Goal: Task Accomplishment & Management: Use online tool/utility

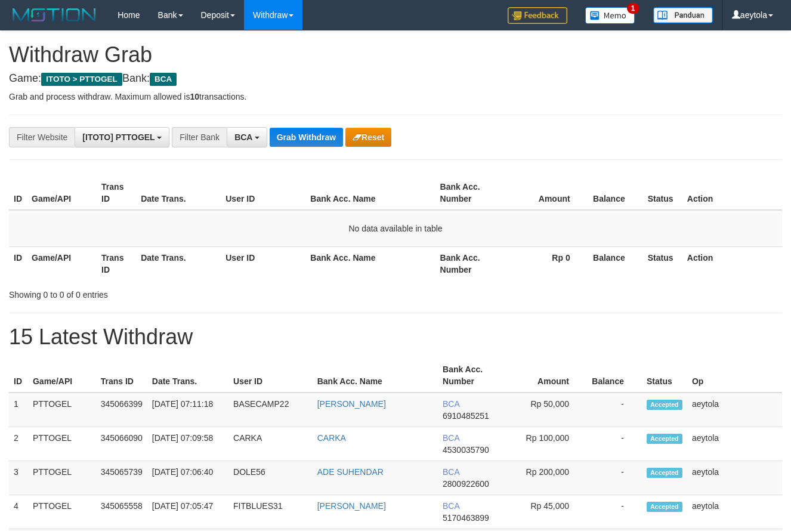
scroll to position [23, 0]
click at [314, 142] on button "Grab Withdraw" at bounding box center [306, 137] width 73 height 19
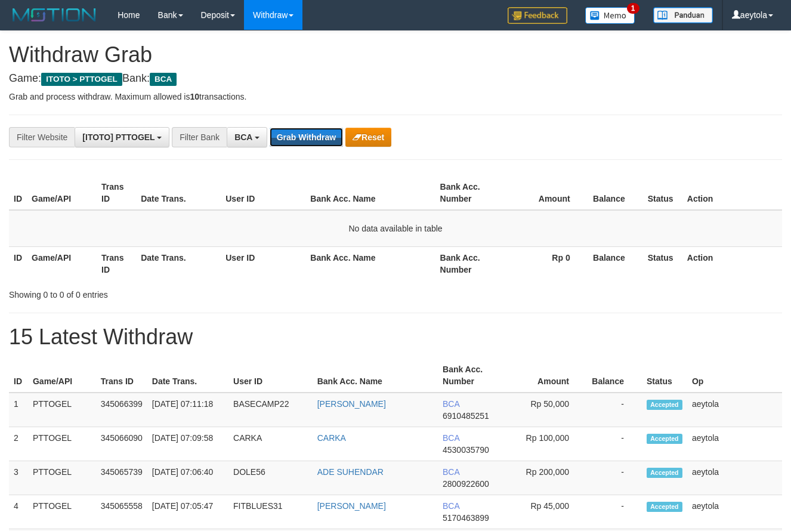
click at [314, 142] on button "Grab Withdraw" at bounding box center [306, 137] width 73 height 19
click at [295, 136] on button "Grab Withdraw" at bounding box center [306, 137] width 73 height 19
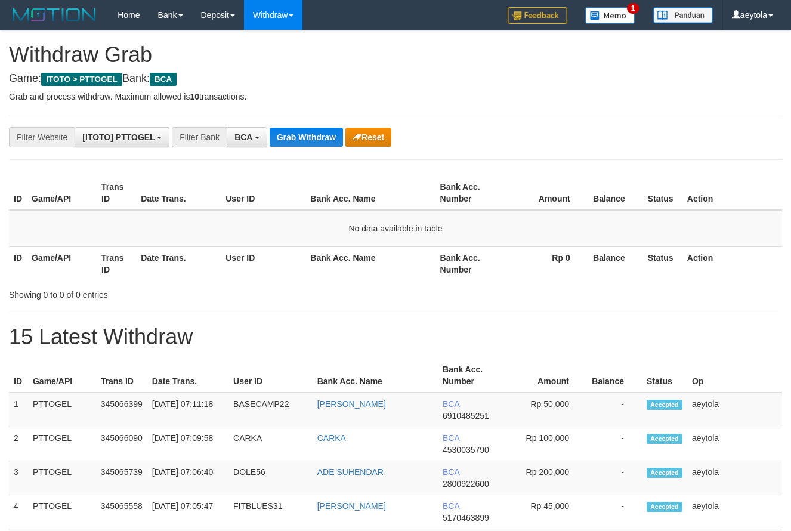
scroll to position [23, 0]
drag, startPoint x: 0, startPoint y: 0, endPoint x: 295, endPoint y: 134, distance: 323.5
click at [295, 135] on button "Grab Withdraw" at bounding box center [306, 137] width 73 height 19
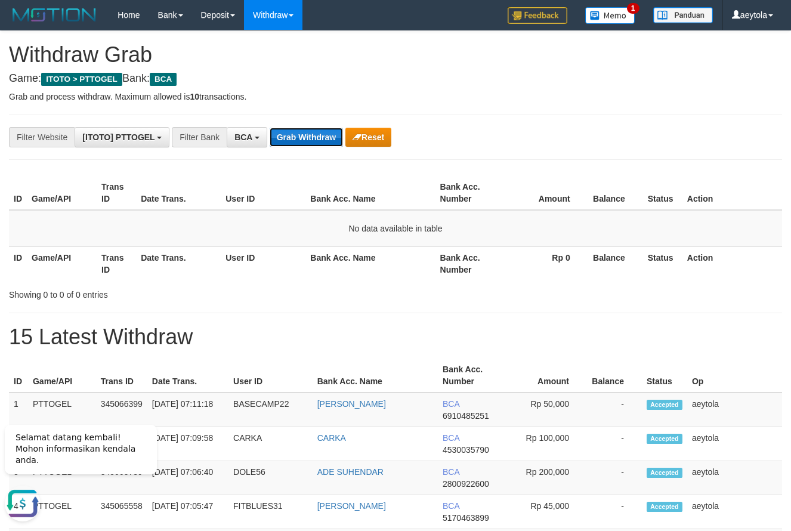
click at [287, 138] on button "Grab Withdraw" at bounding box center [306, 137] width 73 height 19
click at [289, 138] on button "Grab Withdraw" at bounding box center [306, 137] width 73 height 19
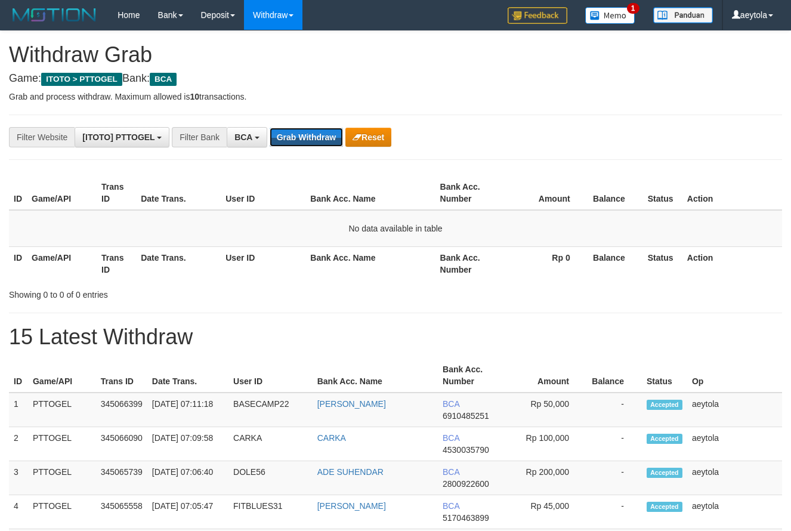
click at [305, 138] on button "Grab Withdraw" at bounding box center [306, 137] width 73 height 19
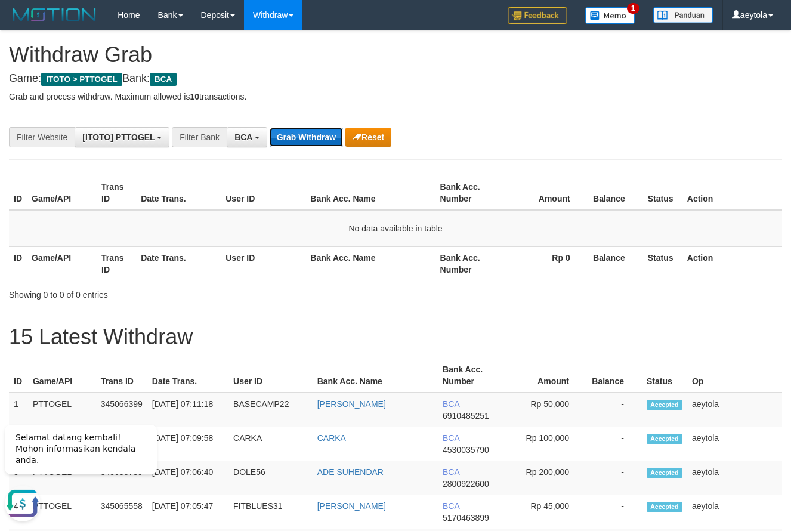
click at [316, 138] on button "Grab Withdraw" at bounding box center [306, 137] width 73 height 19
click at [299, 134] on button "Grab Withdraw" at bounding box center [306, 137] width 73 height 19
drag, startPoint x: 299, startPoint y: 134, endPoint x: 298, endPoint y: 140, distance: 6.1
click at [300, 138] on button "Grab Withdraw" at bounding box center [306, 137] width 73 height 19
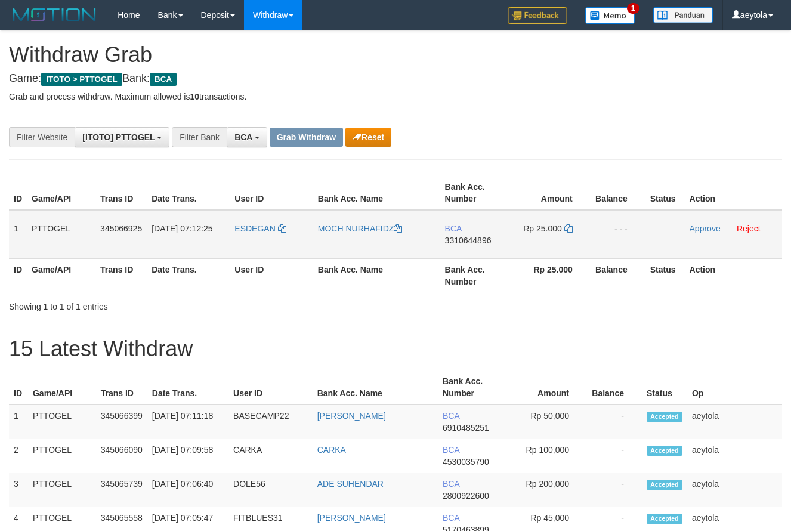
scroll to position [23, 0]
drag, startPoint x: 255, startPoint y: 240, endPoint x: 553, endPoint y: 239, distance: 297.6
click at [553, 239] on tr "1 PTTOGEL 345066925 [DATE] 07:12:25 [GEOGRAPHIC_DATA] MOCH NURHAFIDZ BCA 331064…" at bounding box center [395, 234] width 773 height 49
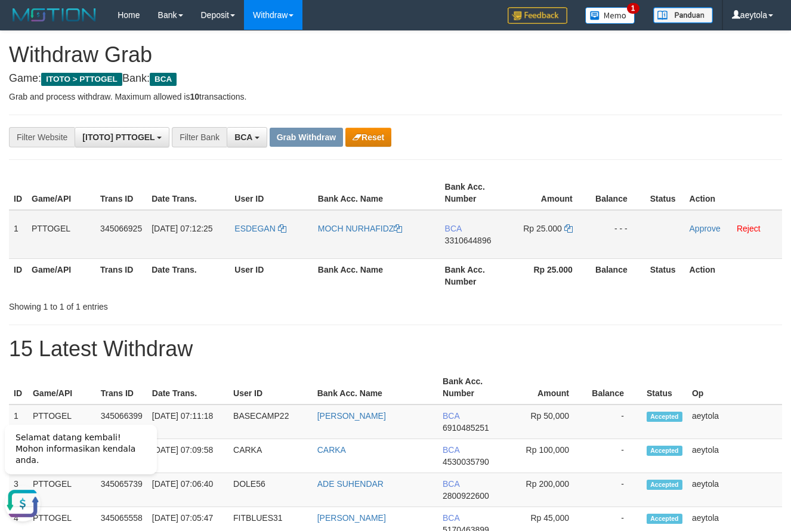
click at [466, 252] on td "BCA 3310644896" at bounding box center [474, 234] width 69 height 49
copy span "3310644896"
click at [466, 252] on td "BCA 3310644896" at bounding box center [474, 234] width 69 height 49
click at [571, 230] on icon at bounding box center [568, 228] width 8 height 8
copy span "3310644896"
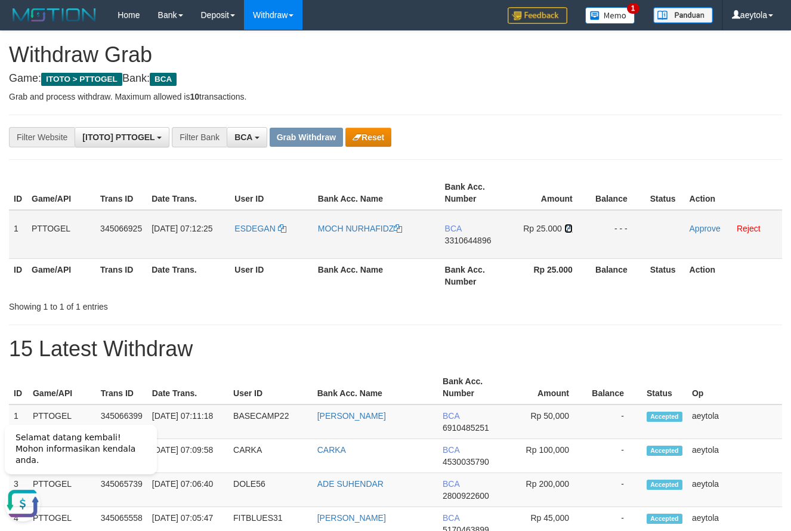
click at [571, 230] on icon at bounding box center [568, 228] width 8 height 8
click at [705, 229] on link "Approve" at bounding box center [704, 229] width 31 height 10
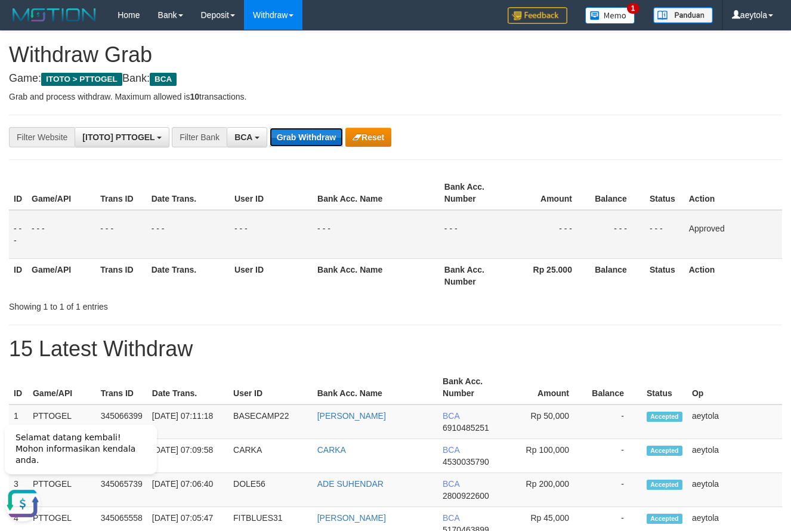
click at [295, 135] on button "Grab Withdraw" at bounding box center [306, 137] width 73 height 19
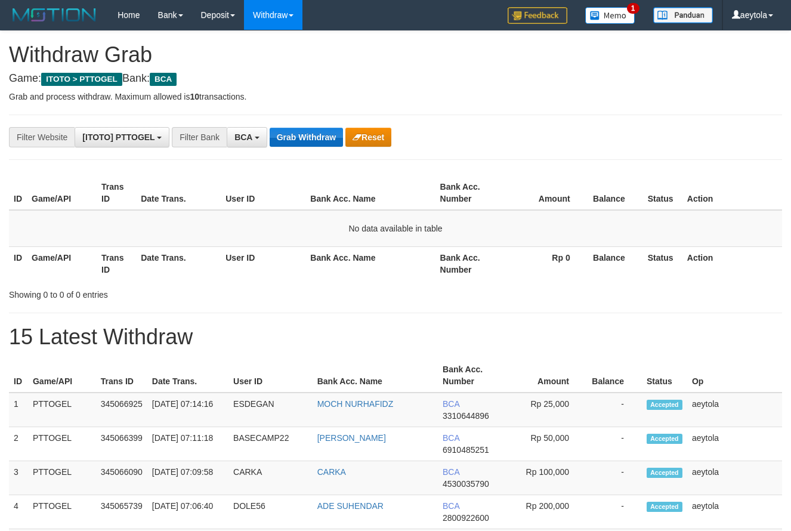
scroll to position [23, 0]
click at [312, 132] on button "Grab Withdraw" at bounding box center [306, 137] width 73 height 19
click at [312, 130] on button "Grab Withdraw" at bounding box center [306, 137] width 73 height 19
click at [308, 140] on button "Grab Withdraw" at bounding box center [306, 137] width 73 height 19
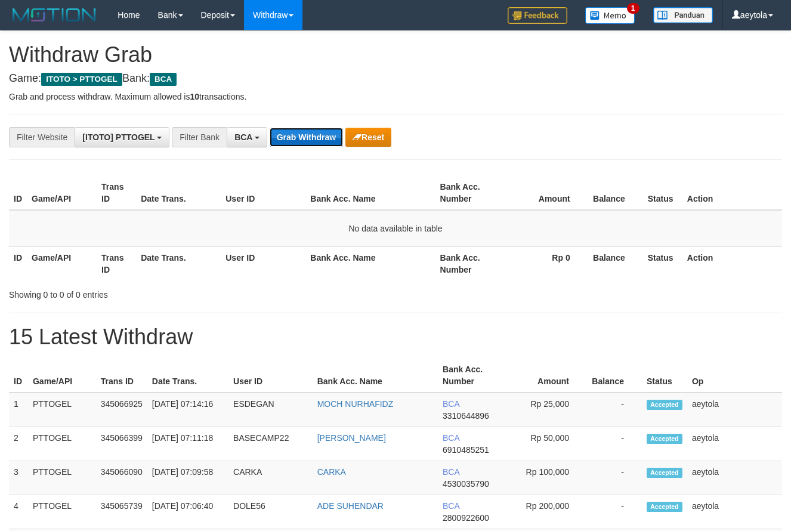
click at [307, 140] on button "Grab Withdraw" at bounding box center [306, 137] width 73 height 19
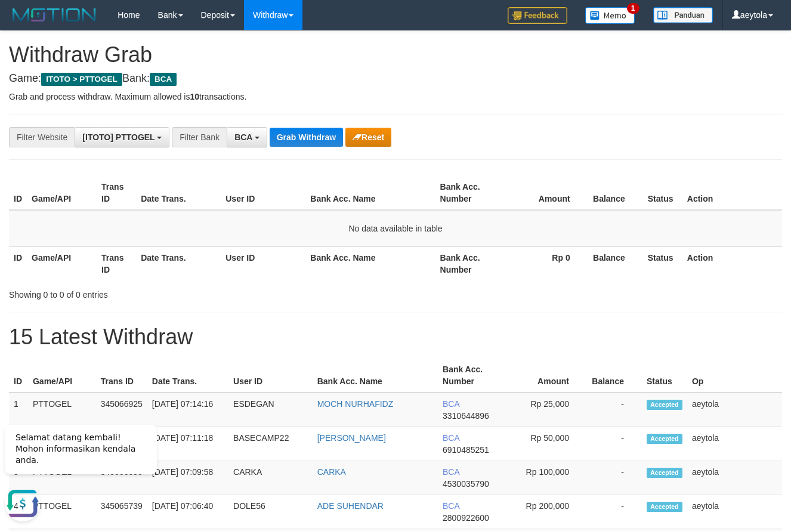
click at [298, 137] on button "Grab Withdraw" at bounding box center [306, 137] width 73 height 19
click at [301, 137] on button "Grab Withdraw" at bounding box center [306, 137] width 73 height 19
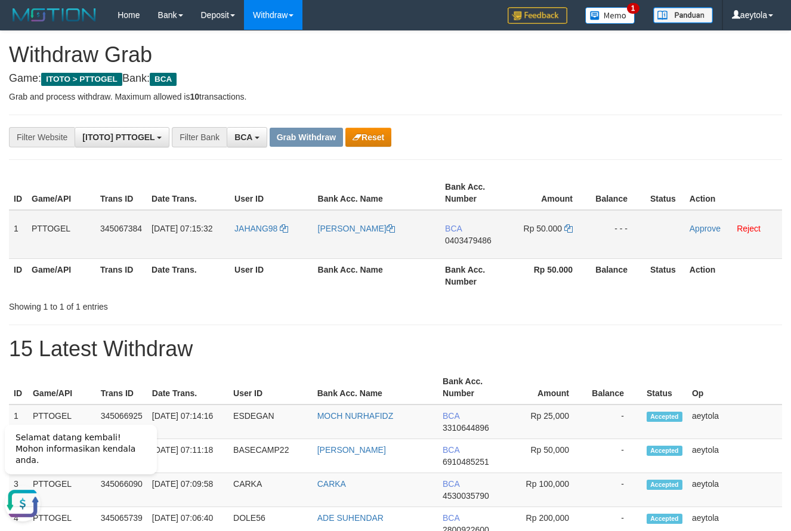
drag, startPoint x: 249, startPoint y: 242, endPoint x: 550, endPoint y: 249, distance: 300.6
click at [550, 249] on tr "1 PTTOGEL 345067384 01/10/2025 07:15:32 JAHANG98 DOMINIKUS DAMAL JAHANG BCA 040…" at bounding box center [395, 234] width 773 height 49
drag, startPoint x: 432, startPoint y: 172, endPoint x: 478, endPoint y: 240, distance: 82.4
click at [438, 178] on div "ID Game/API Trans ID Date Trans. User ID Bank Acc. Name Bank Acc. Number Amount…" at bounding box center [395, 233] width 791 height 123
click at [476, 252] on td "BCA 0403479486" at bounding box center [474, 234] width 69 height 49
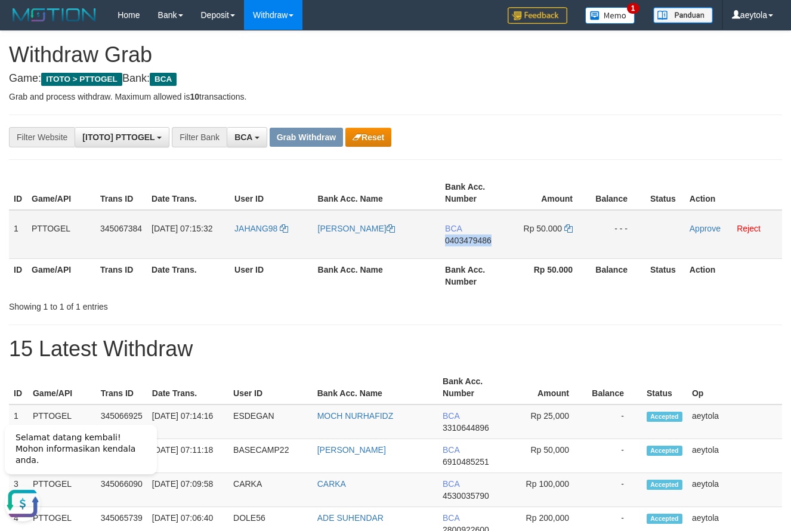
click at [476, 252] on td "BCA 0403479486" at bounding box center [474, 234] width 69 height 49
copy span "0403479486"
click at [568, 224] on icon at bounding box center [568, 228] width 8 height 8
copy span "0403479486"
click at [568, 224] on icon at bounding box center [568, 228] width 8 height 8
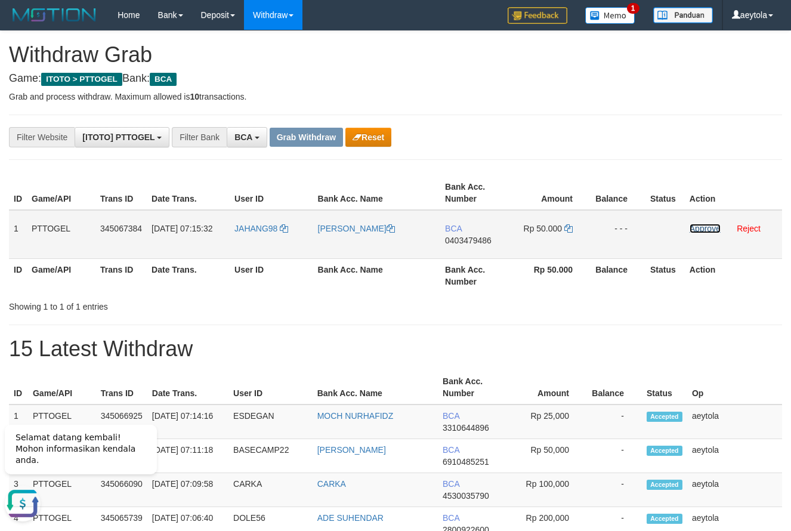
click at [707, 231] on link "Approve" at bounding box center [704, 229] width 31 height 10
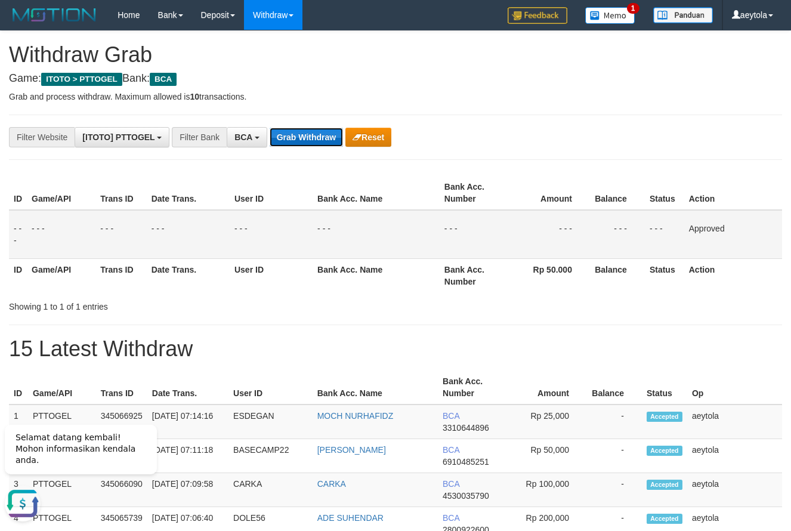
click at [301, 140] on button "Grab Withdraw" at bounding box center [306, 137] width 73 height 19
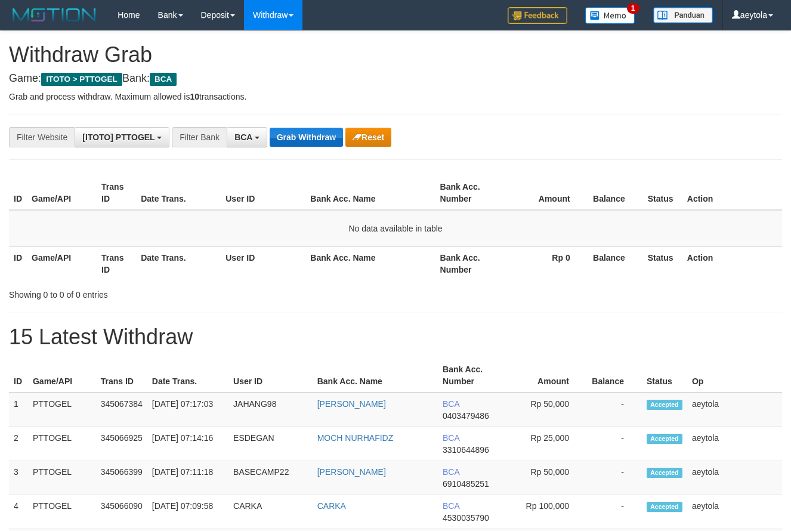
scroll to position [23, 0]
click at [305, 137] on button "Grab Withdraw" at bounding box center [306, 137] width 73 height 19
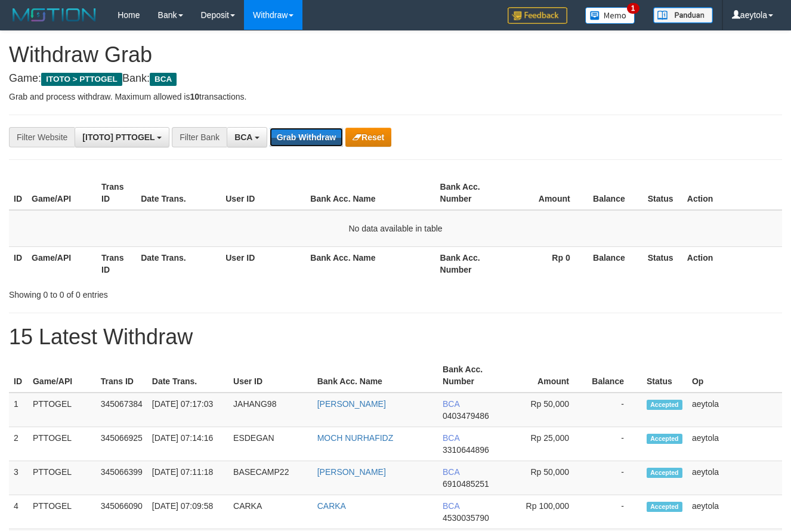
click at [305, 137] on button "Grab Withdraw" at bounding box center [306, 137] width 73 height 19
drag, startPoint x: 0, startPoint y: 0, endPoint x: 307, endPoint y: 137, distance: 335.8
click at [307, 137] on button "Grab Withdraw" at bounding box center [306, 137] width 73 height 19
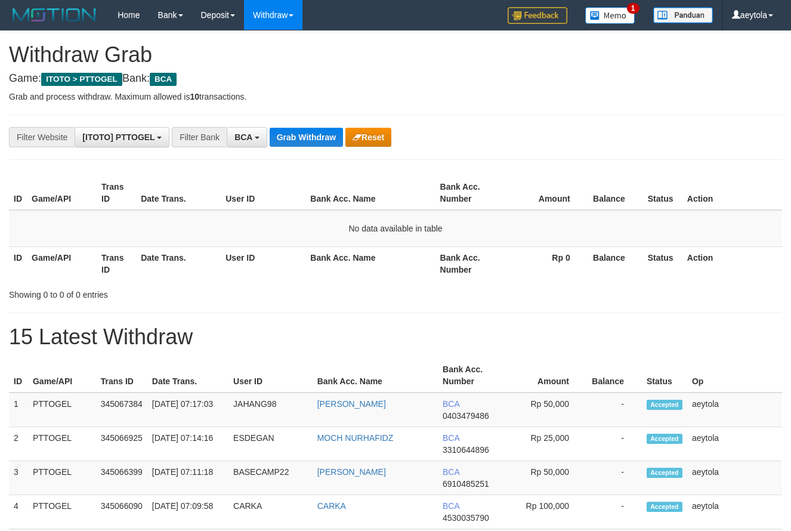
click at [308, 137] on button "Grab Withdraw" at bounding box center [306, 137] width 73 height 19
click at [309, 137] on button "Grab Withdraw" at bounding box center [306, 137] width 73 height 19
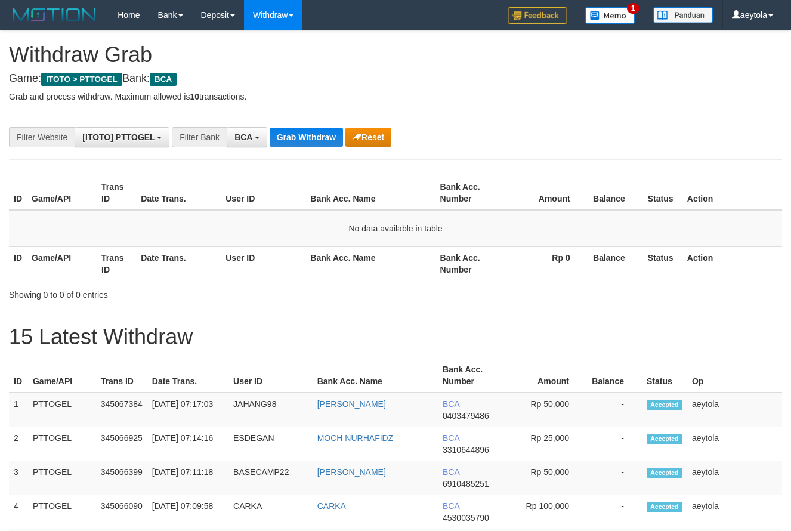
click at [309, 137] on button "Grab Withdraw" at bounding box center [306, 137] width 73 height 19
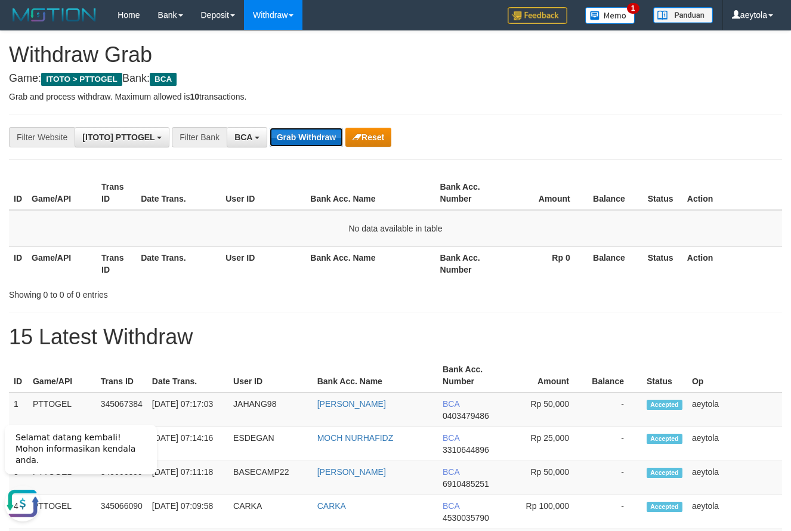
drag, startPoint x: 310, startPoint y: 137, endPoint x: 320, endPoint y: 147, distance: 14.3
click at [309, 137] on button "Grab Withdraw" at bounding box center [306, 137] width 73 height 19
drag, startPoint x: 555, startPoint y: 146, endPoint x: 453, endPoint y: 173, distance: 105.6
click at [302, 134] on button "Grab Withdraw" at bounding box center [306, 137] width 73 height 19
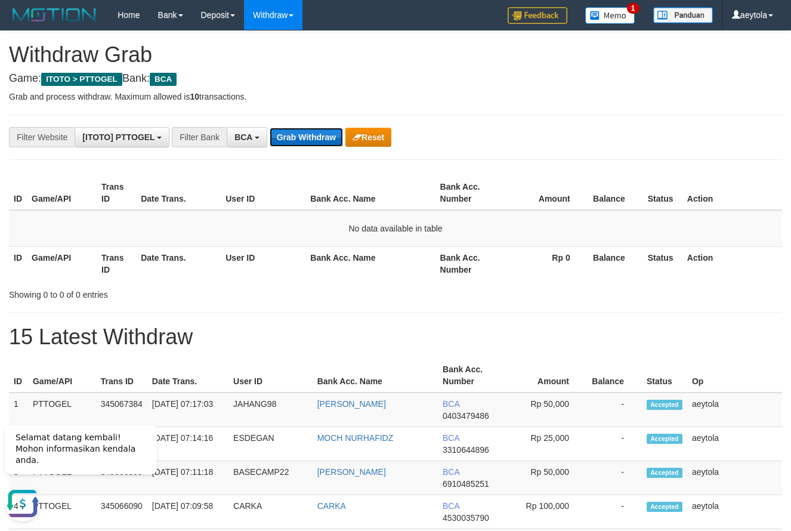
click at [302, 134] on button "Grab Withdraw" at bounding box center [306, 137] width 73 height 19
click at [317, 146] on button "Grab Withdraw" at bounding box center [306, 137] width 73 height 19
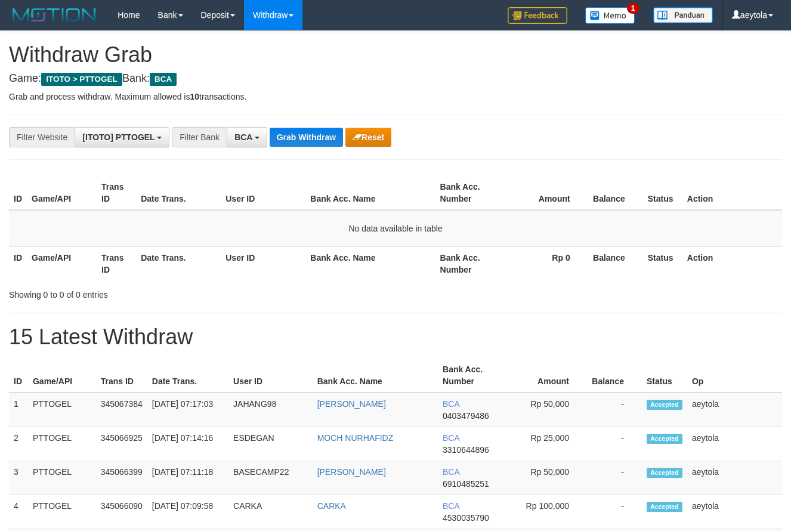
scroll to position [23, 0]
click at [308, 141] on button "Grab Withdraw" at bounding box center [306, 137] width 73 height 19
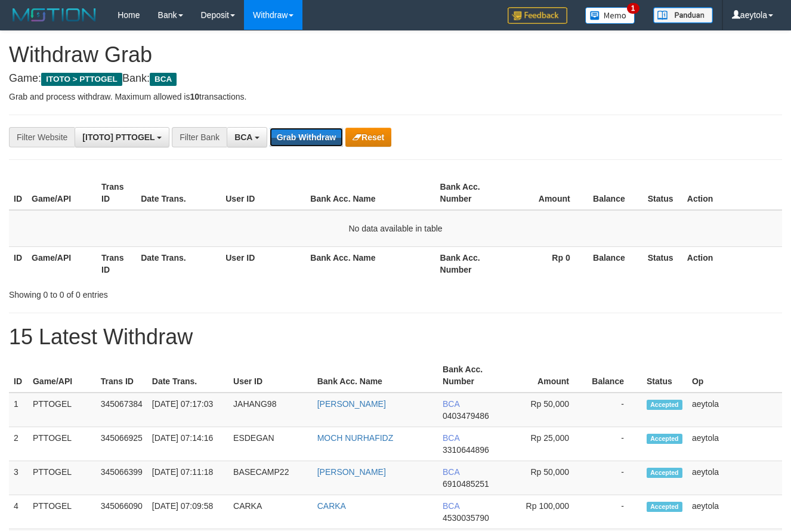
click at [317, 139] on button "Grab Withdraw" at bounding box center [306, 137] width 73 height 19
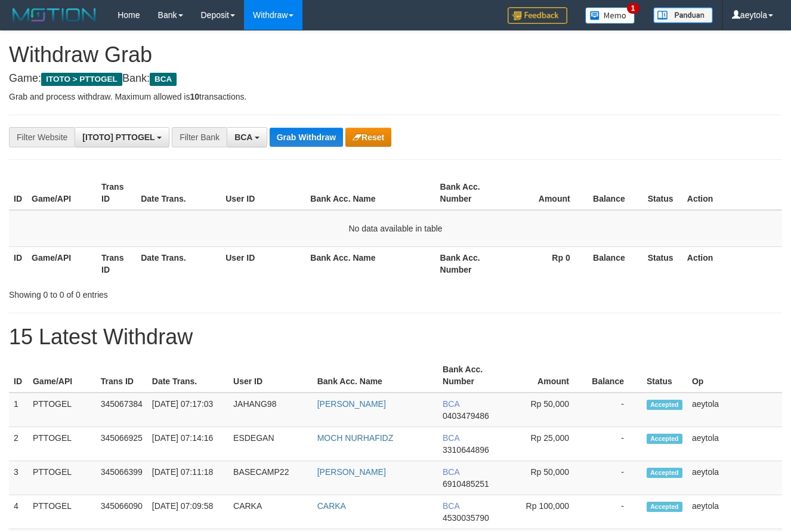
scroll to position [23, 0]
click at [317, 139] on button "Grab Withdraw" at bounding box center [306, 137] width 73 height 19
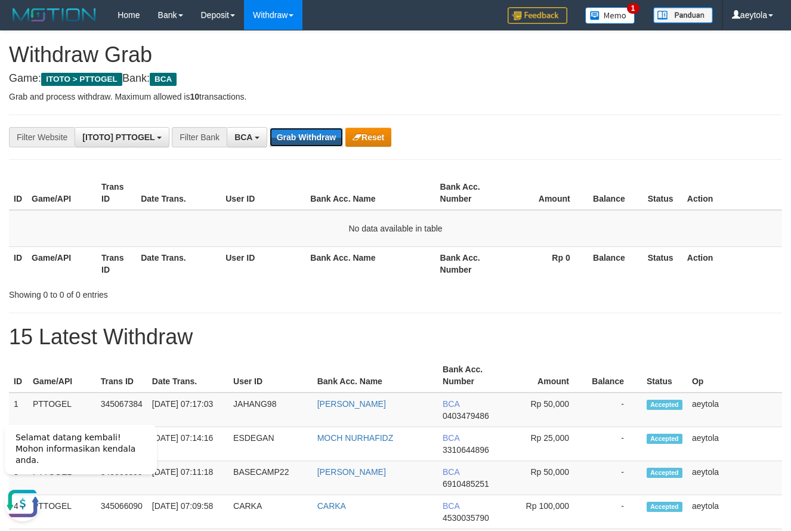
click at [317, 139] on button "Grab Withdraw" at bounding box center [306, 137] width 73 height 19
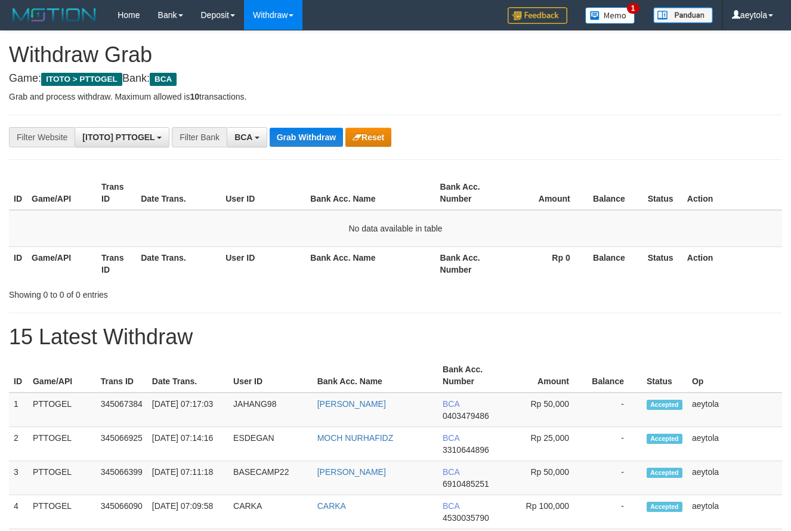
scroll to position [23, 0]
click at [308, 134] on button "Grab Withdraw" at bounding box center [306, 137] width 73 height 19
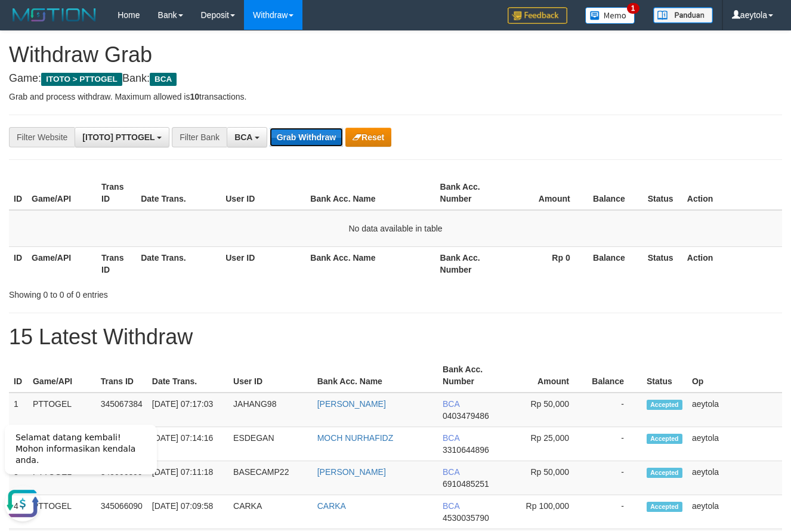
click at [316, 137] on button "Grab Withdraw" at bounding box center [306, 137] width 73 height 19
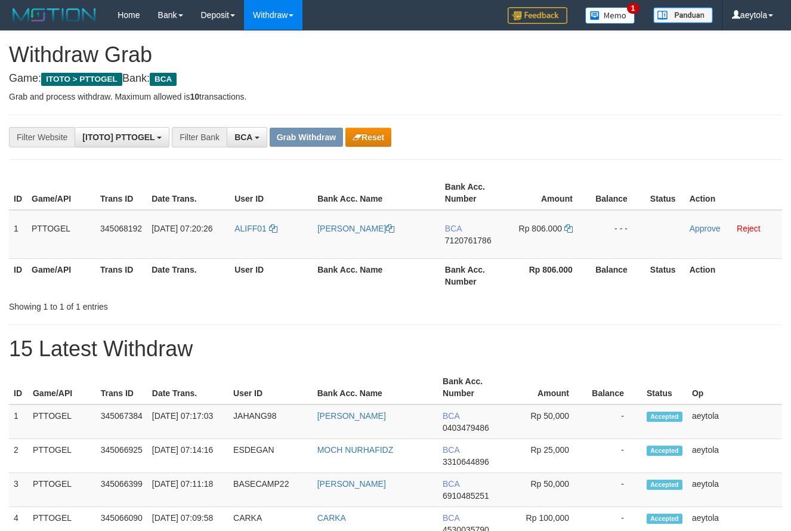
scroll to position [23, 0]
drag, startPoint x: 256, startPoint y: 243, endPoint x: 597, endPoint y: 238, distance: 340.5
click at [597, 238] on tr "1 PTTOGEL 345068192 01/10/2025 07:20:26 ALIFF01 ABDULRAHIM BCA 7120761786 Rp 80…" at bounding box center [395, 234] width 773 height 49
click at [616, 236] on td "- - -" at bounding box center [617, 234] width 55 height 49
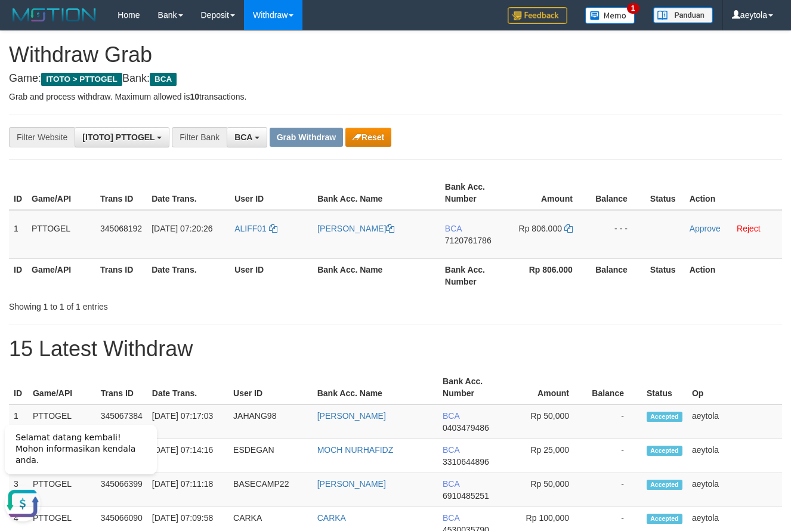
click at [452, 247] on td "BCA 7120761786" at bounding box center [474, 234] width 69 height 49
copy span "7120761786"
click at [452, 247] on td "BCA 7120761786" at bounding box center [474, 234] width 69 height 49
click at [470, 253] on td "BCA 7120761786" at bounding box center [474, 234] width 69 height 49
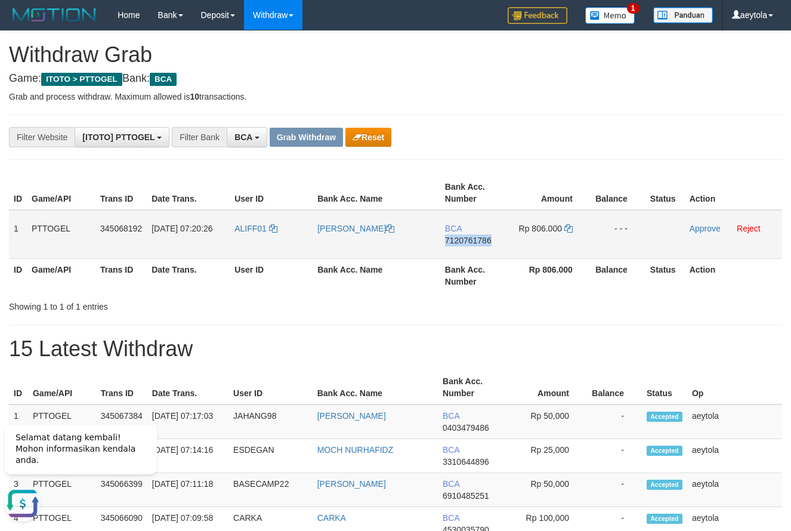
copy span "7120761786"
click at [470, 253] on td "BCA 7120761786" at bounding box center [474, 234] width 69 height 49
click at [569, 231] on icon at bounding box center [568, 228] width 8 height 8
copy span "7120761786"
click at [569, 231] on icon at bounding box center [568, 228] width 8 height 8
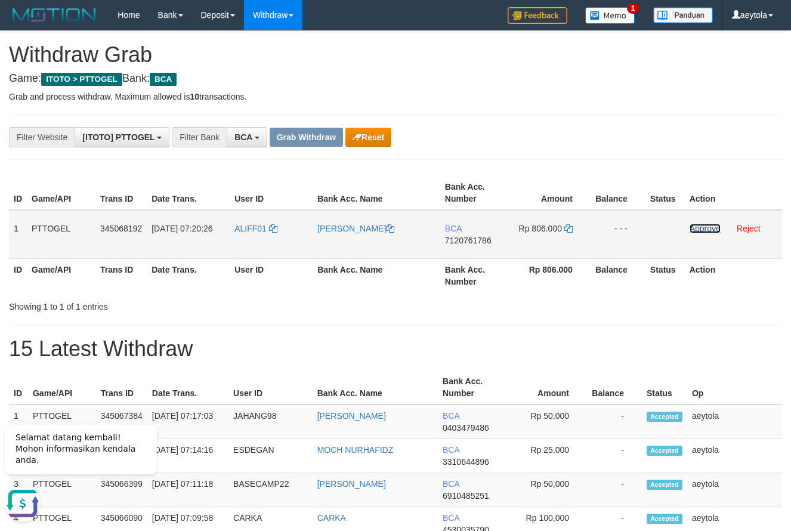
click at [706, 232] on link "Approve" at bounding box center [704, 229] width 31 height 10
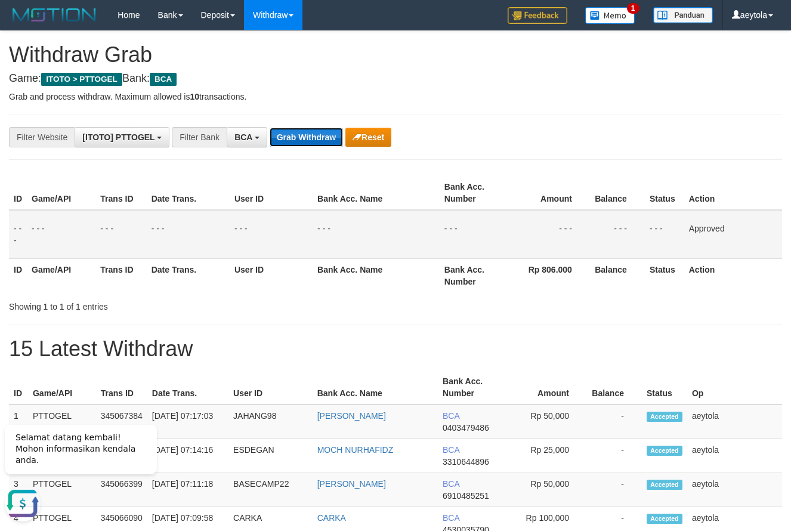
click at [294, 135] on button "Grab Withdraw" at bounding box center [306, 137] width 73 height 19
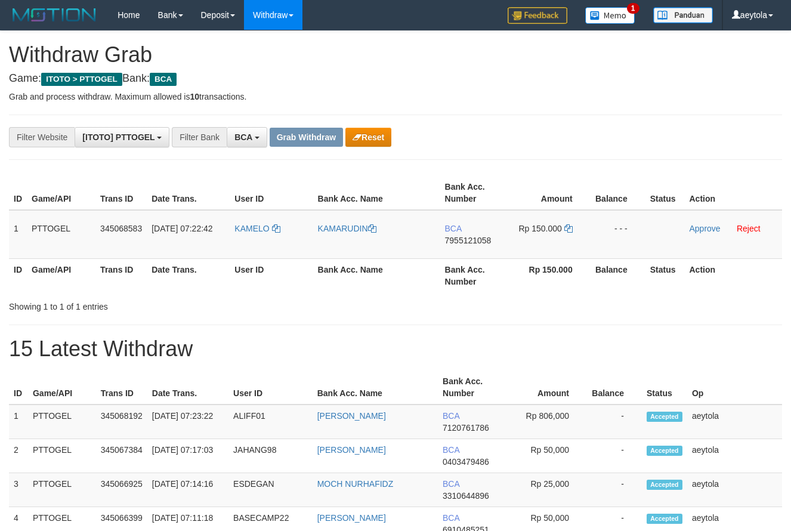
scroll to position [23, 0]
drag, startPoint x: 247, startPoint y: 240, endPoint x: 552, endPoint y: 249, distance: 304.8
click at [552, 249] on tr "1 PTTOGEL 345068583 [DATE] 07:22:42 [GEOGRAPHIC_DATA] [GEOGRAPHIC_DATA] BCA 795…" at bounding box center [395, 234] width 773 height 49
drag, startPoint x: 503, startPoint y: 196, endPoint x: 478, endPoint y: 233, distance: 44.3
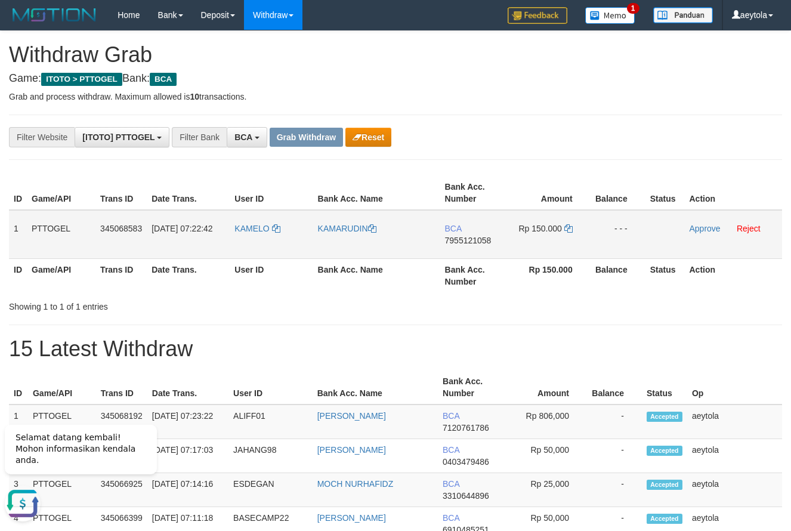
click at [497, 206] on th "Bank Acc. Number" at bounding box center [474, 193] width 69 height 34
click at [462, 251] on td "BCA 7955121058" at bounding box center [474, 234] width 69 height 49
copy span "7955121058"
click at [569, 231] on icon at bounding box center [568, 228] width 8 height 8
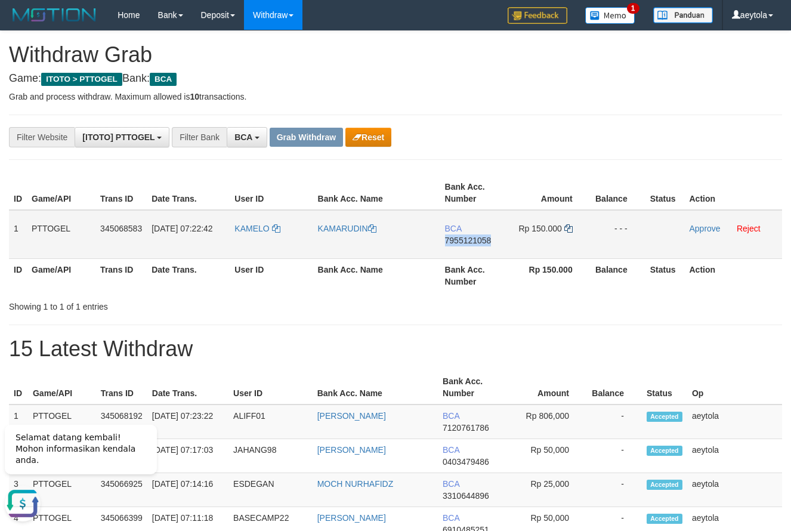
copy span "7955121058"
click at [569, 231] on icon at bounding box center [568, 228] width 8 height 8
click at [701, 227] on link "Approve" at bounding box center [704, 229] width 31 height 10
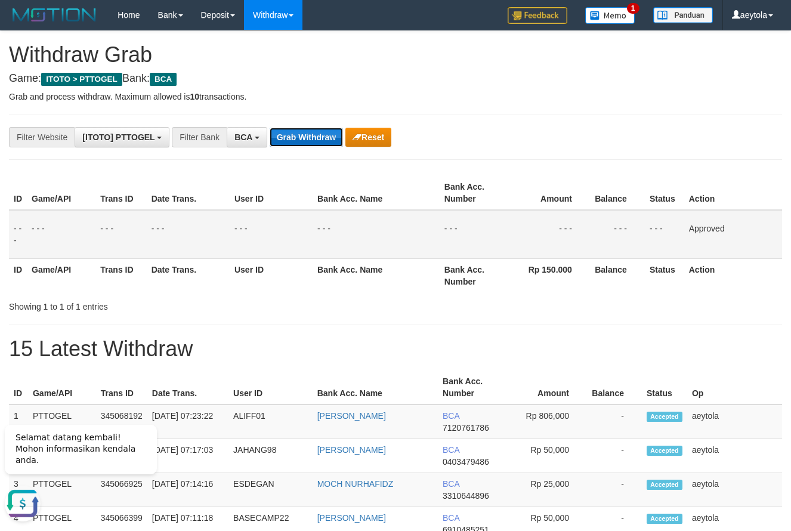
click at [290, 140] on button "Grab Withdraw" at bounding box center [306, 137] width 73 height 19
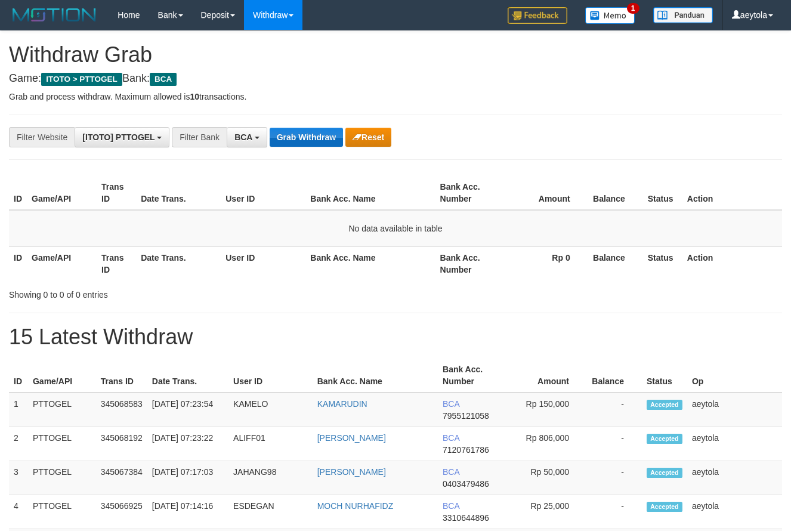
scroll to position [23, 0]
click at [309, 137] on button "Grab Withdraw" at bounding box center [306, 137] width 73 height 19
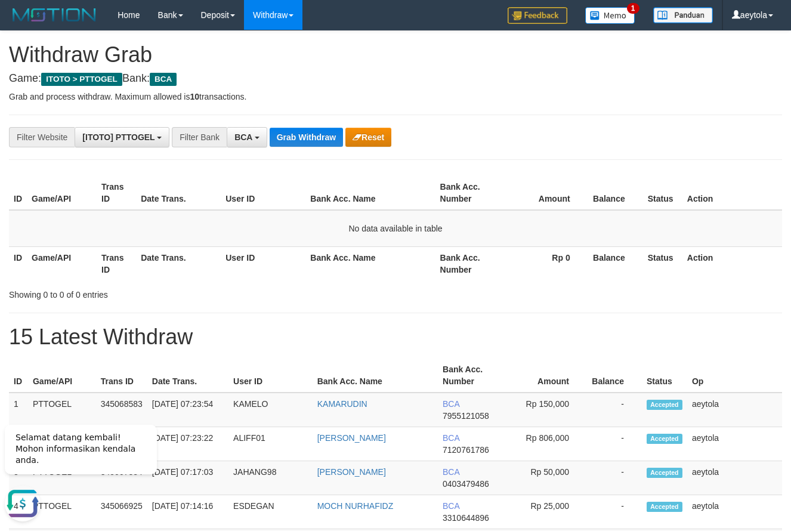
click at [307, 137] on button "Grab Withdraw" at bounding box center [306, 137] width 73 height 19
click at [278, 172] on div "ID Game/API Trans ID Date Trans. User ID Bank Acc. Name Bank Acc. Number Amount…" at bounding box center [395, 228] width 791 height 112
drag, startPoint x: 515, startPoint y: 120, endPoint x: 352, endPoint y: 130, distance: 163.7
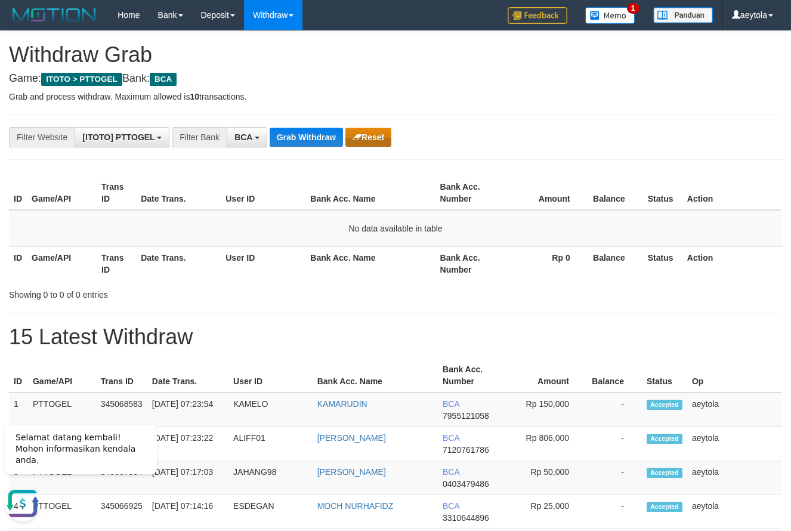
click at [313, 136] on button "Grab Withdraw" at bounding box center [306, 137] width 73 height 19
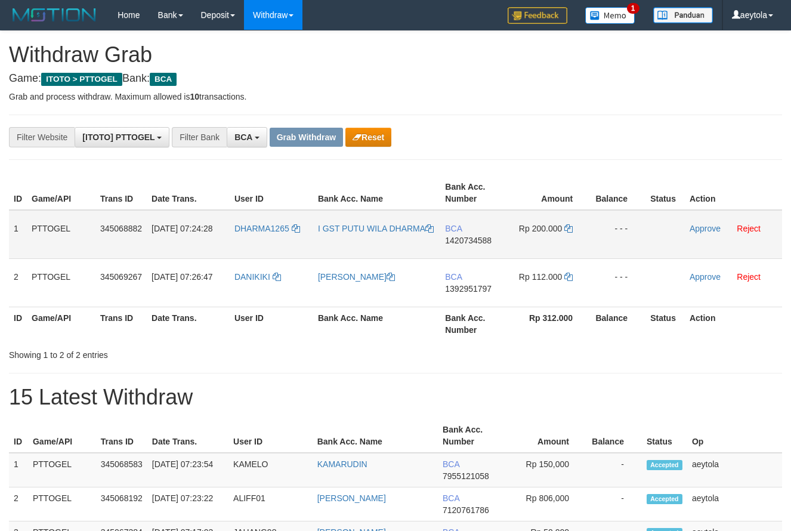
scroll to position [23, 0]
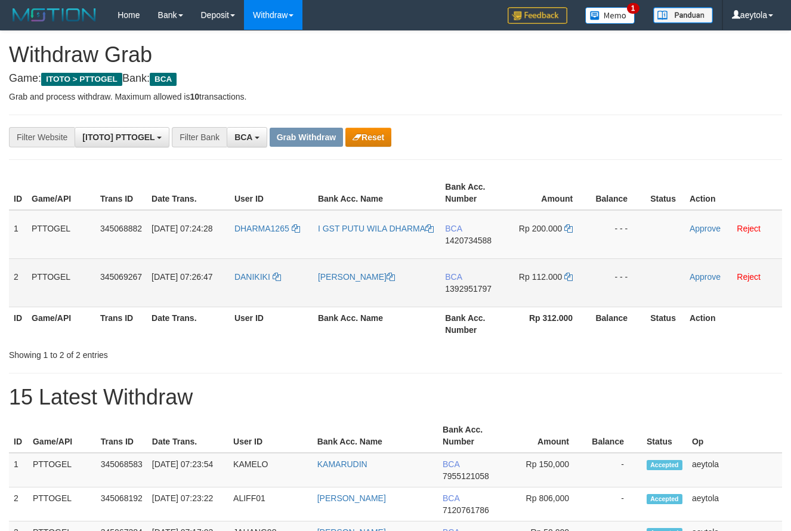
drag, startPoint x: 283, startPoint y: 243, endPoint x: 531, endPoint y: 289, distance: 252.2
click at [530, 289] on tbody "1 PTTOGEL 345068882 01/10/2025 07:24:28 DHARMA1265 I GST PUTU WILA DHARMA BCA 1…" at bounding box center [395, 258] width 773 height 97
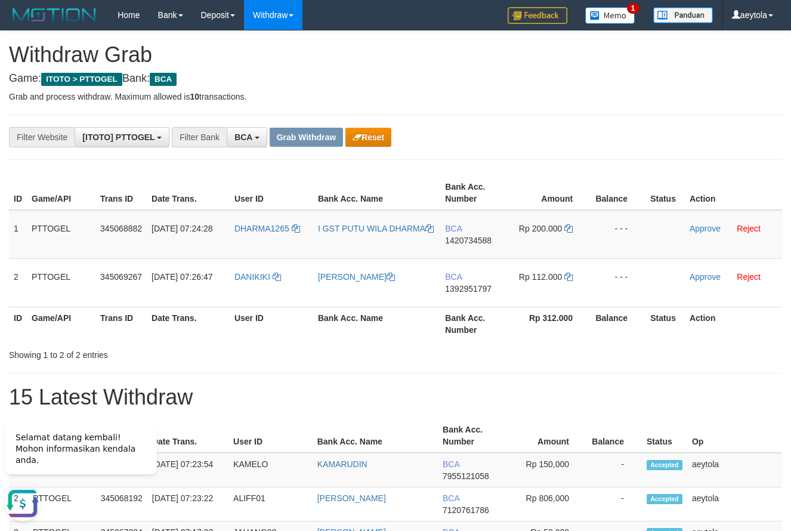
scroll to position [0, 0]
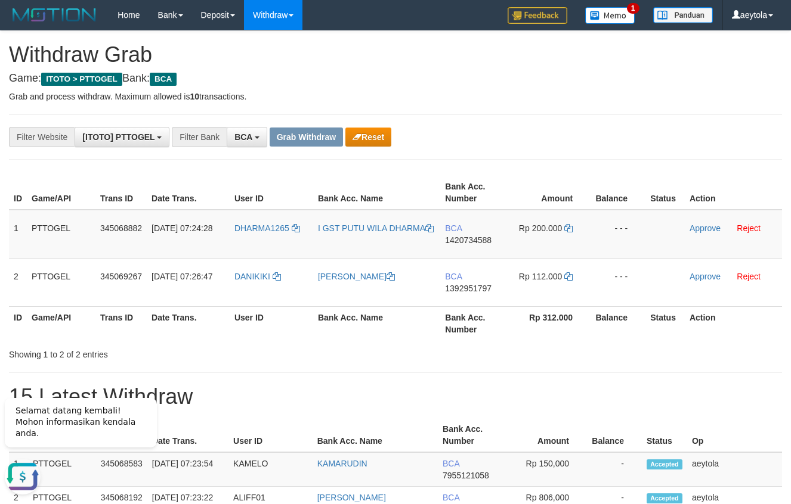
click at [552, 206] on th "Amount" at bounding box center [550, 193] width 82 height 34
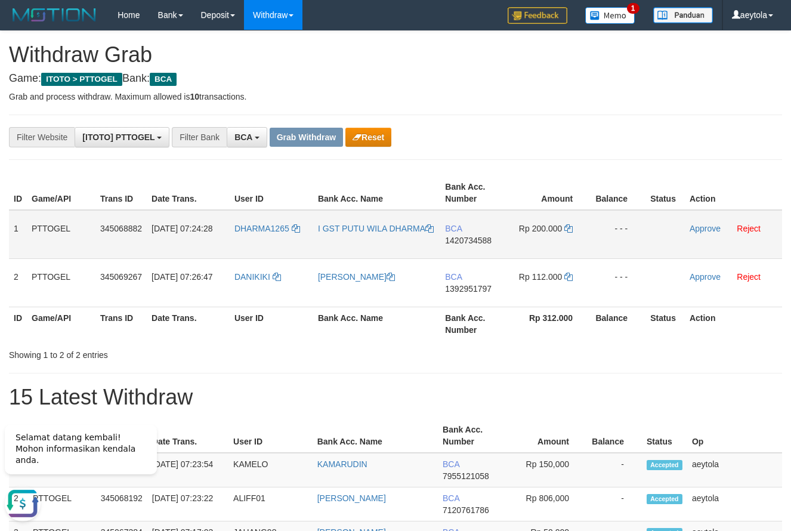
click at [470, 251] on td "BCA 1420734588" at bounding box center [474, 234] width 69 height 49
copy span "1420734588"
click at [568, 229] on icon at bounding box center [568, 228] width 8 height 8
copy span "1420734588"
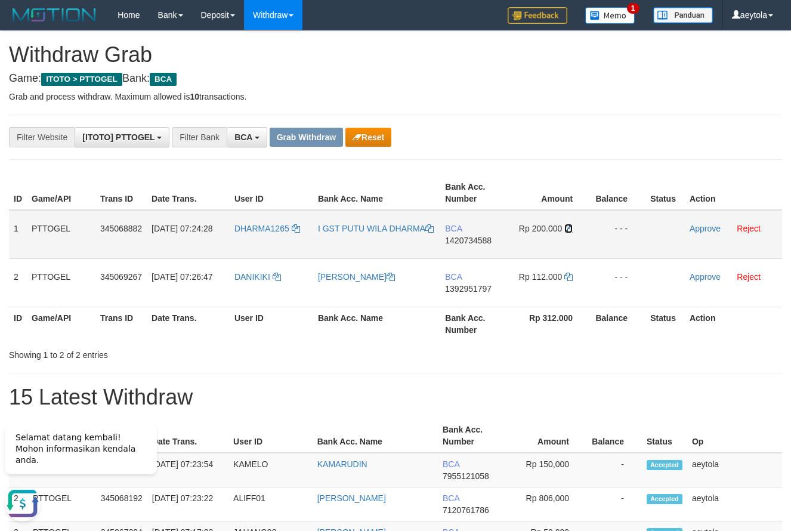
click at [568, 229] on icon at bounding box center [568, 228] width 8 height 8
click at [705, 230] on link "Approve" at bounding box center [704, 229] width 31 height 10
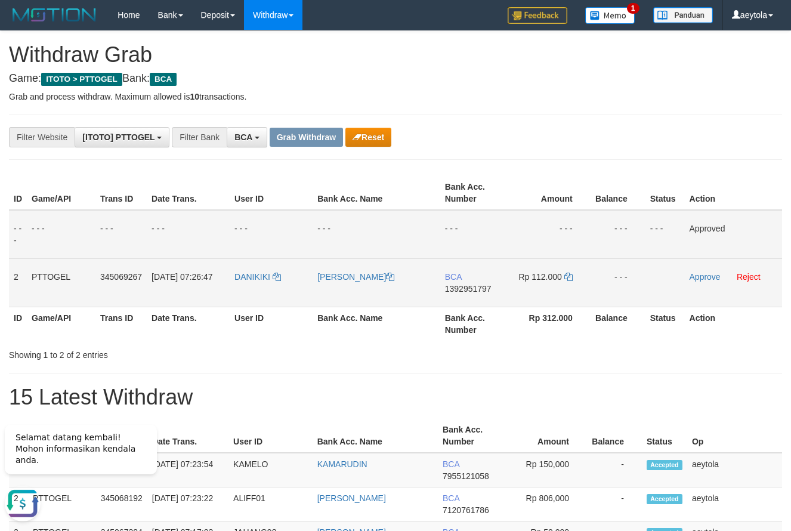
click at [474, 301] on td "BCA 1392951797" at bounding box center [474, 282] width 69 height 48
copy span "1392951797"
click at [570, 278] on icon at bounding box center [568, 277] width 8 height 8
copy span "1392951797"
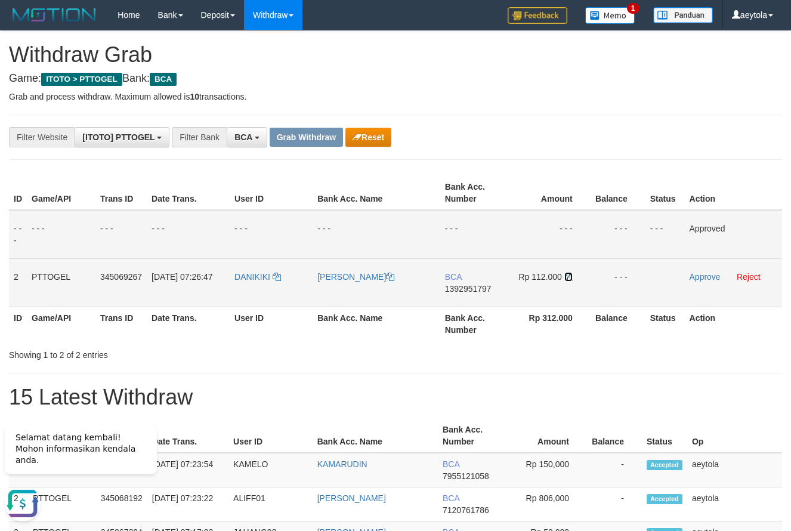
click at [570, 278] on icon at bounding box center [568, 277] width 8 height 8
click at [706, 278] on link "Approve" at bounding box center [704, 277] width 31 height 10
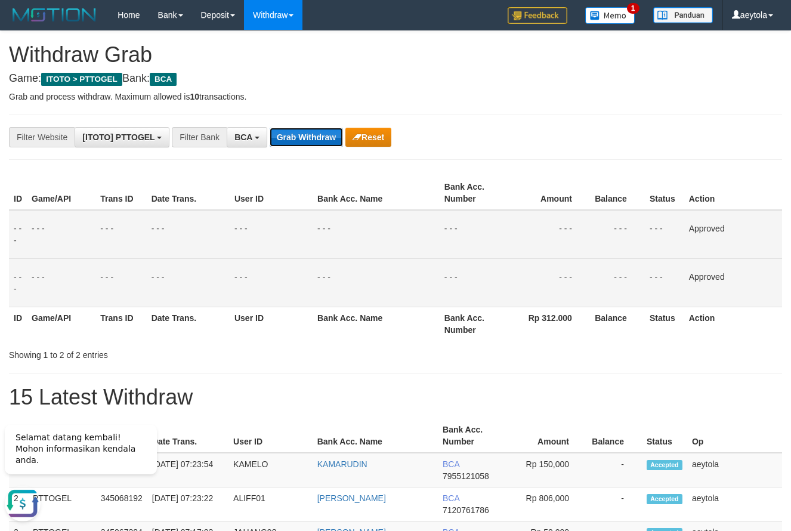
click at [313, 137] on button "Grab Withdraw" at bounding box center [306, 137] width 73 height 19
click at [312, 138] on button "Grab Withdraw" at bounding box center [306, 137] width 73 height 19
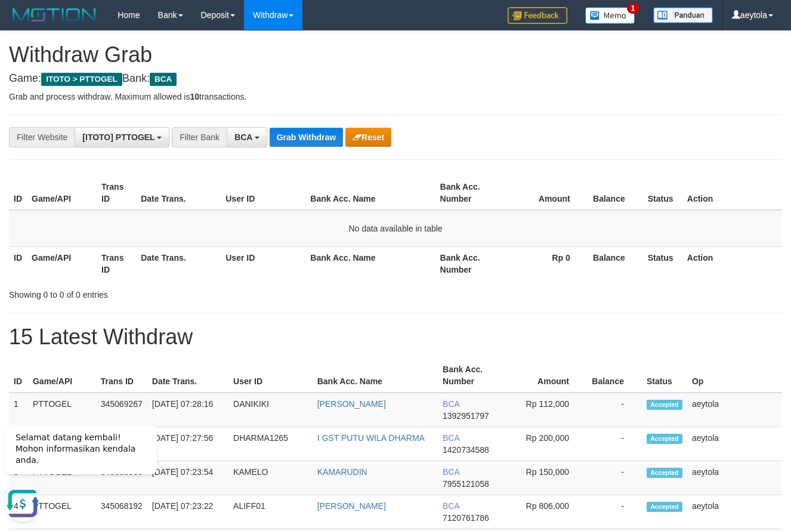
drag, startPoint x: 515, startPoint y: 124, endPoint x: 281, endPoint y: 151, distance: 235.4
click at [299, 139] on button "Grab Withdraw" at bounding box center [306, 137] width 73 height 19
click at [490, 174] on div "ID Game/API Trans ID Date Trans. User ID Bank Acc. Name Bank Acc. Number Amount…" at bounding box center [395, 228] width 791 height 112
click at [269, 134] on div "**********" at bounding box center [329, 137] width 659 height 20
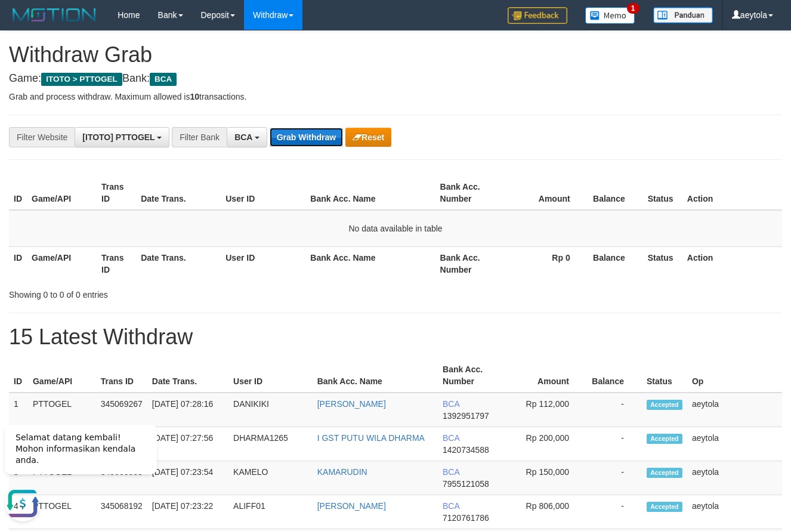
click at [298, 134] on button "Grab Withdraw" at bounding box center [306, 137] width 73 height 19
click at [320, 135] on button "Grab Withdraw" at bounding box center [306, 137] width 73 height 19
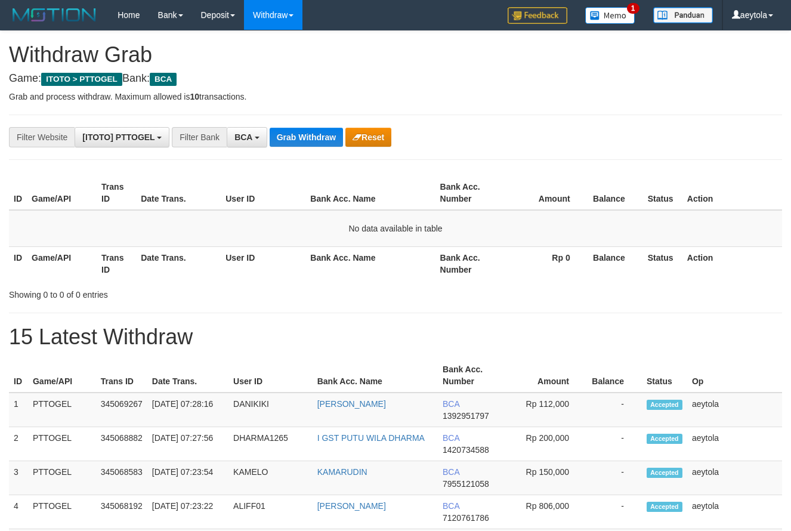
scroll to position [23, 0]
click at [298, 135] on button "Grab Withdraw" at bounding box center [306, 137] width 73 height 19
click at [298, 137] on button "Grab Withdraw" at bounding box center [306, 137] width 73 height 19
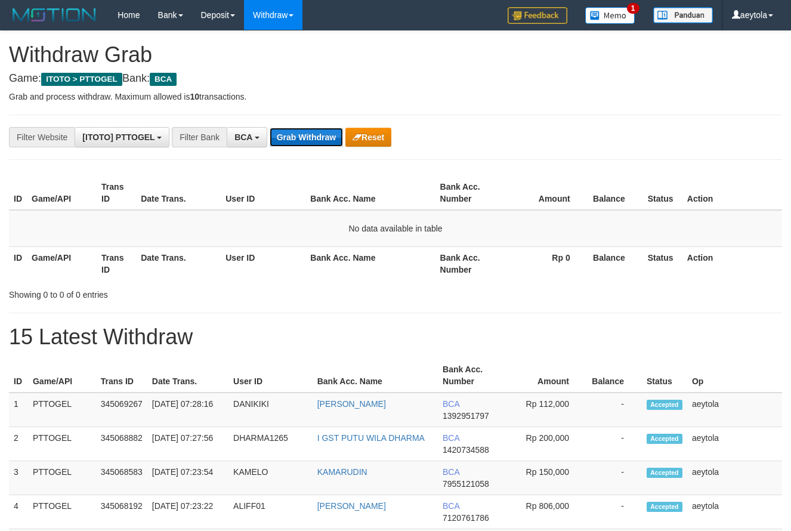
click at [298, 137] on button "Grab Withdraw" at bounding box center [306, 137] width 73 height 19
click at [301, 134] on button "Grab Withdraw" at bounding box center [306, 137] width 73 height 19
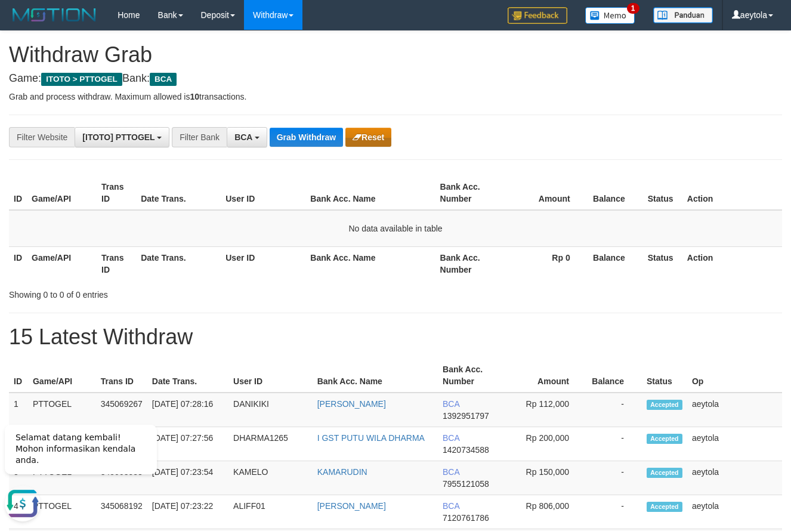
drag, startPoint x: 570, startPoint y: 123, endPoint x: 383, endPoint y: 142, distance: 187.6
click at [333, 138] on button "Grab Withdraw" at bounding box center [306, 137] width 73 height 19
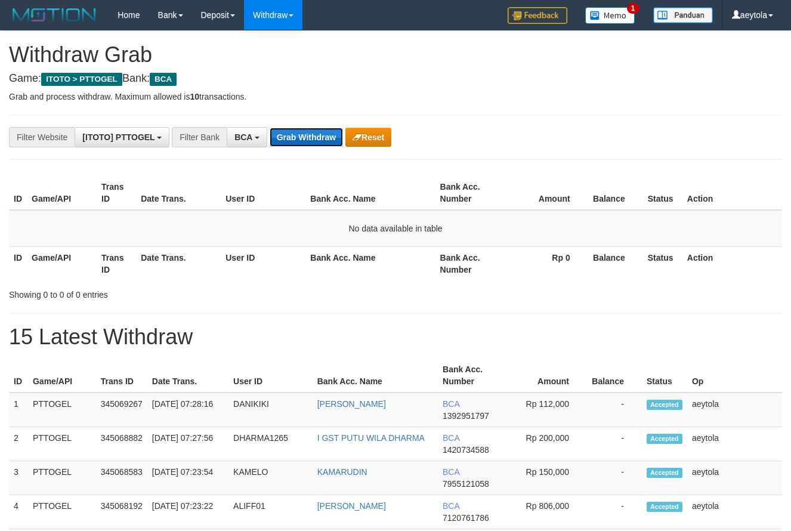
scroll to position [23, 0]
click at [320, 135] on button "Grab Withdraw" at bounding box center [306, 137] width 73 height 19
click at [318, 137] on button "Grab Withdraw" at bounding box center [306, 137] width 73 height 19
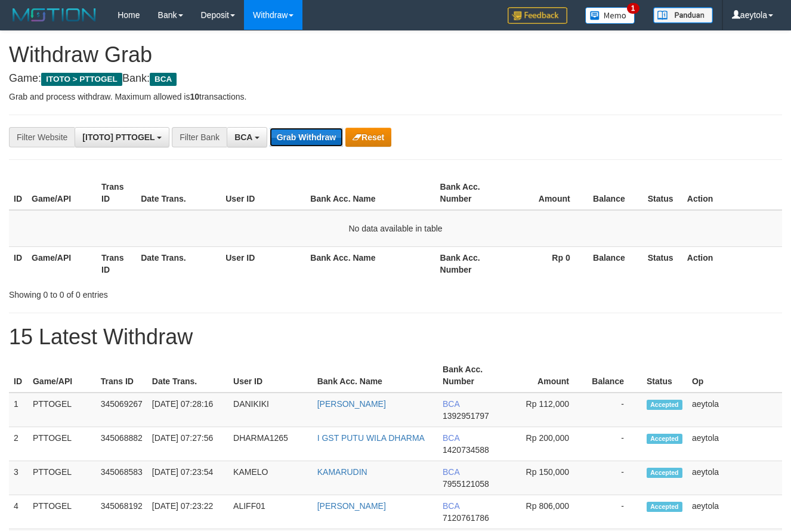
click at [318, 137] on button "Grab Withdraw" at bounding box center [306, 137] width 73 height 19
click at [297, 140] on button "Grab Withdraw" at bounding box center [306, 137] width 73 height 19
click at [316, 130] on button "Grab Withdraw" at bounding box center [306, 137] width 73 height 19
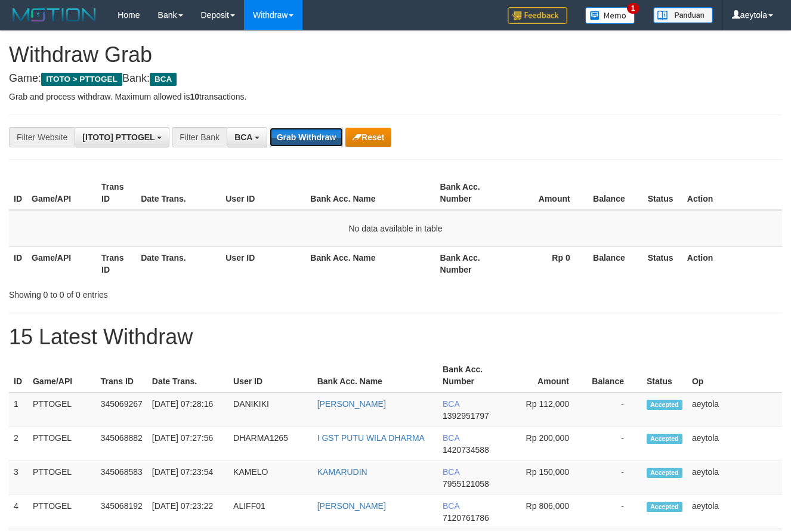
scroll to position [23, 0]
click at [316, 130] on button "Grab Withdraw" at bounding box center [306, 137] width 73 height 19
click at [317, 141] on button "Grab Withdraw" at bounding box center [306, 137] width 73 height 19
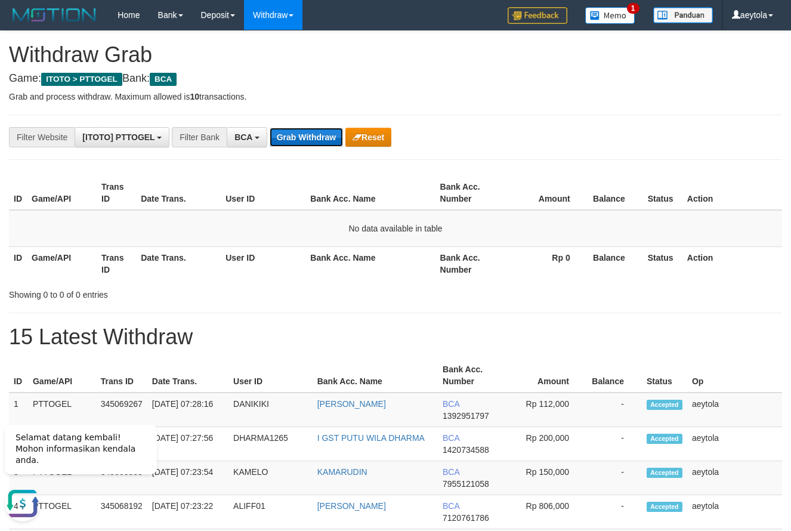
click at [292, 141] on button "Grab Withdraw" at bounding box center [306, 137] width 73 height 19
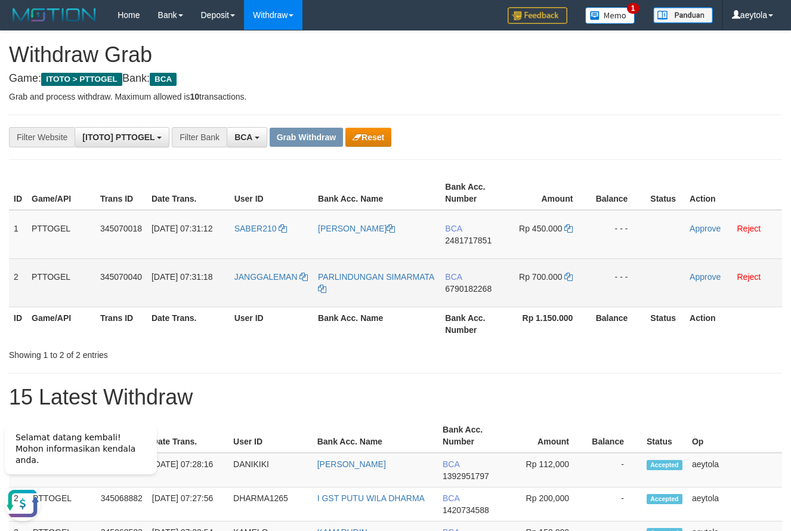
drag, startPoint x: 340, startPoint y: 247, endPoint x: 525, endPoint y: 274, distance: 186.9
click at [525, 274] on tbody "1 PTTOGEL 345070018 01/10/2025 07:31:12 SABER210 AMRULLAH SUBING BCA 2481717851…" at bounding box center [395, 258] width 773 height 97
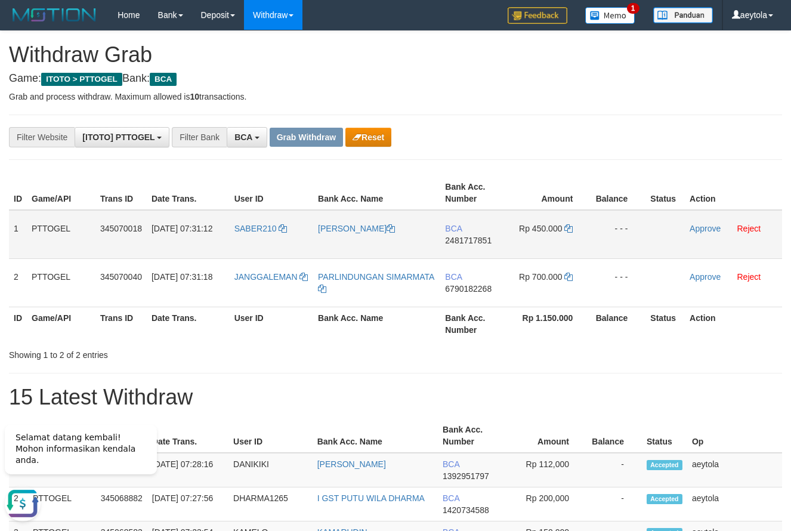
click at [469, 247] on td "BCA 2481717851" at bounding box center [474, 234] width 69 height 49
copy span "2481717851"
click at [469, 247] on td "BCA 2481717851" at bounding box center [474, 234] width 69 height 49
click at [86, 326] on th "Game/API" at bounding box center [61, 324] width 69 height 34
click at [465, 253] on td "BCA 2481717851" at bounding box center [474, 234] width 69 height 49
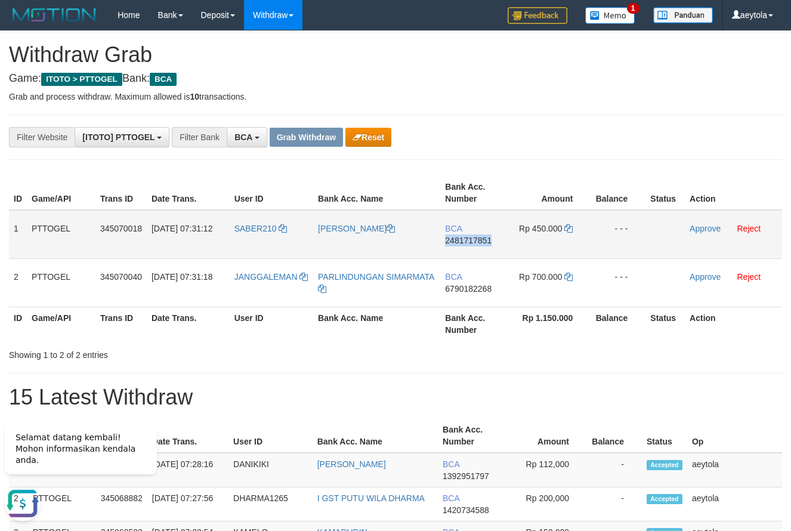
copy span "2481717851"
click at [465, 253] on td "BCA 2481717851" at bounding box center [474, 234] width 69 height 49
click at [571, 228] on icon at bounding box center [568, 228] width 8 height 8
copy span "2481717851"
click at [571, 228] on icon at bounding box center [568, 228] width 8 height 8
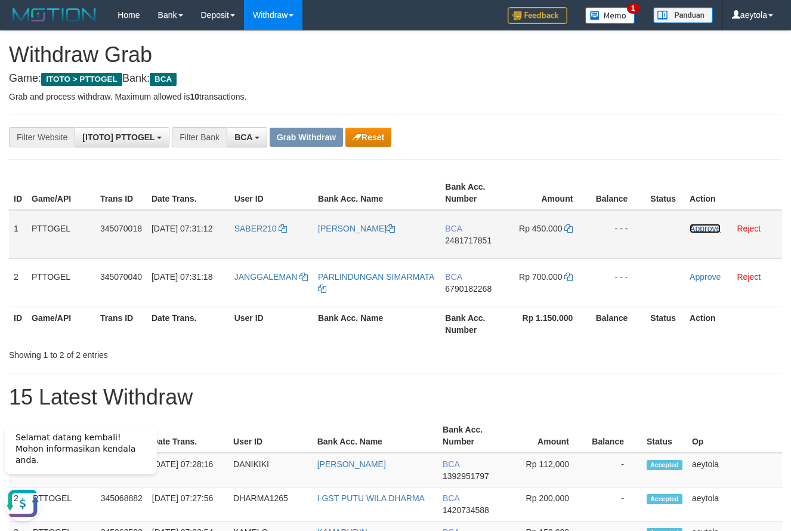
click at [705, 232] on link "Approve" at bounding box center [704, 229] width 31 height 10
click at [608, 202] on th "Balance" at bounding box center [617, 193] width 55 height 34
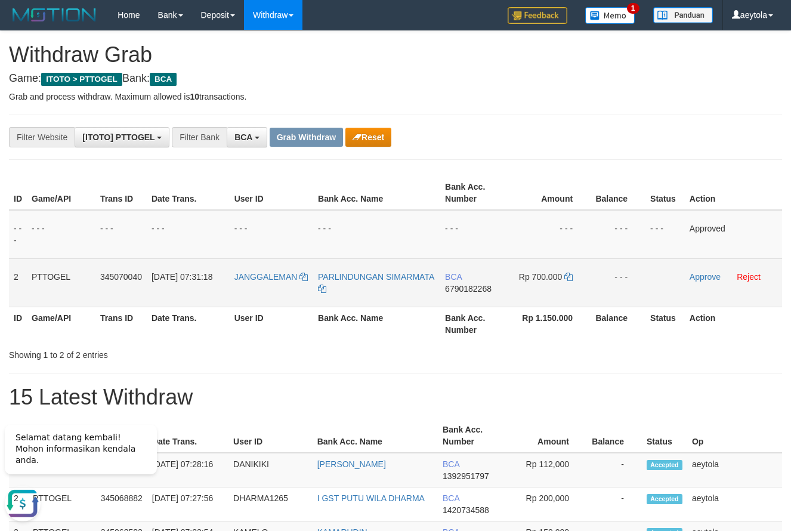
click at [466, 302] on td "BCA 6790182268" at bounding box center [474, 282] width 69 height 48
copy span "6790182268"
click at [466, 302] on td "BCA 6790182268" at bounding box center [474, 282] width 69 height 48
click at [569, 278] on icon at bounding box center [568, 277] width 8 height 8
copy span "6790182268"
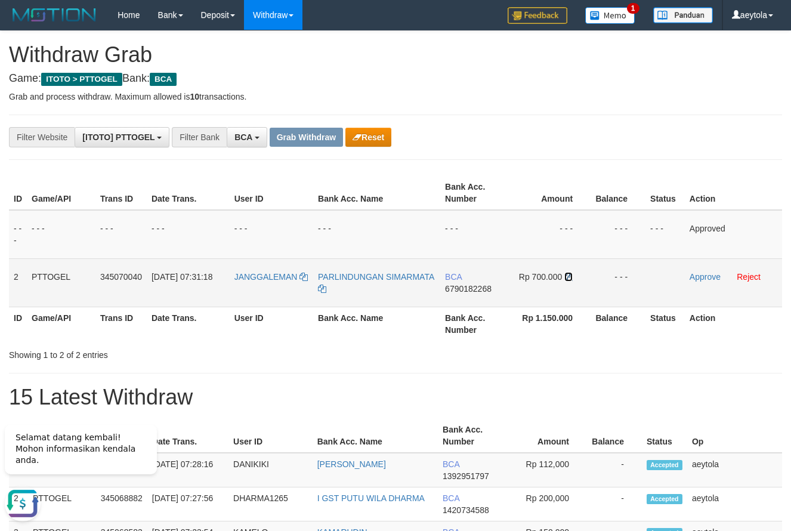
click at [569, 278] on icon at bounding box center [568, 277] width 8 height 8
click at [698, 277] on link "Approve" at bounding box center [704, 277] width 31 height 10
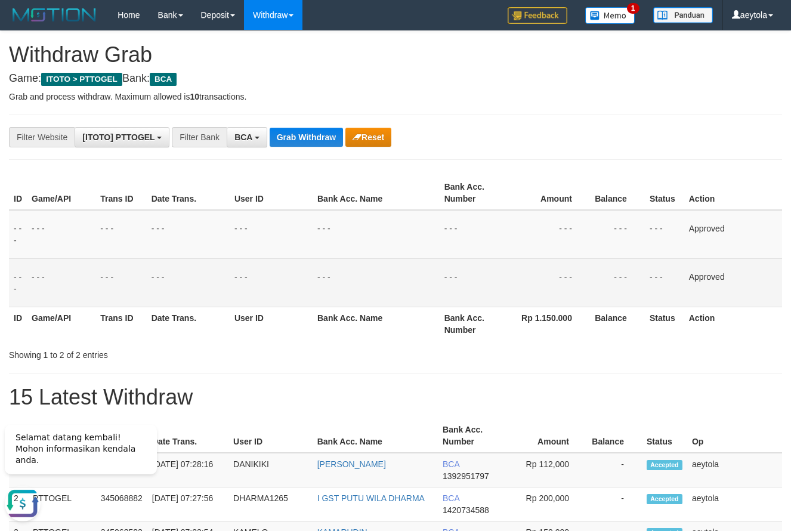
click at [317, 135] on button "Grab Withdraw" at bounding box center [306, 137] width 73 height 19
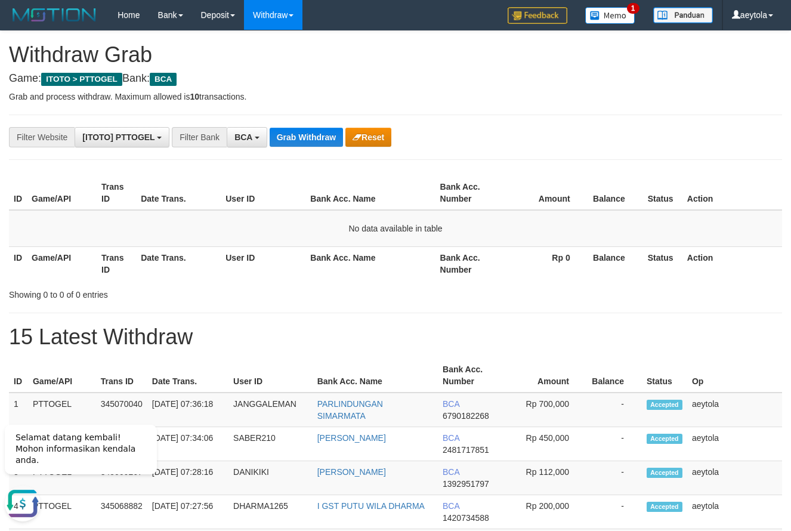
click at [283, 143] on button "Grab Withdraw" at bounding box center [306, 137] width 73 height 19
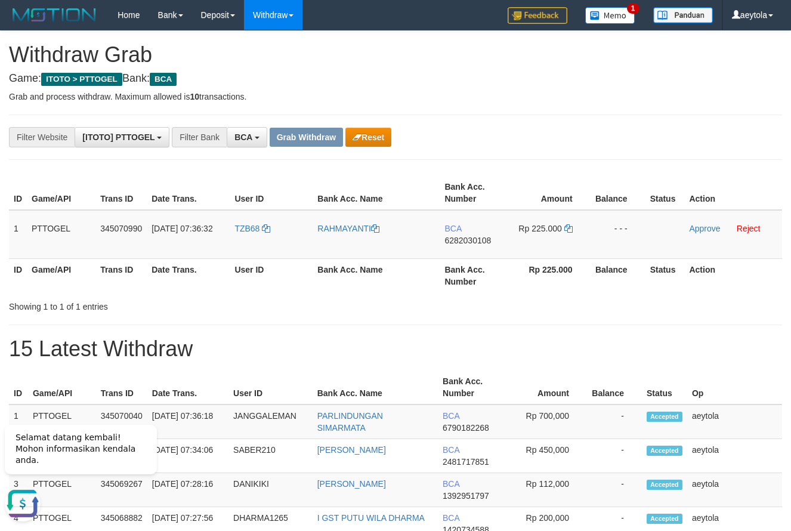
drag, startPoint x: 248, startPoint y: 240, endPoint x: 525, endPoint y: 240, distance: 276.7
click at [525, 240] on tr "1 PTTOGEL 345070990 01/10/2025 07:36:32 TZB68 RAHMAYANTI BCA 6282030108 Rp 225.…" at bounding box center [395, 234] width 773 height 49
copy tr
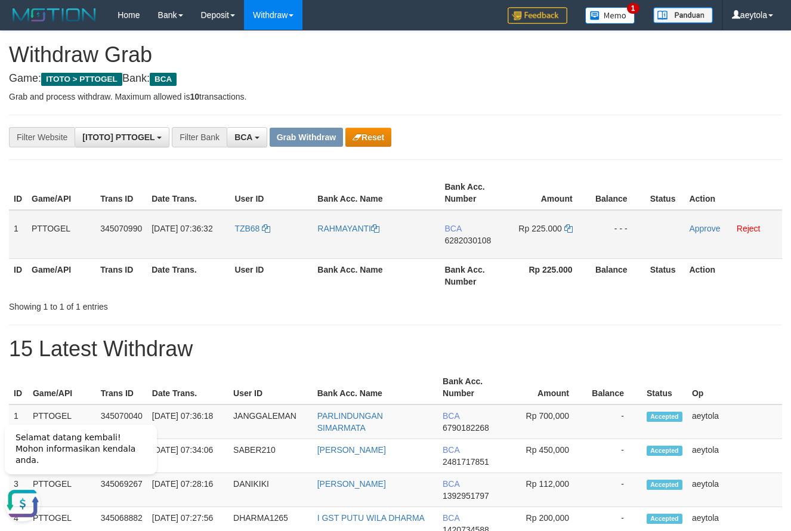
click at [467, 249] on td "BCA 6282030108" at bounding box center [473, 234] width 69 height 49
copy span "6282030108"
click at [570, 229] on icon at bounding box center [568, 228] width 8 height 8
copy span "6282030108"
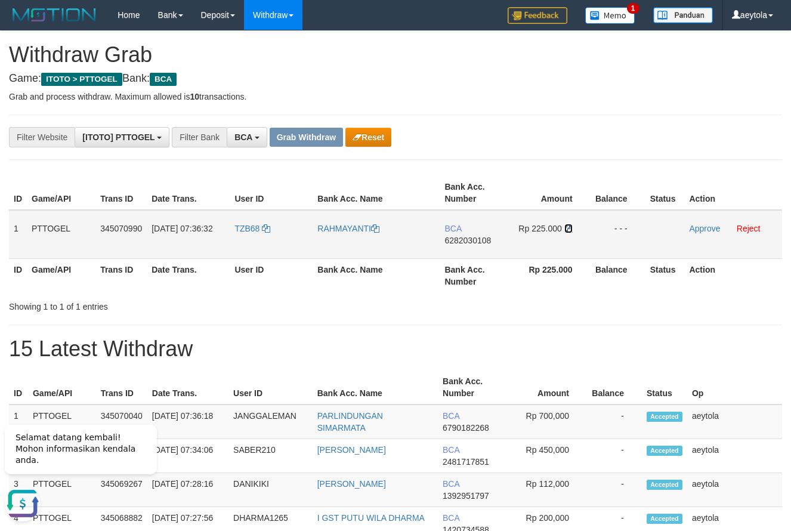
click at [570, 229] on icon at bounding box center [568, 228] width 8 height 8
click at [711, 229] on link "Approve" at bounding box center [704, 229] width 31 height 10
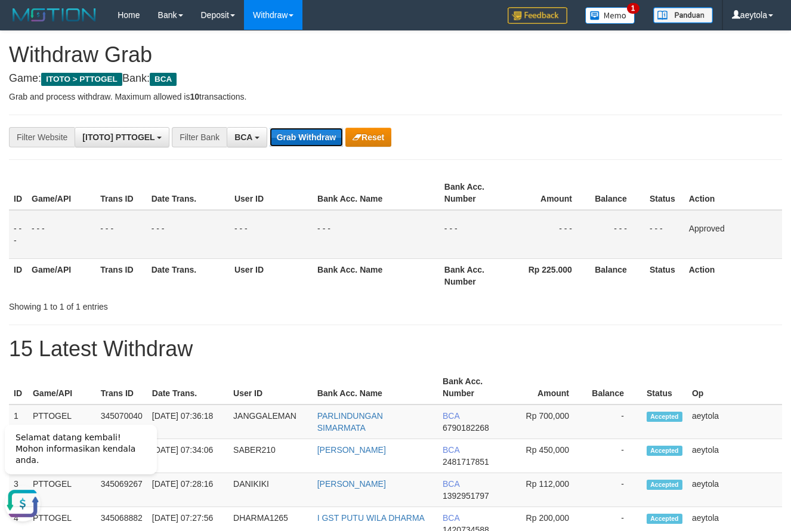
click at [304, 138] on button "Grab Withdraw" at bounding box center [306, 137] width 73 height 19
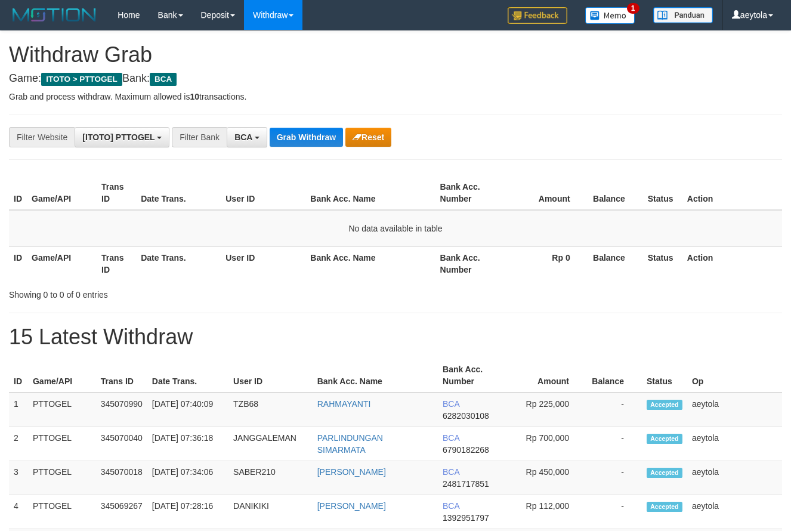
click at [304, 138] on button "Grab Withdraw" at bounding box center [306, 137] width 73 height 19
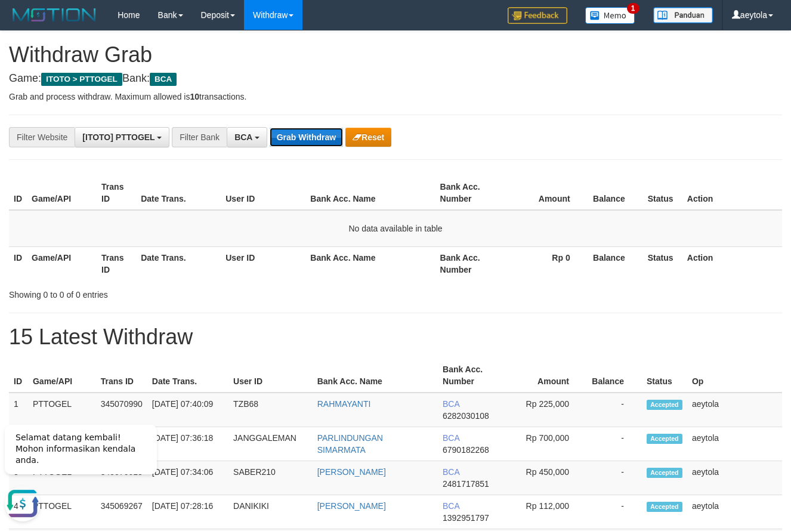
click at [328, 139] on button "Grab Withdraw" at bounding box center [306, 137] width 73 height 19
click at [289, 222] on td "No data available in table" at bounding box center [395, 228] width 773 height 37
drag, startPoint x: 644, startPoint y: 118, endPoint x: 432, endPoint y: 148, distance: 214.5
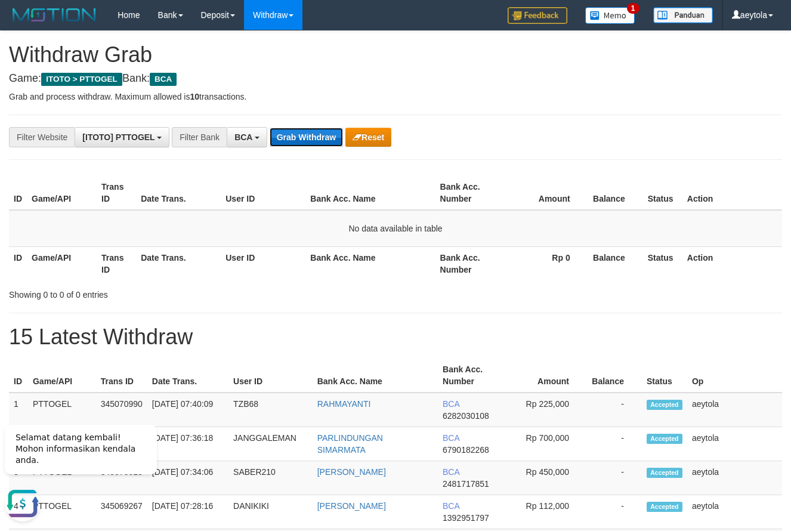
click at [294, 134] on button "Grab Withdraw" at bounding box center [306, 137] width 73 height 19
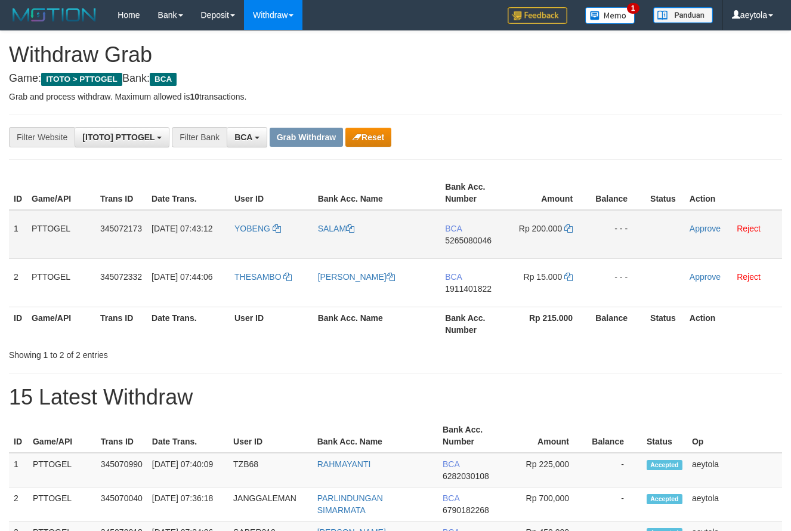
scroll to position [23, 0]
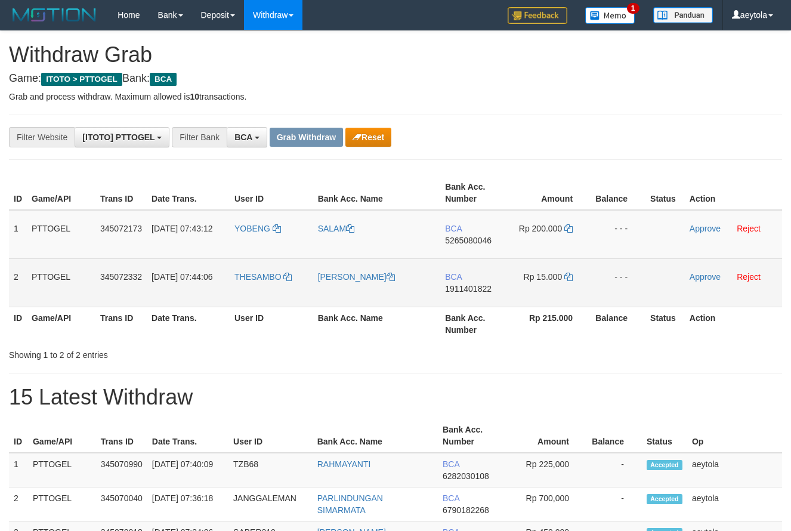
drag, startPoint x: 256, startPoint y: 247, endPoint x: 545, endPoint y: 288, distance: 292.0
click at [545, 288] on tbody "1 PTTOGEL 345072173 [DATE] 07:43:12 YOBENG SALAM BCA 5265080046 Rp 200.000 - - …" at bounding box center [395, 258] width 773 height 97
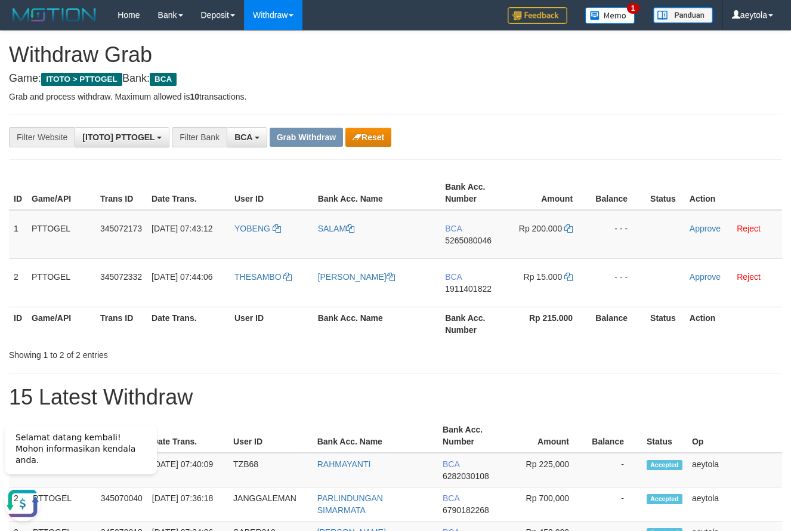
scroll to position [0, 0]
click at [555, 115] on hr at bounding box center [395, 114] width 773 height 1
click at [468, 254] on td "BCA 5265080046" at bounding box center [474, 234] width 69 height 49
copy span "5265080046"
click at [468, 254] on td "BCA 5265080046" at bounding box center [474, 234] width 69 height 49
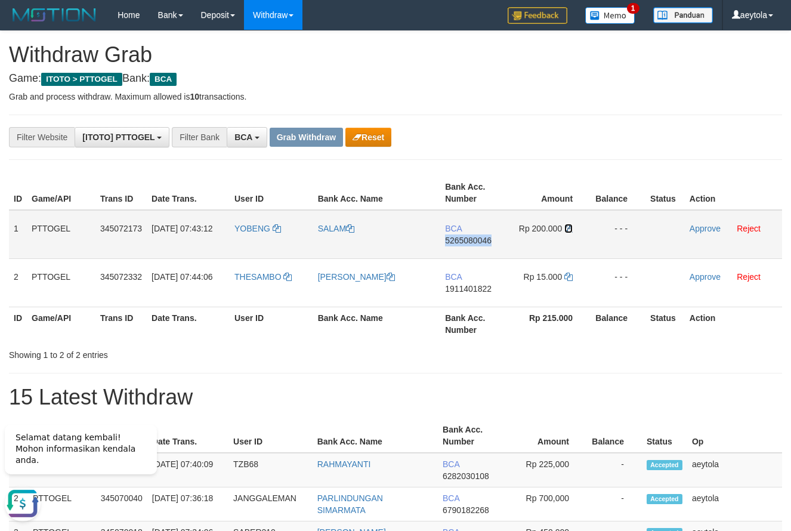
click at [570, 229] on icon at bounding box center [568, 228] width 8 height 8
copy span "5265080046"
drag, startPoint x: 570, startPoint y: 229, endPoint x: 363, endPoint y: 231, distance: 207.5
click at [564, 230] on icon at bounding box center [568, 228] width 8 height 8
click at [701, 225] on link "Approve" at bounding box center [704, 229] width 31 height 10
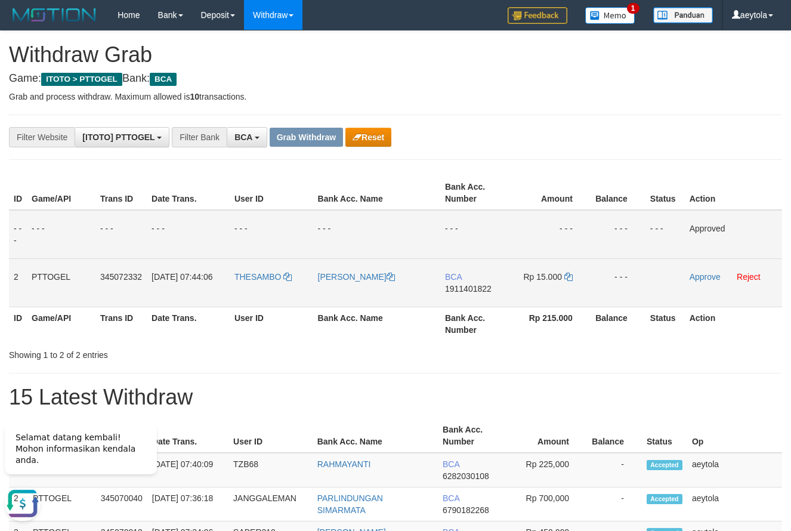
click at [470, 301] on td "BCA 1911401822" at bounding box center [474, 282] width 69 height 48
copy span "1911401822"
click at [470, 301] on td "BCA 1911401822" at bounding box center [474, 282] width 69 height 48
click at [569, 277] on icon at bounding box center [568, 277] width 8 height 8
copy span "1911401822"
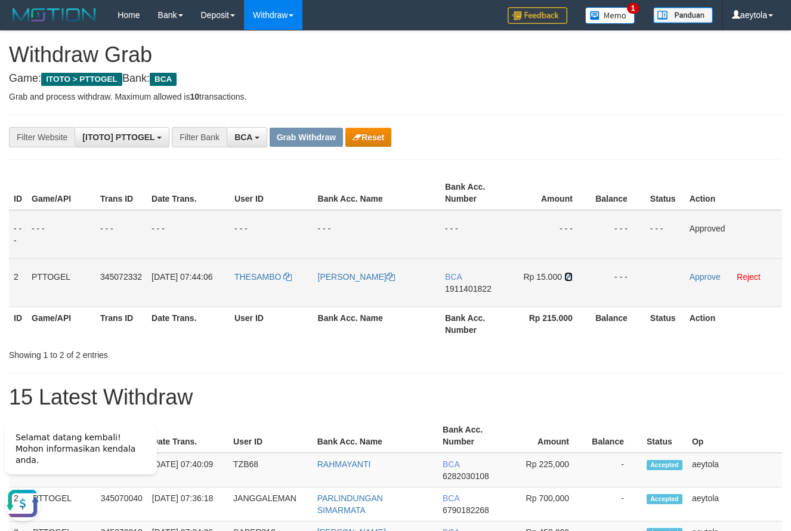
drag, startPoint x: 569, startPoint y: 277, endPoint x: 309, endPoint y: 264, distance: 260.9
click at [571, 277] on icon at bounding box center [568, 277] width 8 height 8
click at [704, 278] on link "Approve" at bounding box center [704, 277] width 31 height 10
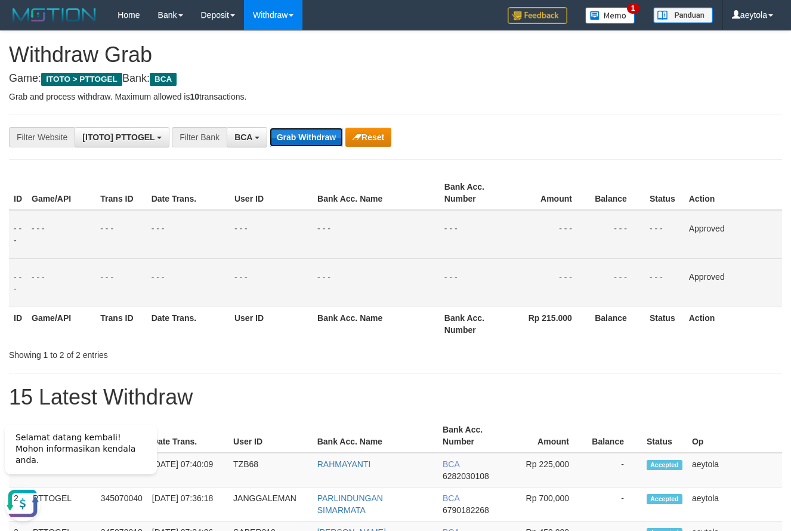
click at [299, 141] on button "Grab Withdraw" at bounding box center [306, 137] width 73 height 19
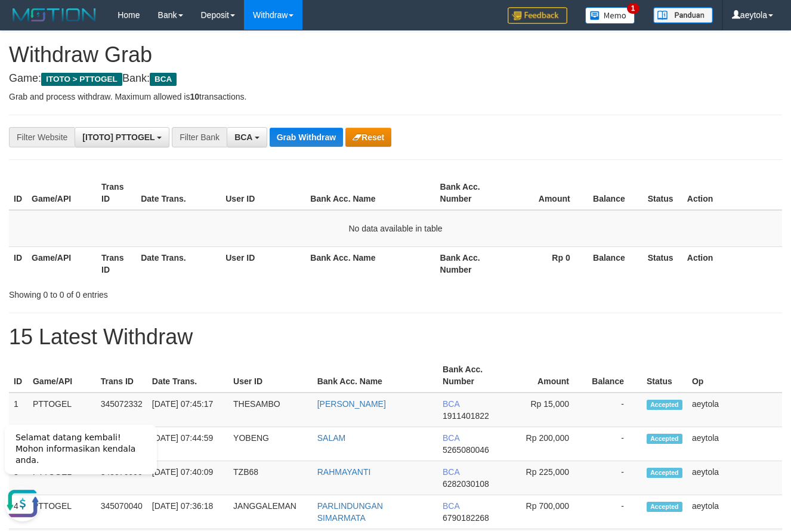
drag, startPoint x: 641, startPoint y: 112, endPoint x: 525, endPoint y: 140, distance: 119.5
click at [308, 136] on button "Grab Withdraw" at bounding box center [306, 137] width 73 height 19
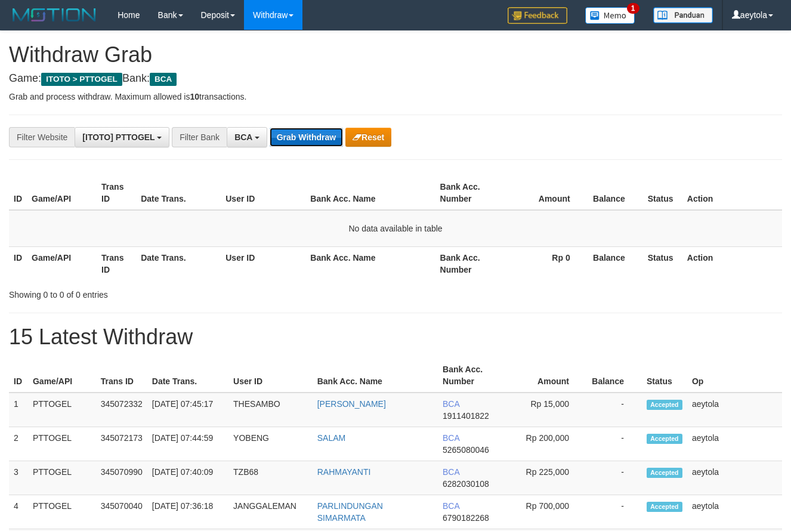
click at [313, 135] on button "Grab Withdraw" at bounding box center [306, 137] width 73 height 19
click at [320, 141] on button "Grab Withdraw" at bounding box center [306, 137] width 73 height 19
click at [318, 140] on button "Grab Withdraw" at bounding box center [306, 137] width 73 height 19
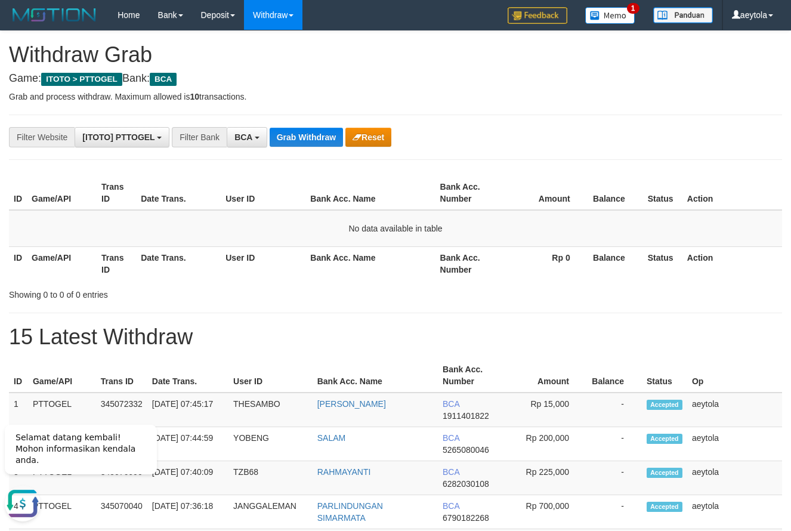
click at [611, 142] on div "**********" at bounding box center [329, 137] width 659 height 20
click at [315, 134] on button "Grab Withdraw" at bounding box center [306, 137] width 73 height 19
click at [311, 139] on button "Grab Withdraw" at bounding box center [306, 137] width 73 height 19
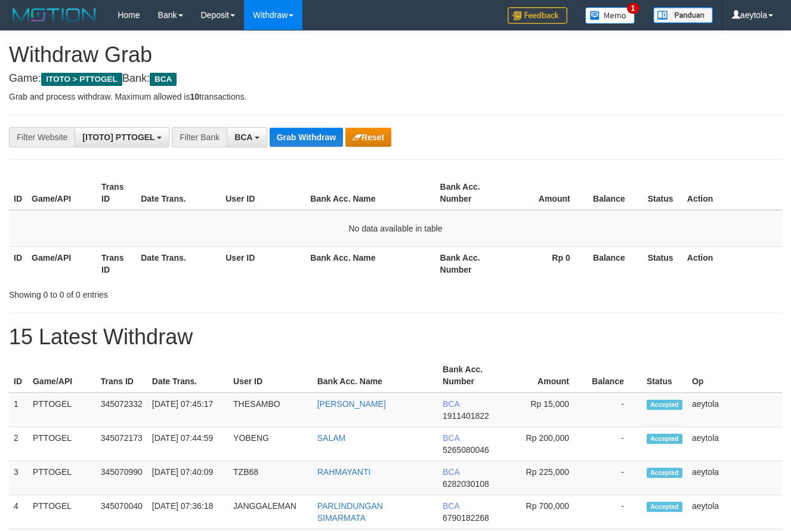
scroll to position [23, 0]
click at [309, 138] on button "Grab Withdraw" at bounding box center [306, 137] width 73 height 19
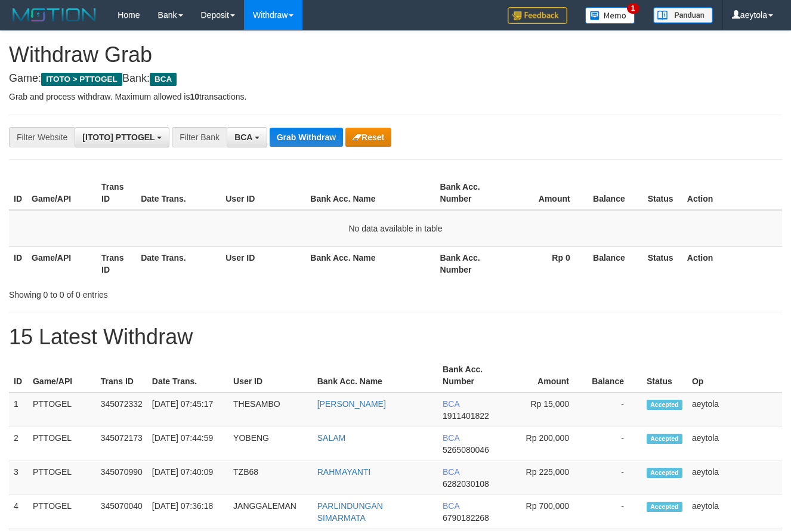
click at [309, 138] on button "Grab Withdraw" at bounding box center [306, 137] width 73 height 19
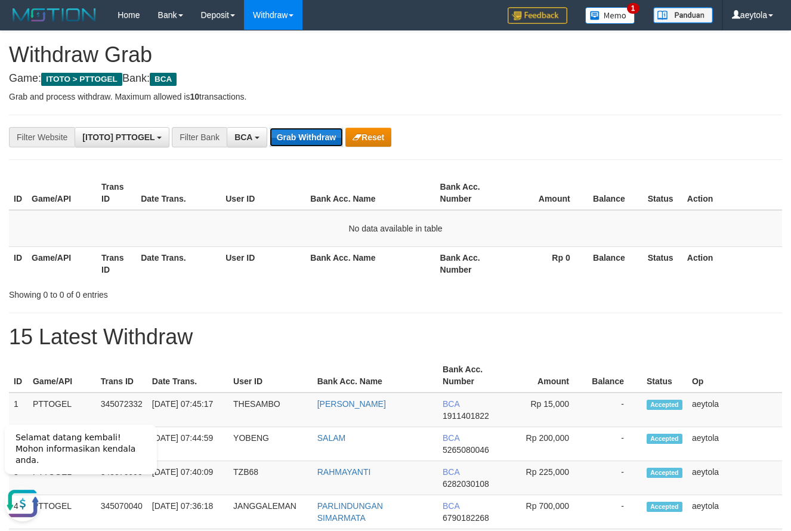
click at [327, 134] on button "Grab Withdraw" at bounding box center [306, 137] width 73 height 19
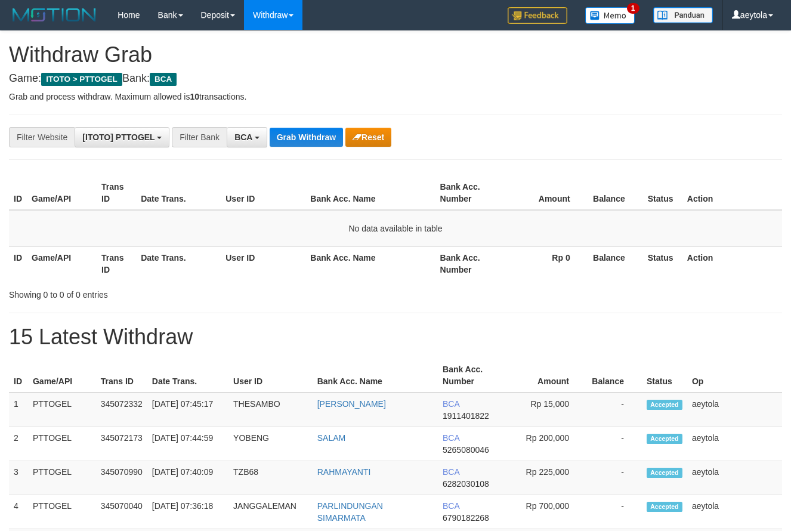
scroll to position [23, 0]
click at [291, 133] on button "Grab Withdraw" at bounding box center [306, 137] width 73 height 19
click at [278, 136] on button "Grab Withdraw" at bounding box center [306, 137] width 73 height 19
drag, startPoint x: 552, startPoint y: 97, endPoint x: 515, endPoint y: 98, distance: 36.4
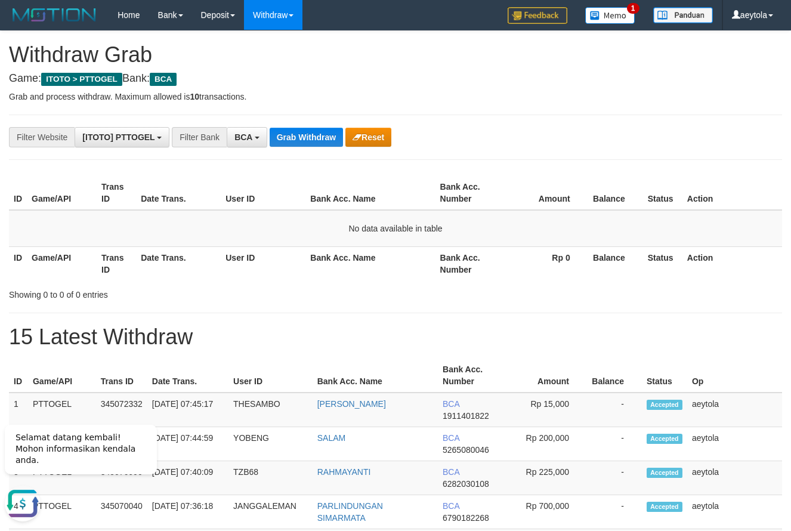
click at [552, 98] on p "Grab and process withdraw. Maximum allowed is 10 transactions." at bounding box center [395, 97] width 773 height 12
click at [308, 138] on button "Grab Withdraw" at bounding box center [306, 137] width 73 height 19
click at [308, 139] on button "Grab Withdraw" at bounding box center [306, 137] width 73 height 19
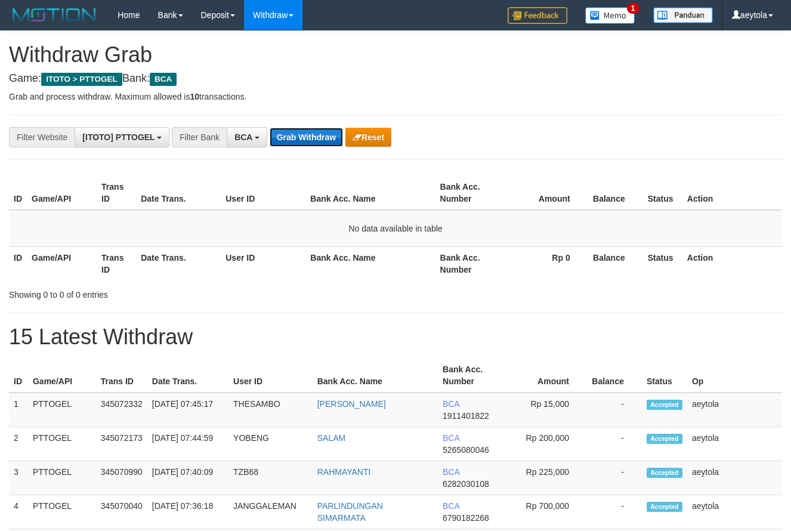
click at [281, 140] on button "Grab Withdraw" at bounding box center [306, 137] width 73 height 19
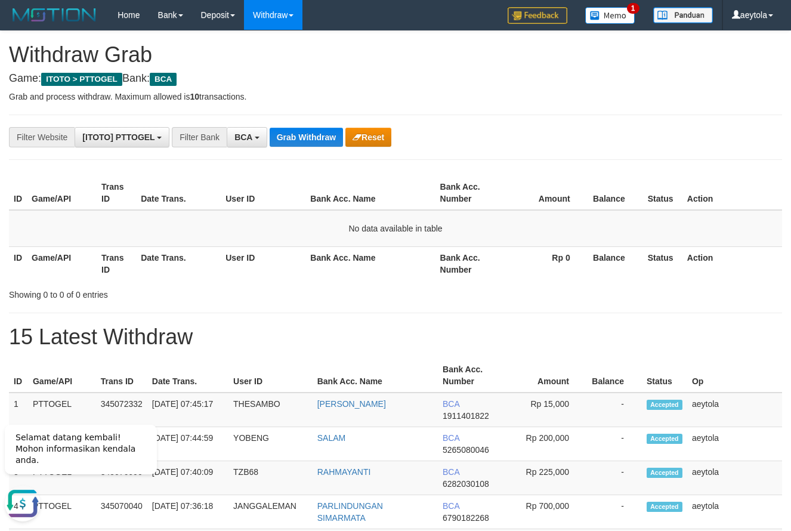
scroll to position [0, 0]
click at [305, 137] on button "Grab Withdraw" at bounding box center [306, 137] width 73 height 19
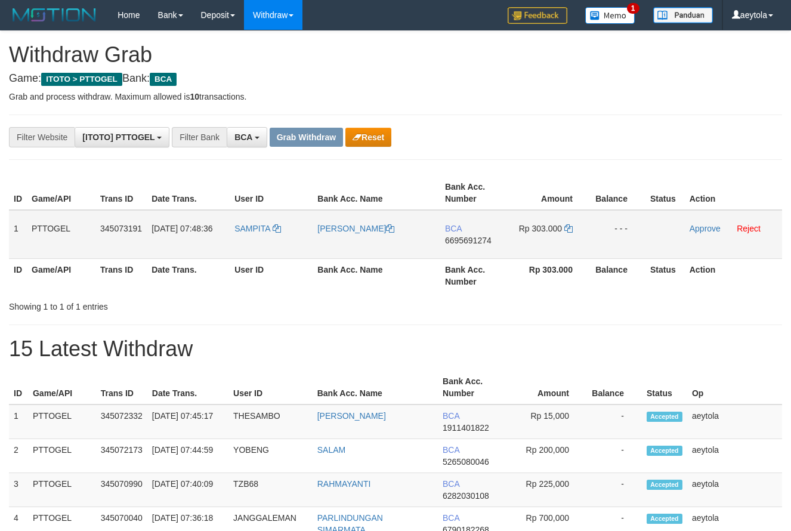
scroll to position [23, 0]
drag, startPoint x: 370, startPoint y: 237, endPoint x: 543, endPoint y: 245, distance: 173.7
click at [543, 245] on tr "1 PTTOGEL 345073191 01/10/2025 07:48:36 SAMPITA BAYU ARIAWAN BCA 6695691274 Rp …" at bounding box center [395, 234] width 773 height 49
click at [466, 251] on td "BCA 6695691274" at bounding box center [474, 234] width 69 height 49
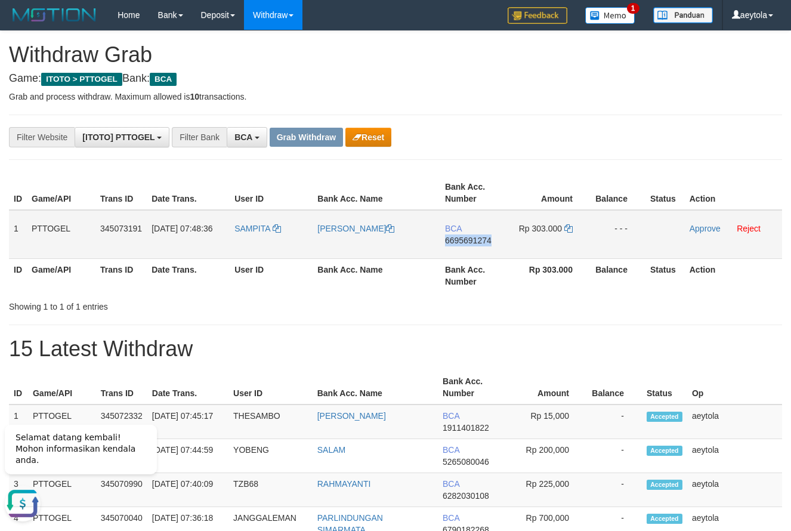
copy span "6695691274"
click at [466, 251] on td "BCA 6695691274" at bounding box center [474, 234] width 69 height 49
click at [568, 230] on icon at bounding box center [568, 228] width 8 height 8
copy span "6695691274"
drag, startPoint x: 568, startPoint y: 230, endPoint x: 6, endPoint y: 254, distance: 562.2
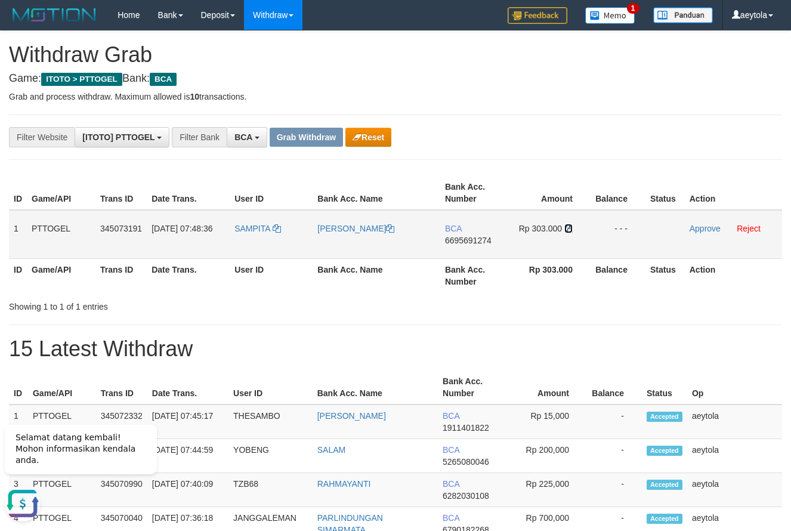
click at [562, 230] on td "Rp 303.000" at bounding box center [550, 234] width 82 height 49
click at [697, 231] on link "Approve" at bounding box center [704, 229] width 31 height 10
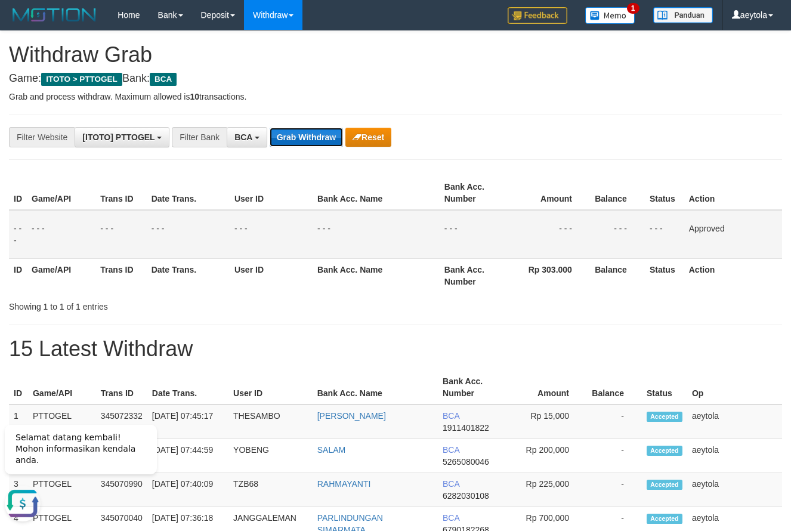
click at [309, 135] on button "Grab Withdraw" at bounding box center [306, 137] width 73 height 19
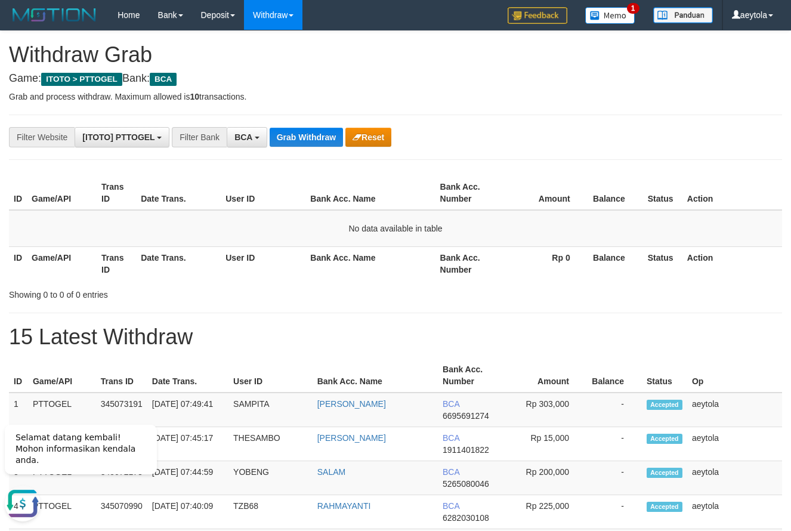
click at [295, 145] on button "Grab Withdraw" at bounding box center [306, 137] width 73 height 19
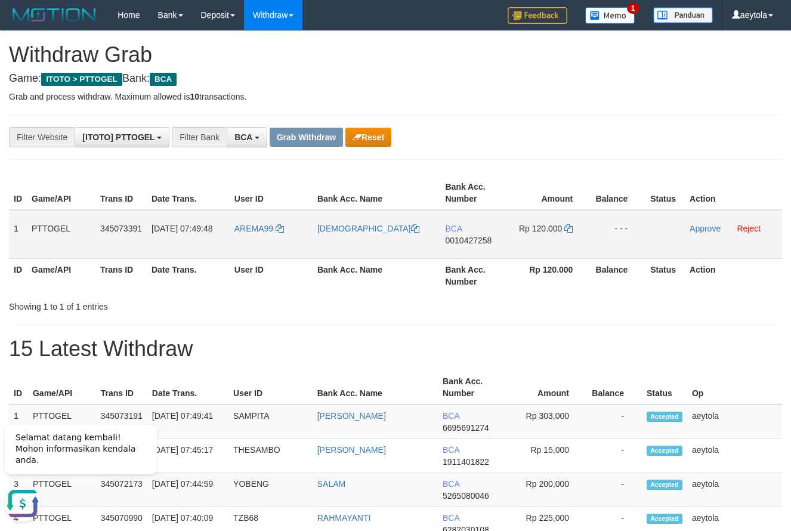
drag, startPoint x: 269, startPoint y: 246, endPoint x: 569, endPoint y: 238, distance: 300.1
click at [569, 238] on tr "1 PTTOGEL 345073391 01/10/2025 07:49:48 AREMA99 MUHAMMAD BCA 0010427258 Rp 120.…" at bounding box center [395, 234] width 773 height 49
click at [463, 249] on td "BCA 0010427258" at bounding box center [475, 234] width 69 height 49
copy span "0010427258"
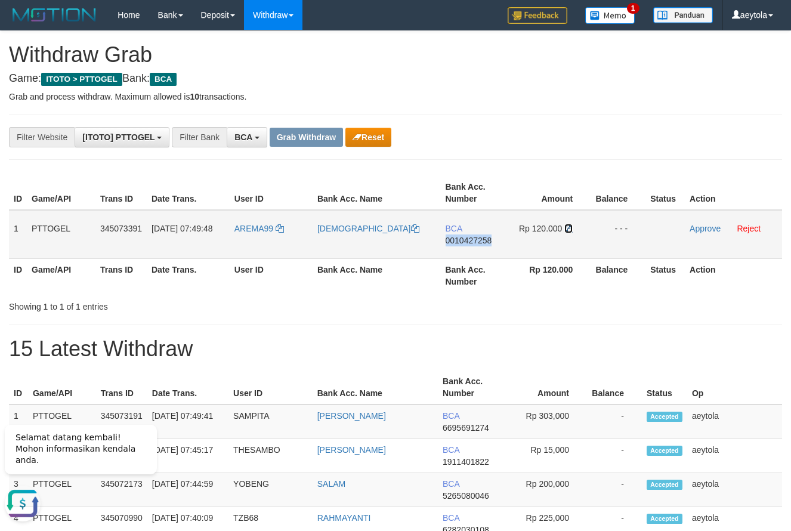
click at [568, 230] on icon at bounding box center [568, 228] width 8 height 8
copy span "0010427258"
click at [568, 230] on icon at bounding box center [568, 228] width 8 height 8
click at [699, 233] on td "Approve Reject" at bounding box center [733, 234] width 97 height 49
click at [702, 227] on link "Approve" at bounding box center [704, 229] width 31 height 10
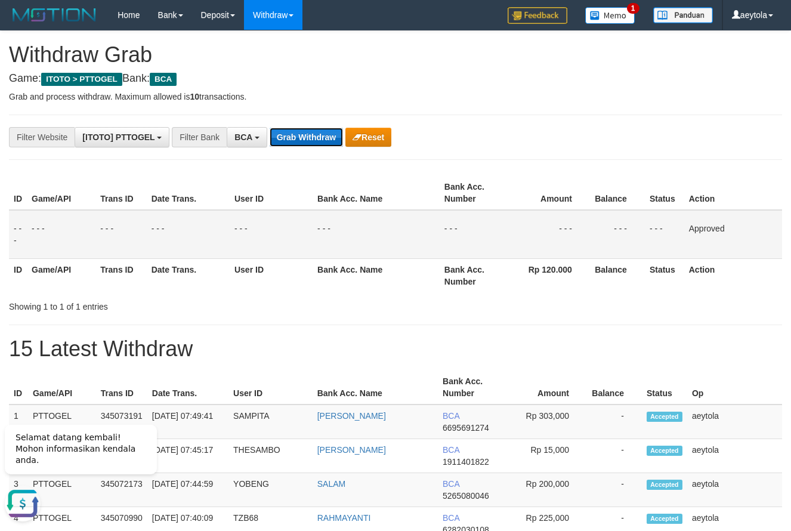
click at [317, 139] on button "Grab Withdraw" at bounding box center [306, 137] width 73 height 19
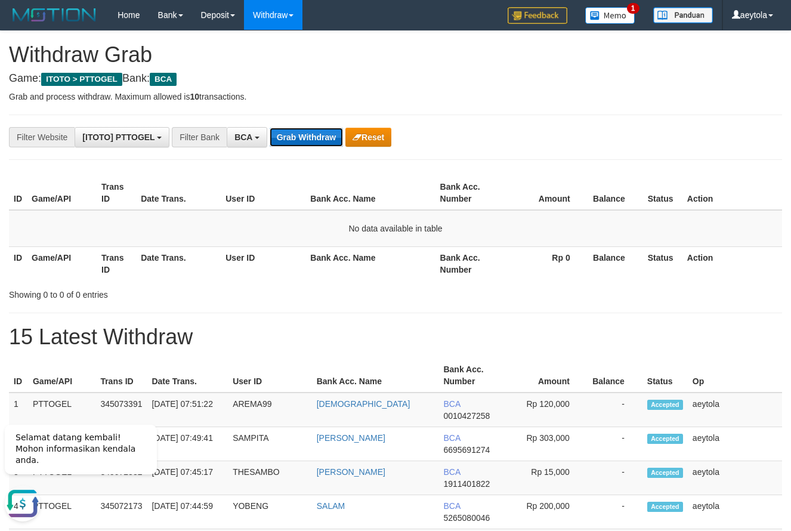
click at [298, 131] on button "Grab Withdraw" at bounding box center [306, 137] width 73 height 19
click at [541, 134] on div "**********" at bounding box center [329, 137] width 659 height 20
drag, startPoint x: 592, startPoint y: 85, endPoint x: 321, endPoint y: 116, distance: 272.5
click at [290, 138] on button "Grab Withdraw" at bounding box center [306, 137] width 73 height 19
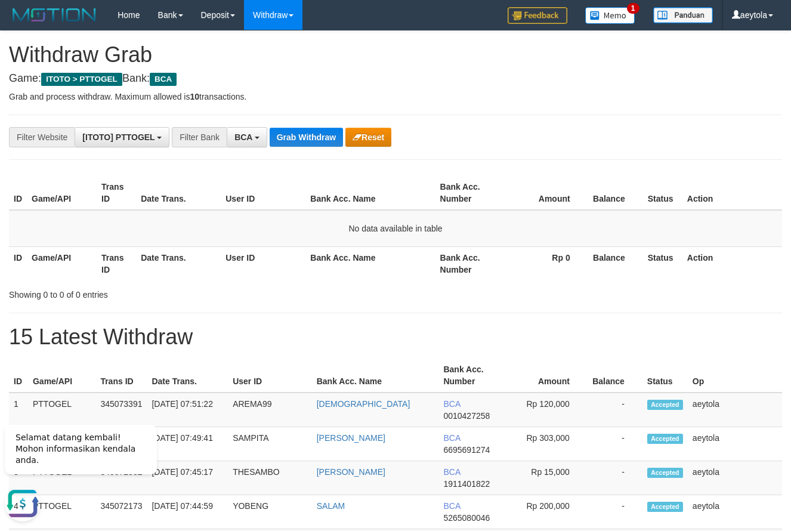
drag, startPoint x: 634, startPoint y: 137, endPoint x: 334, endPoint y: 154, distance: 301.0
click at [600, 140] on div "**********" at bounding box center [329, 137] width 659 height 20
click at [296, 137] on button "Grab Withdraw" at bounding box center [306, 137] width 73 height 19
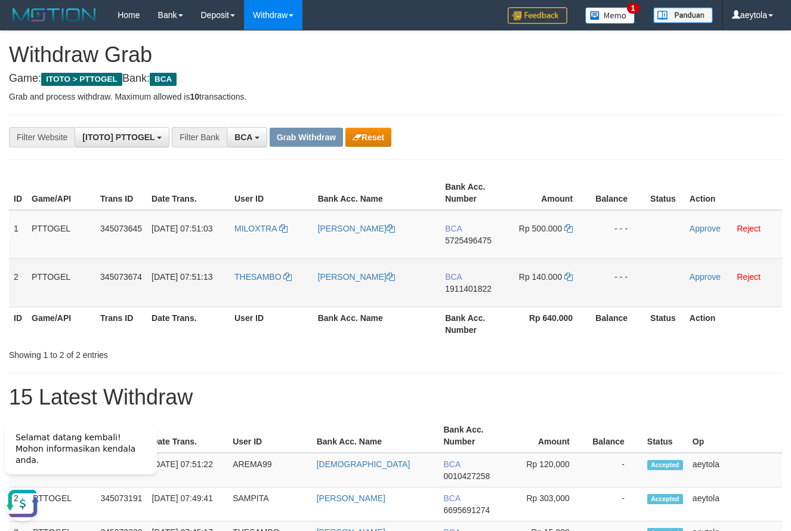
drag, startPoint x: 285, startPoint y: 249, endPoint x: 550, endPoint y: 285, distance: 267.3
click at [550, 285] on tbody "1 PTTOGEL 345073645 [DATE] 07:51:03 [GEOGRAPHIC_DATA] [PERSON_NAME] BCA 5725496…" at bounding box center [395, 258] width 773 height 97
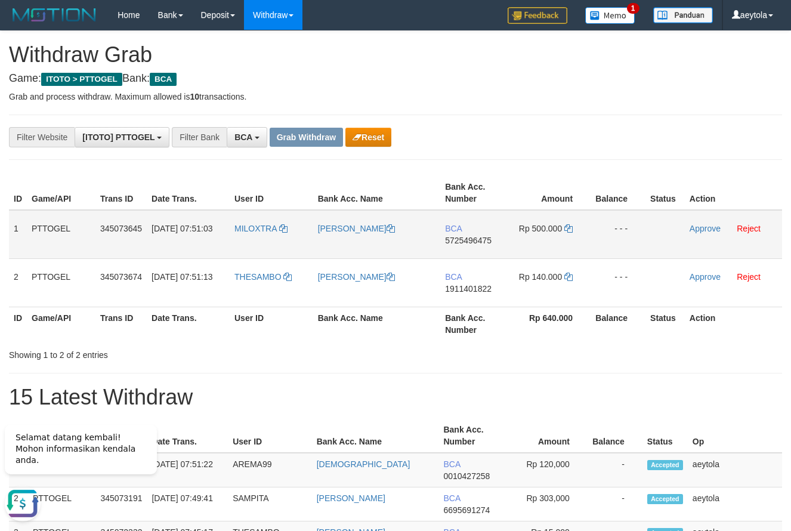
click at [460, 244] on span "5725496475" at bounding box center [468, 241] width 47 height 10
copy span "5725496475"
click at [463, 246] on td "BCA 5725496475" at bounding box center [474, 234] width 69 height 49
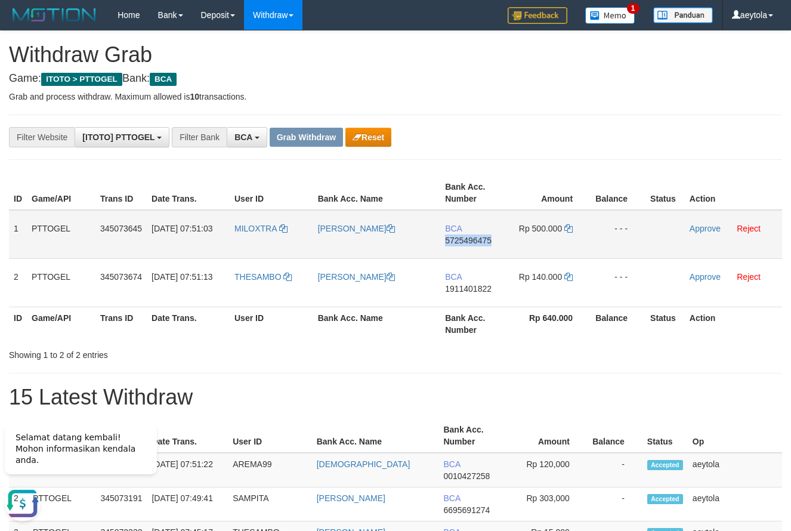
copy span "5725496475"
click at [569, 230] on icon at bounding box center [568, 228] width 8 height 8
copy span "5725496475"
click at [569, 230] on icon at bounding box center [568, 228] width 8 height 8
click at [707, 233] on link "Approve" at bounding box center [704, 229] width 31 height 10
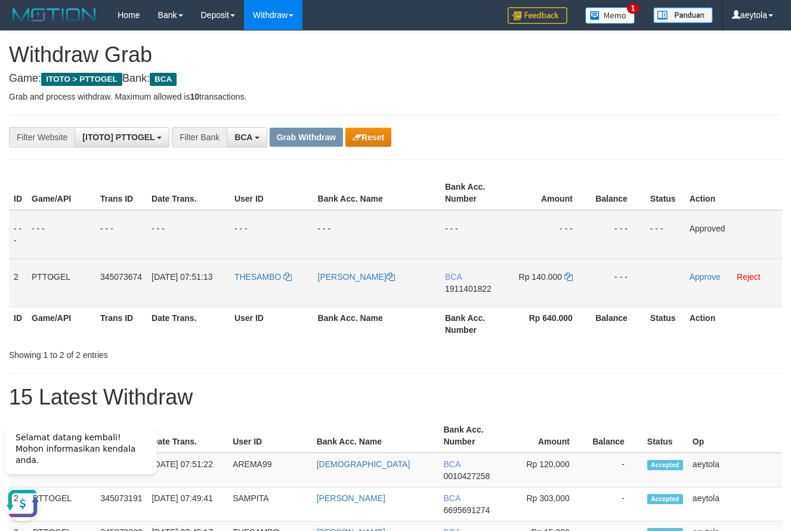
click at [463, 298] on td "BCA 1911401822" at bounding box center [474, 282] width 69 height 48
copy span "1911401822"
click at [569, 275] on icon at bounding box center [568, 277] width 8 height 8
copy span "1911401822"
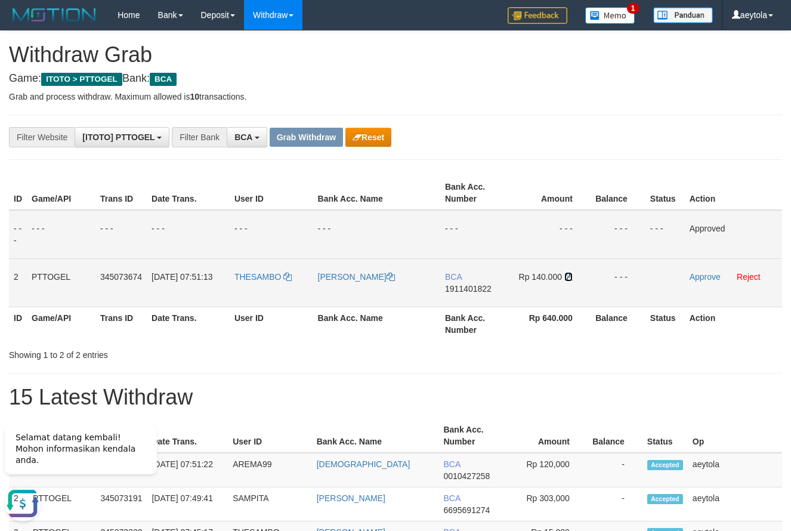
click at [569, 275] on icon at bounding box center [568, 277] width 8 height 8
click at [696, 278] on link "Approve" at bounding box center [704, 277] width 31 height 10
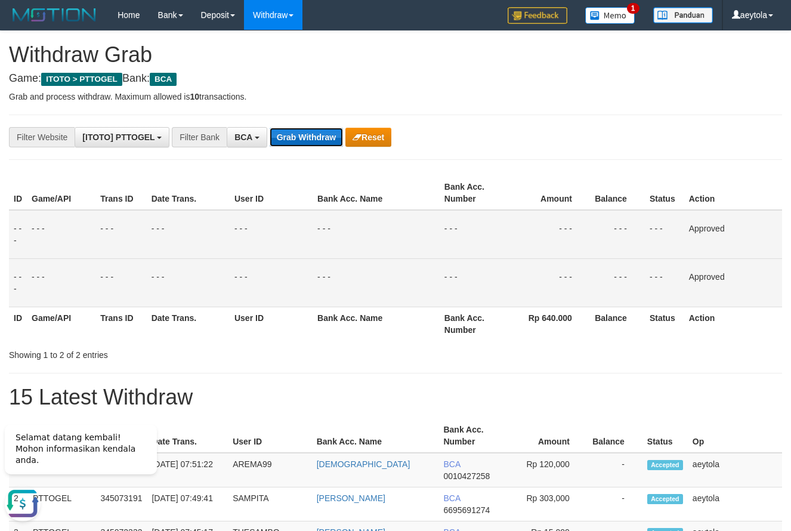
click at [313, 133] on button "Grab Withdraw" at bounding box center [306, 137] width 73 height 19
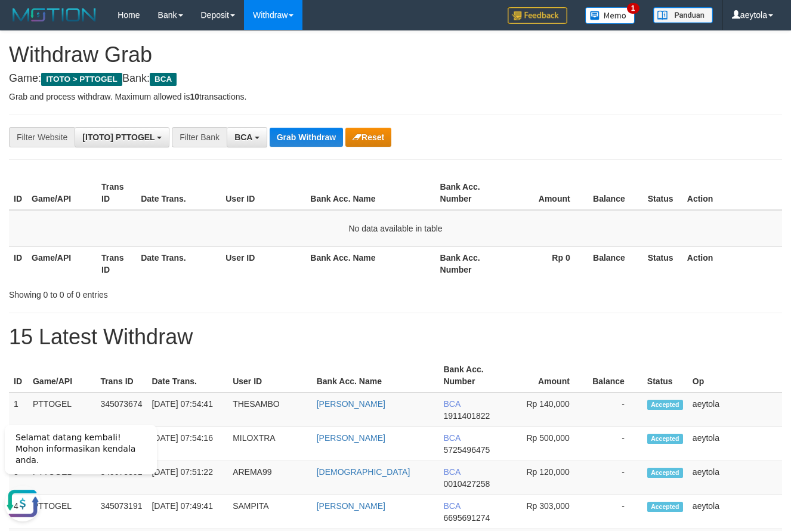
drag, startPoint x: 599, startPoint y: 134, endPoint x: 567, endPoint y: 146, distance: 33.6
click at [567, 146] on div "**********" at bounding box center [329, 137] width 659 height 20
click at [321, 141] on button "Grab Withdraw" at bounding box center [306, 137] width 73 height 19
click at [321, 140] on button "Grab Withdraw" at bounding box center [306, 137] width 73 height 19
drag, startPoint x: 577, startPoint y: 138, endPoint x: 351, endPoint y: 152, distance: 225.8
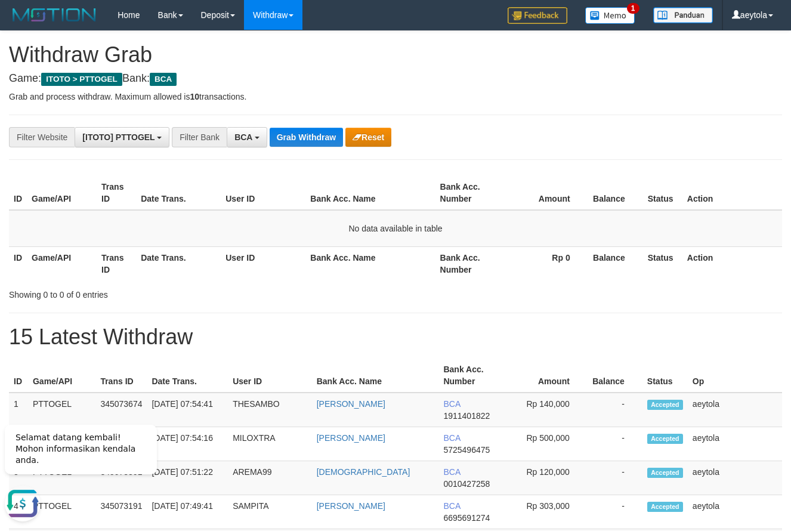
click at [571, 138] on div "**********" at bounding box center [329, 137] width 659 height 20
click at [314, 135] on button "Grab Withdraw" at bounding box center [306, 137] width 73 height 19
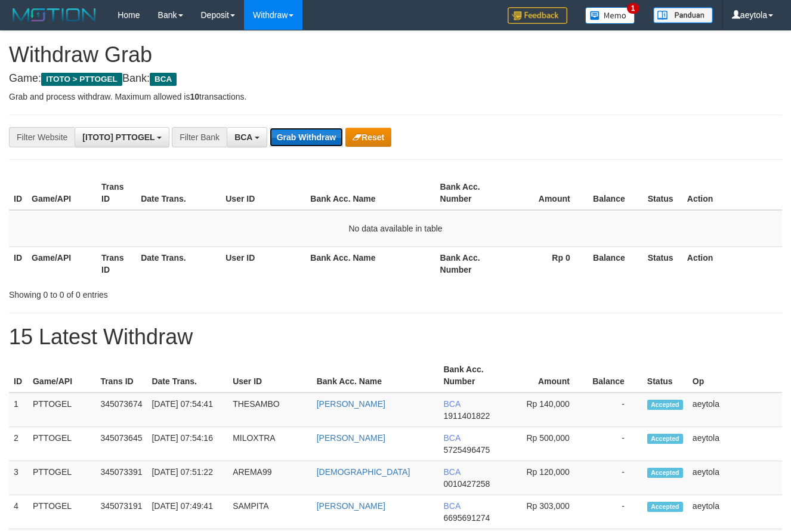
click at [318, 138] on button "Grab Withdraw" at bounding box center [306, 137] width 73 height 19
click at [473, 136] on div "**********" at bounding box center [329, 137] width 659 height 20
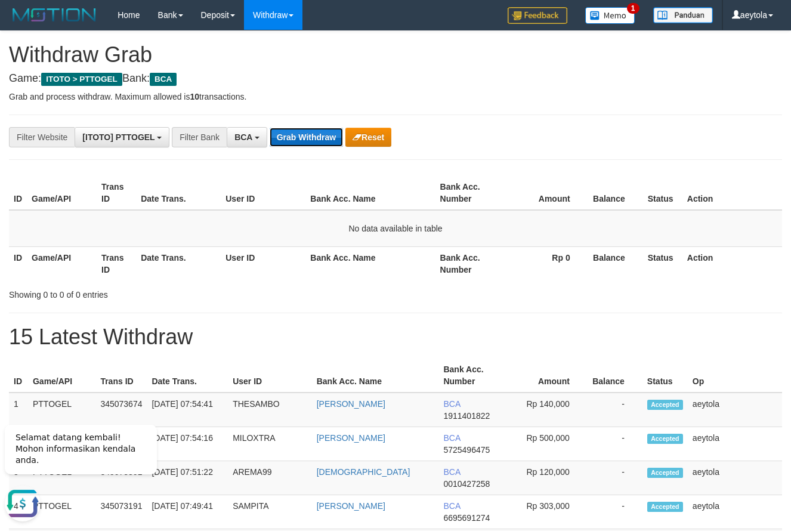
click at [320, 140] on button "Grab Withdraw" at bounding box center [306, 137] width 73 height 19
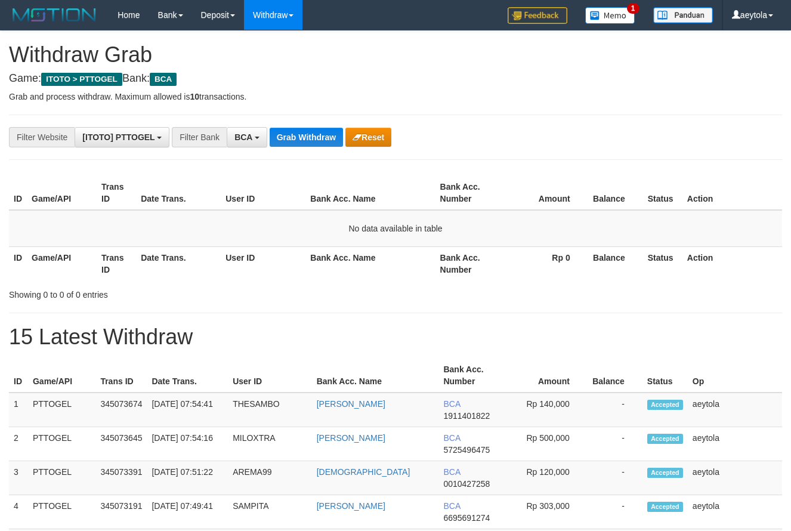
scroll to position [23, 0]
click at [316, 143] on button "Grab Withdraw" at bounding box center [306, 137] width 73 height 19
click at [314, 141] on button "Grab Withdraw" at bounding box center [306, 137] width 73 height 19
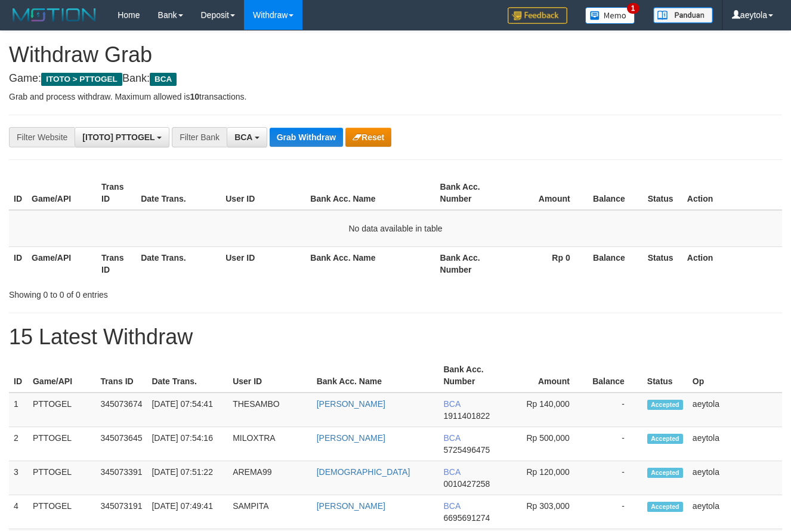
scroll to position [23, 0]
click at [314, 141] on button "Grab Withdraw" at bounding box center [306, 137] width 73 height 19
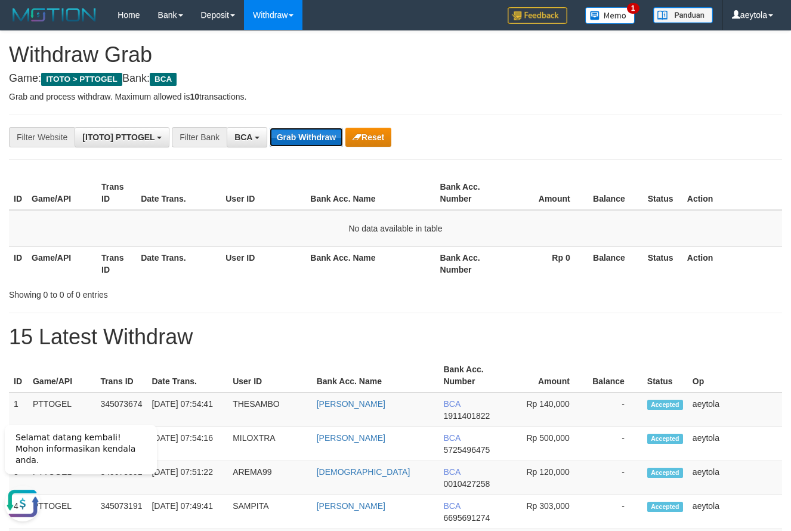
click at [306, 138] on button "Grab Withdraw" at bounding box center [306, 137] width 73 height 19
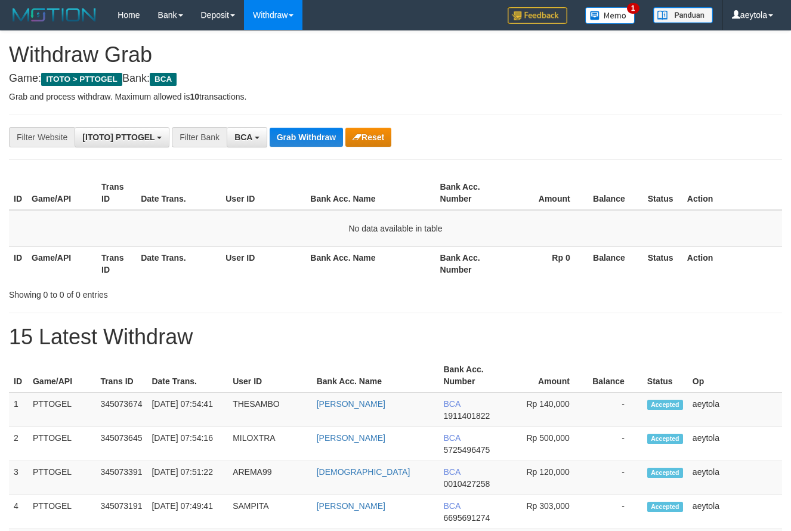
click at [307, 135] on button "Grab Withdraw" at bounding box center [306, 137] width 73 height 19
click at [308, 136] on button "Grab Withdraw" at bounding box center [306, 137] width 73 height 19
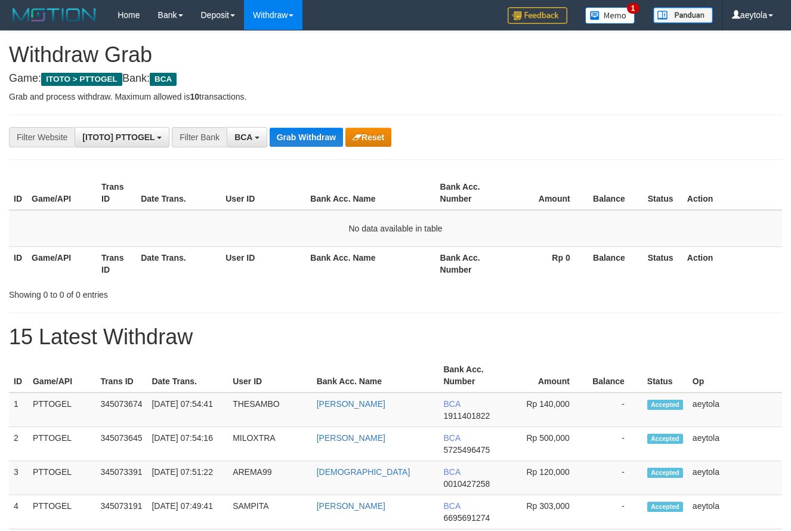
scroll to position [23, 0]
click at [309, 137] on button "Grab Withdraw" at bounding box center [306, 137] width 73 height 19
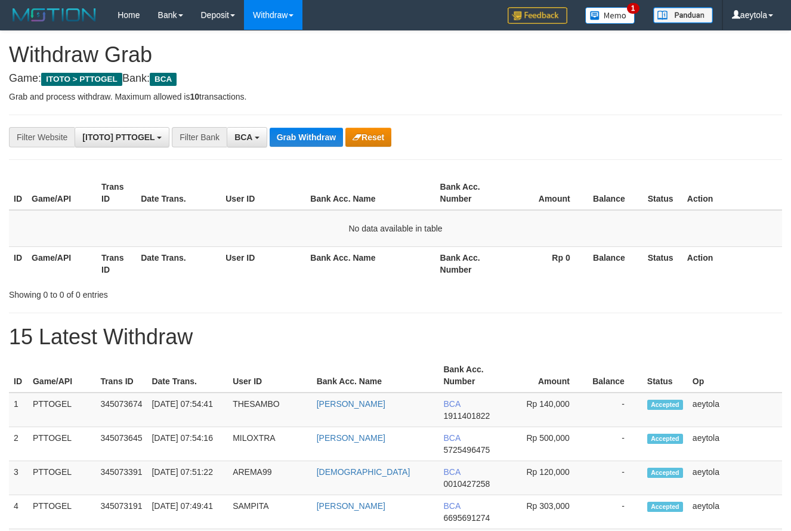
click at [311, 138] on button "Grab Withdraw" at bounding box center [306, 137] width 73 height 19
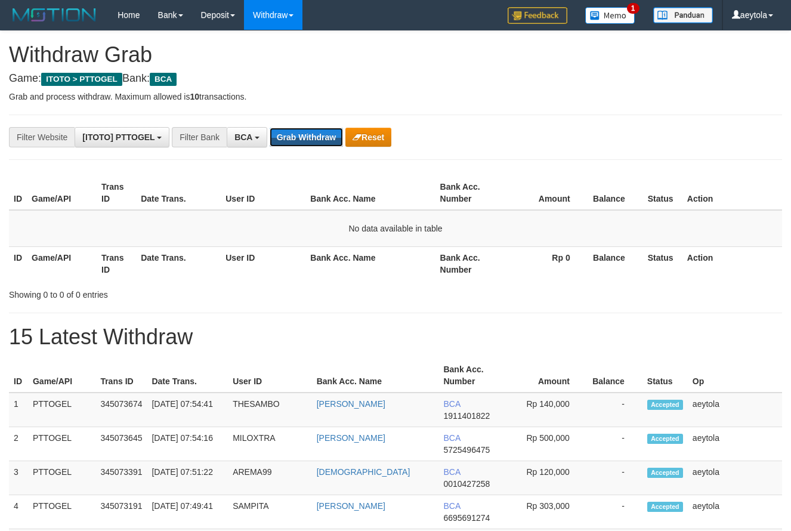
click at [311, 138] on button "Grab Withdraw" at bounding box center [306, 137] width 73 height 19
click at [307, 140] on button "Grab Withdraw" at bounding box center [306, 137] width 73 height 19
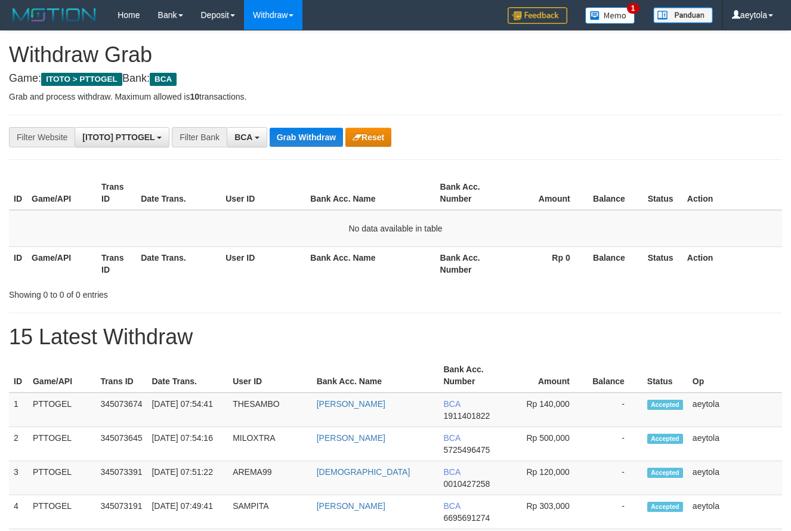
scroll to position [23, 0]
click at [323, 140] on button "Grab Withdraw" at bounding box center [306, 137] width 73 height 19
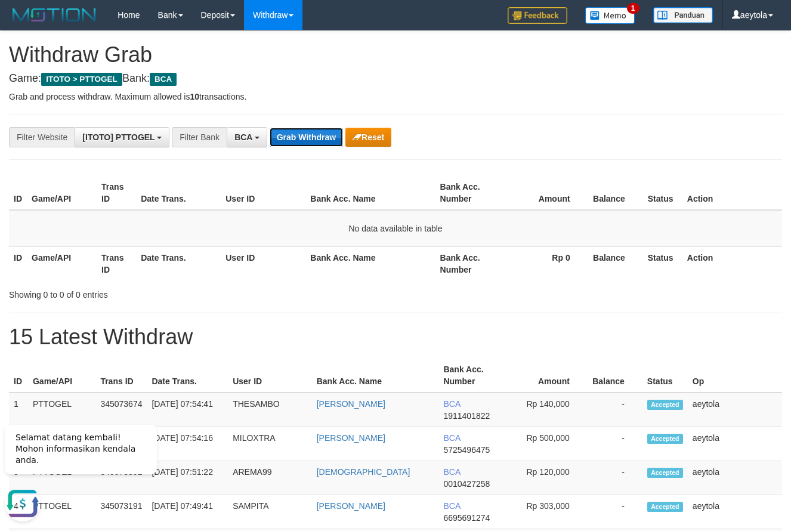
click at [303, 144] on button "Grab Withdraw" at bounding box center [306, 137] width 73 height 19
click at [303, 141] on button "Grab Withdraw" at bounding box center [306, 137] width 73 height 19
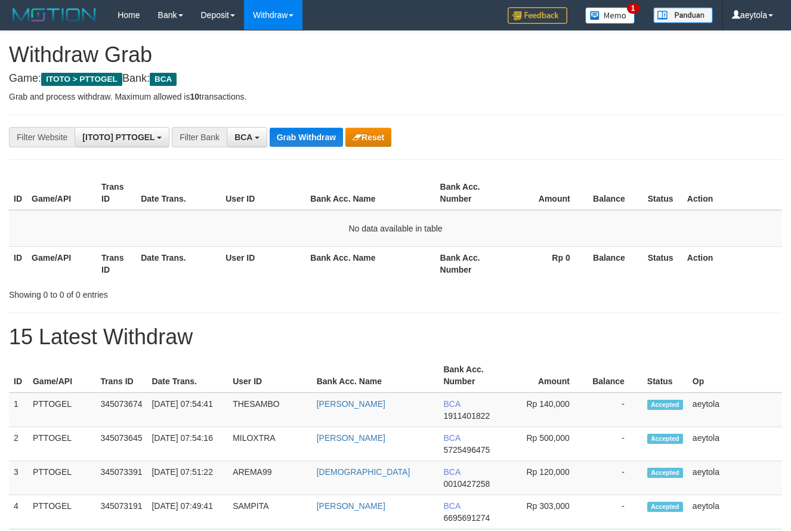
scroll to position [23, 0]
click at [313, 132] on button "Grab Withdraw" at bounding box center [306, 137] width 73 height 19
click at [304, 134] on button "Grab Withdraw" at bounding box center [306, 137] width 73 height 19
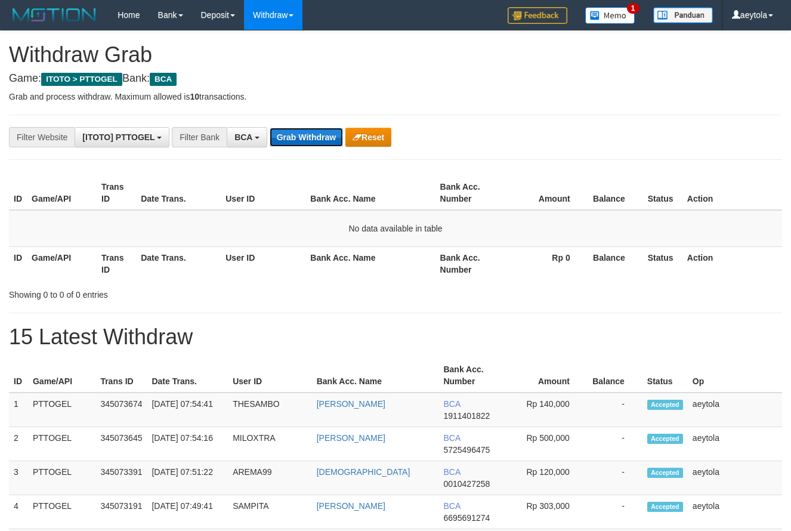
click at [304, 134] on button "Grab Withdraw" at bounding box center [306, 137] width 73 height 19
click at [302, 132] on button "Grab Withdraw" at bounding box center [306, 137] width 73 height 19
click at [311, 135] on button "Grab Withdraw" at bounding box center [306, 137] width 73 height 19
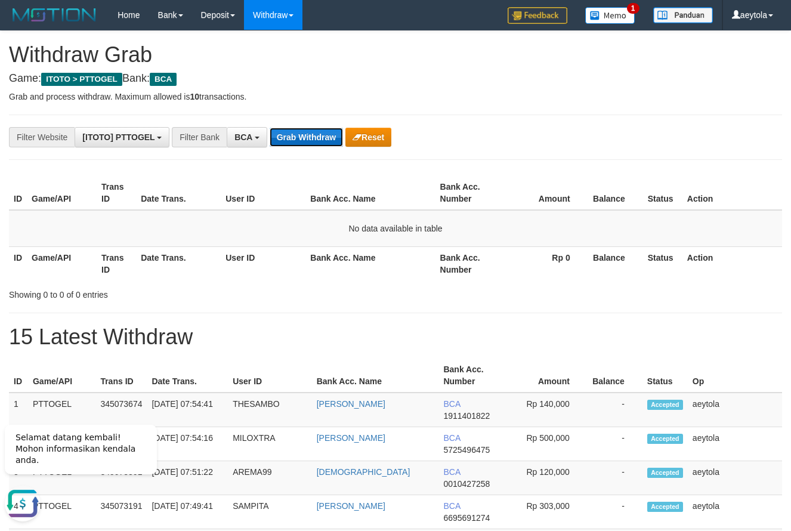
click at [311, 135] on button "Grab Withdraw" at bounding box center [306, 137] width 73 height 19
click at [293, 133] on button "Grab Withdraw" at bounding box center [306, 137] width 73 height 19
click at [312, 137] on button "Grab Withdraw" at bounding box center [306, 137] width 73 height 19
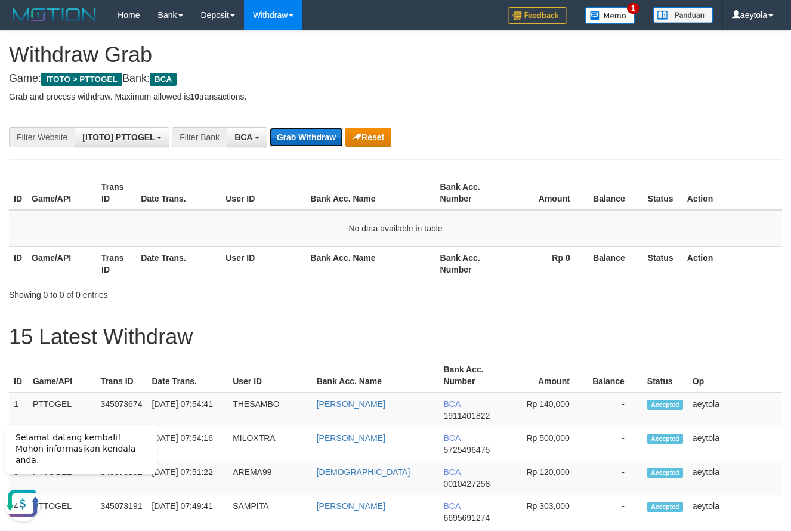
click at [312, 141] on button "Grab Withdraw" at bounding box center [306, 137] width 73 height 19
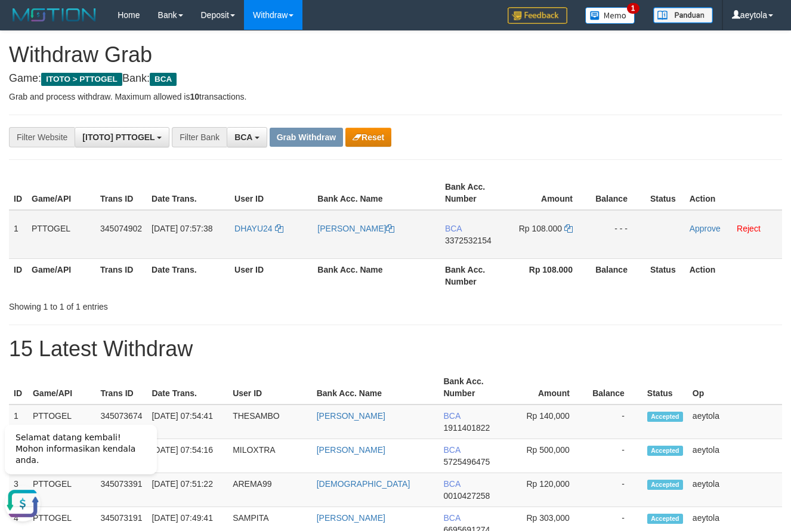
drag, startPoint x: 246, startPoint y: 242, endPoint x: 524, endPoint y: 241, distance: 277.9
click at [524, 241] on tr "1 PTTOGEL 345074902 [DATE] 07:57:38 DHAYU24 [PERSON_NAME] BCA 3372532154 Rp 108…" at bounding box center [395, 234] width 773 height 49
click at [466, 252] on td "BCA 3372532154" at bounding box center [474, 234] width 69 height 49
copy span "3372532154"
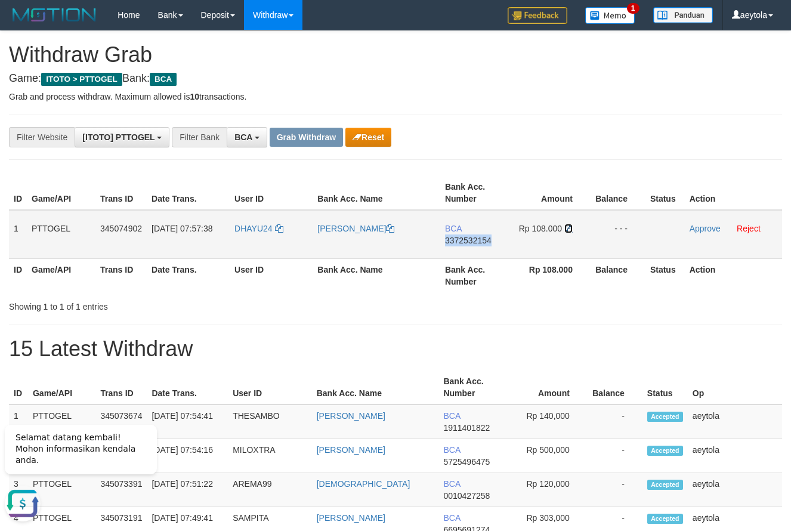
click at [569, 230] on icon at bounding box center [568, 228] width 8 height 8
copy span "3372532154"
click at [569, 230] on icon at bounding box center [568, 228] width 8 height 8
click at [705, 227] on link "Approve" at bounding box center [704, 229] width 31 height 10
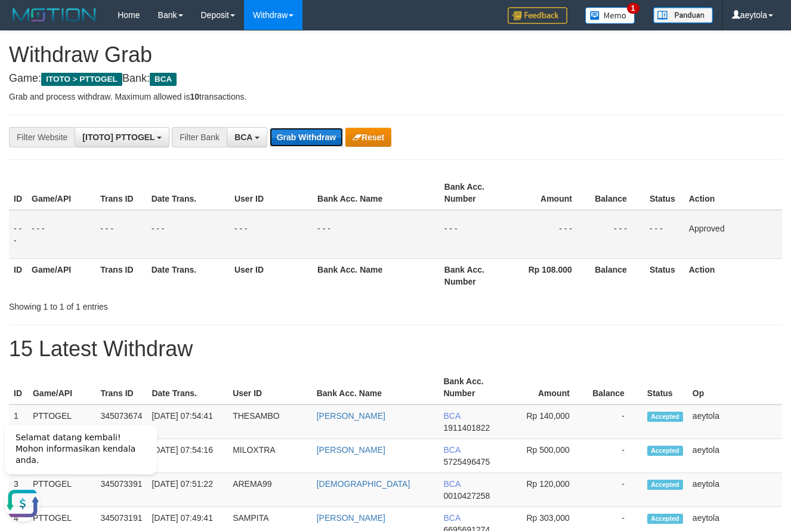
click at [291, 137] on button "Grab Withdraw" at bounding box center [306, 137] width 73 height 19
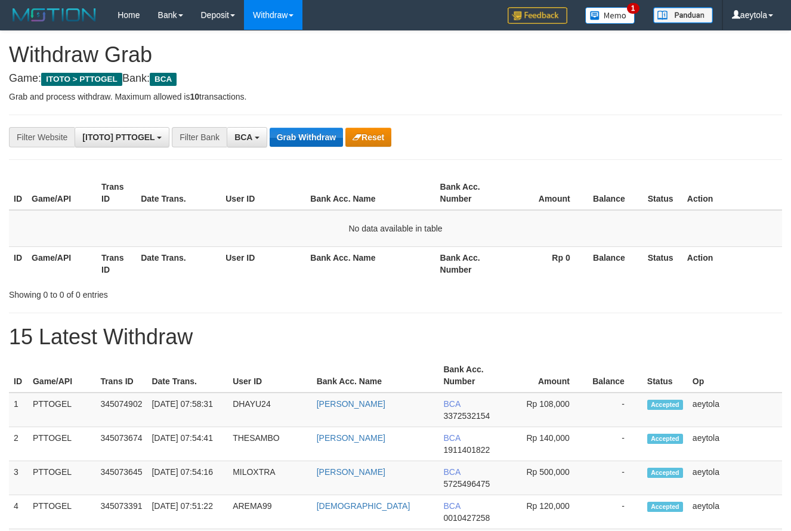
scroll to position [23, 0]
click at [305, 133] on button "Grab Withdraw" at bounding box center [306, 137] width 73 height 19
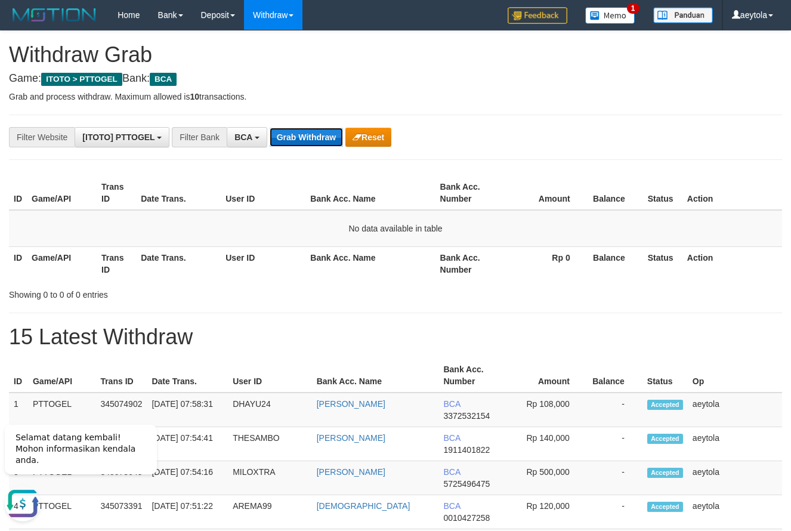
click at [310, 132] on button "Grab Withdraw" at bounding box center [306, 137] width 73 height 19
drag, startPoint x: 593, startPoint y: 141, endPoint x: 423, endPoint y: 141, distance: 169.4
click at [324, 133] on button "Grab Withdraw" at bounding box center [306, 137] width 73 height 19
click at [322, 133] on button "Grab Withdraw" at bounding box center [306, 137] width 73 height 19
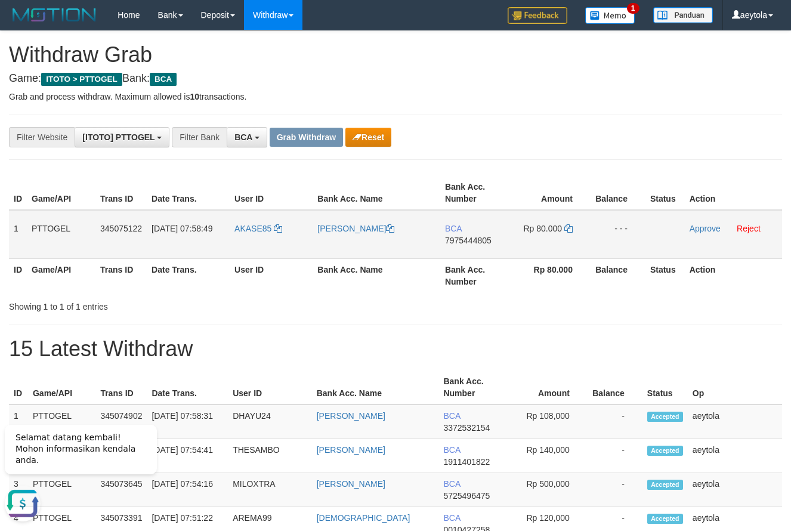
drag, startPoint x: 267, startPoint y: 243, endPoint x: 541, endPoint y: 237, distance: 274.4
click at [541, 237] on tr "1 PTTOGEL 345075122 [DATE] 07:58:49 AKASE85 [PERSON_NAME] BCA 7975444805 Rp 80.…" at bounding box center [395, 234] width 773 height 49
click at [470, 252] on td "BCA 7975444805" at bounding box center [474, 234] width 69 height 49
copy span "7975444805"
click at [470, 252] on td "BCA 7975444805" at bounding box center [474, 234] width 69 height 49
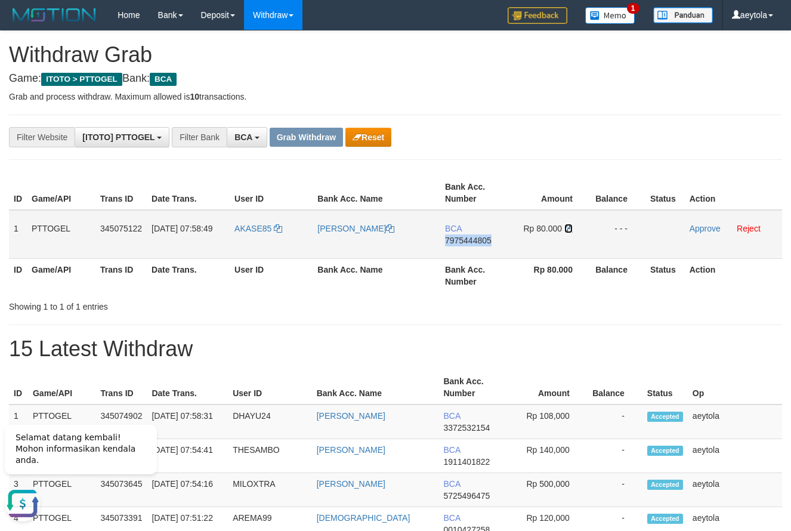
click at [568, 231] on icon at bounding box center [568, 228] width 8 height 8
copy span "7975444805"
click at [568, 231] on icon at bounding box center [568, 228] width 8 height 8
click at [702, 228] on link "Approve" at bounding box center [704, 229] width 31 height 10
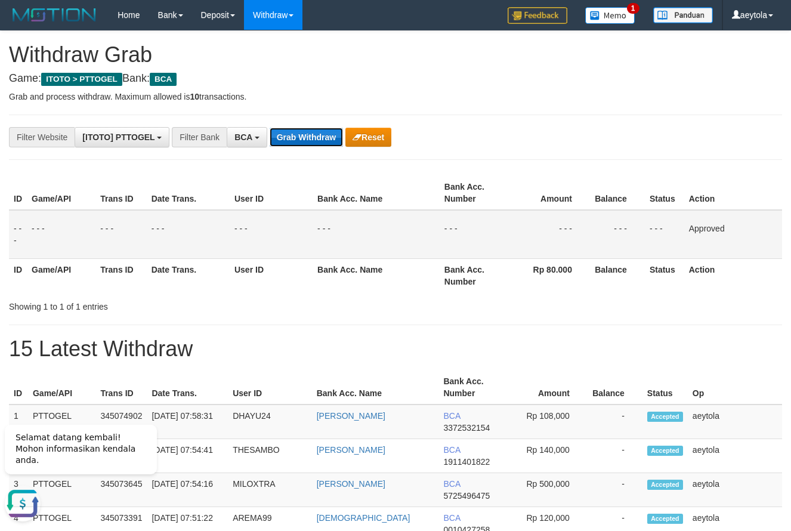
click at [301, 137] on button "Grab Withdraw" at bounding box center [306, 137] width 73 height 19
click at [302, 137] on button "Grab Withdraw" at bounding box center [306, 137] width 73 height 19
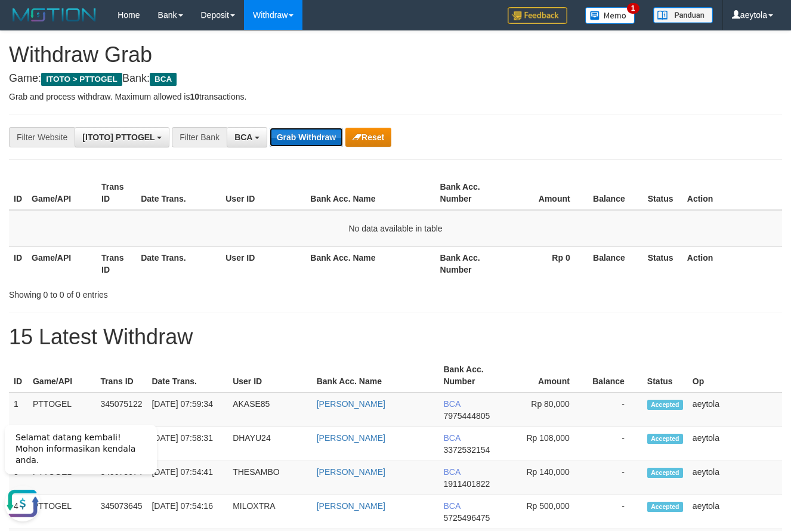
click at [317, 131] on button "Grab Withdraw" at bounding box center [306, 137] width 73 height 19
click at [312, 132] on button "Grab Withdraw" at bounding box center [306, 137] width 73 height 19
drag, startPoint x: 563, startPoint y: 152, endPoint x: 530, endPoint y: 151, distance: 32.8
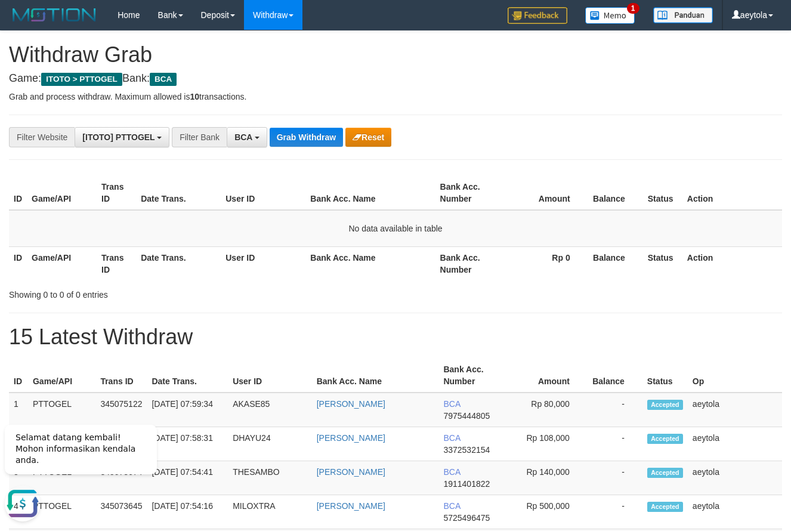
click at [312, 135] on button "Grab Withdraw" at bounding box center [306, 137] width 73 height 19
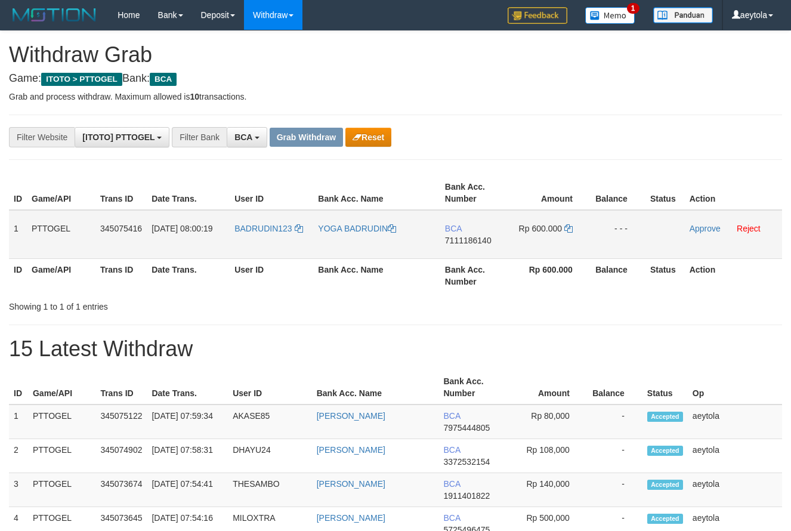
scroll to position [23, 0]
drag, startPoint x: 403, startPoint y: 239, endPoint x: 537, endPoint y: 250, distance: 134.7
click at [537, 250] on tr "1 PTTOGEL 345075416 01/10/2025 08:00:19 BADRUDIN123 YOGA BADRUDIN BCA 711118614…" at bounding box center [395, 234] width 773 height 49
drag, startPoint x: 566, startPoint y: 183, endPoint x: 503, endPoint y: 236, distance: 82.5
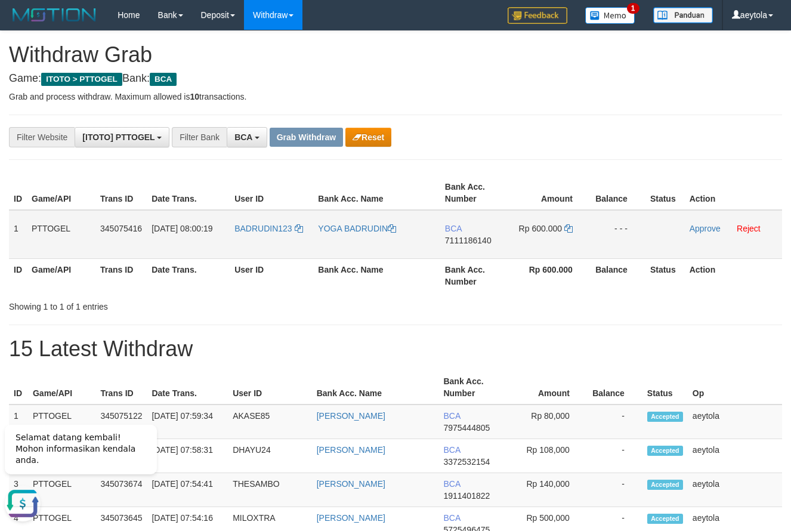
click at [564, 190] on th "Amount" at bounding box center [550, 193] width 82 height 34
click at [463, 252] on td "BCA 7111186140" at bounding box center [474, 234] width 69 height 49
copy span "7111186140"
click at [571, 230] on icon at bounding box center [568, 228] width 8 height 8
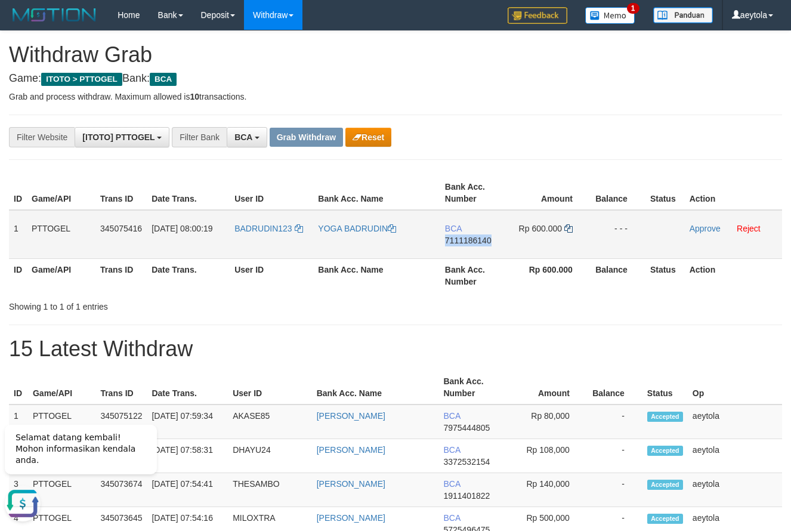
copy span "7111186140"
drag, startPoint x: 571, startPoint y: 230, endPoint x: 11, endPoint y: 184, distance: 562.5
click at [570, 230] on icon at bounding box center [568, 228] width 8 height 8
click at [704, 225] on link "Approve" at bounding box center [704, 229] width 31 height 10
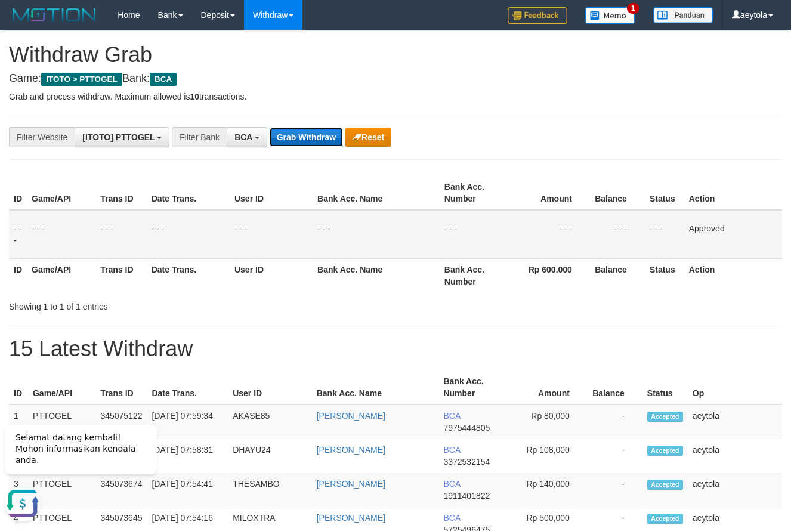
click at [319, 138] on button "Grab Withdraw" at bounding box center [306, 137] width 73 height 19
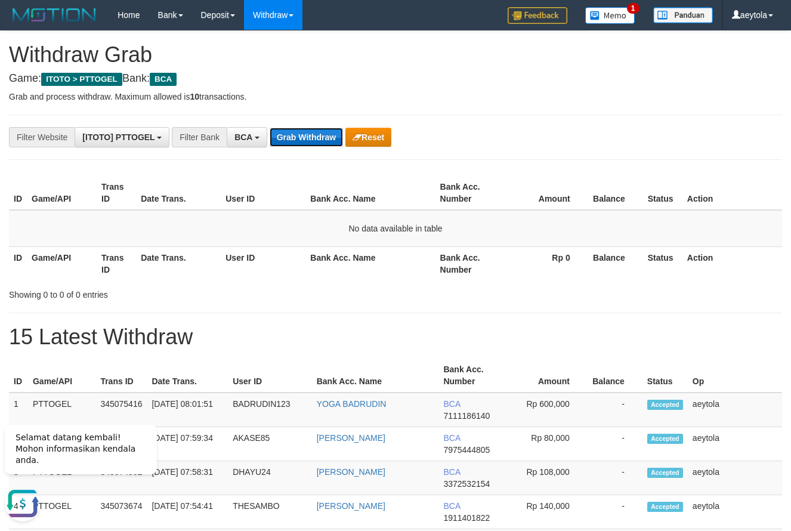
click at [307, 141] on button "Grab Withdraw" at bounding box center [306, 137] width 73 height 19
click at [307, 142] on button "Grab Withdraw" at bounding box center [306, 137] width 73 height 19
click at [312, 137] on button "Grab Withdraw" at bounding box center [306, 137] width 73 height 19
click at [308, 130] on button "Grab Withdraw" at bounding box center [306, 137] width 73 height 19
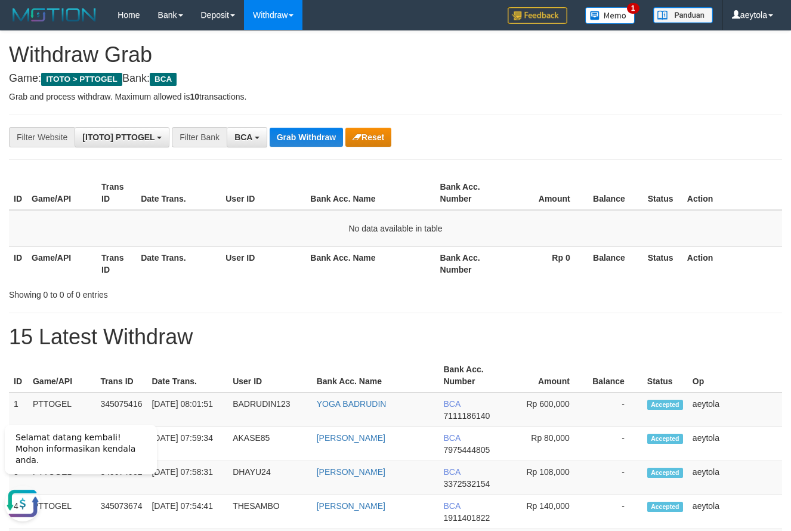
drag, startPoint x: 588, startPoint y: 137, endPoint x: 547, endPoint y: 141, distance: 40.8
click at [547, 141] on div "**********" at bounding box center [329, 137] width 659 height 20
click at [285, 140] on button "Grab Withdraw" at bounding box center [306, 137] width 73 height 19
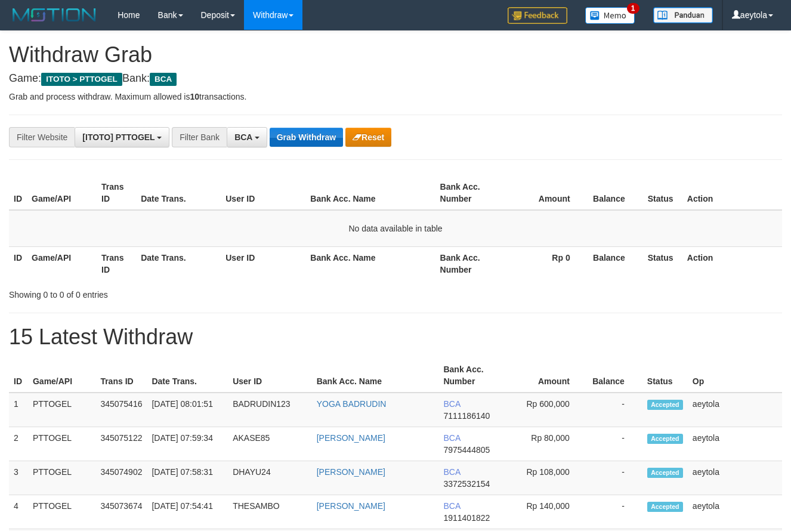
scroll to position [23, 0]
click at [299, 143] on button "Grab Withdraw" at bounding box center [306, 137] width 73 height 19
click at [298, 129] on button "Grab Withdraw" at bounding box center [306, 137] width 73 height 19
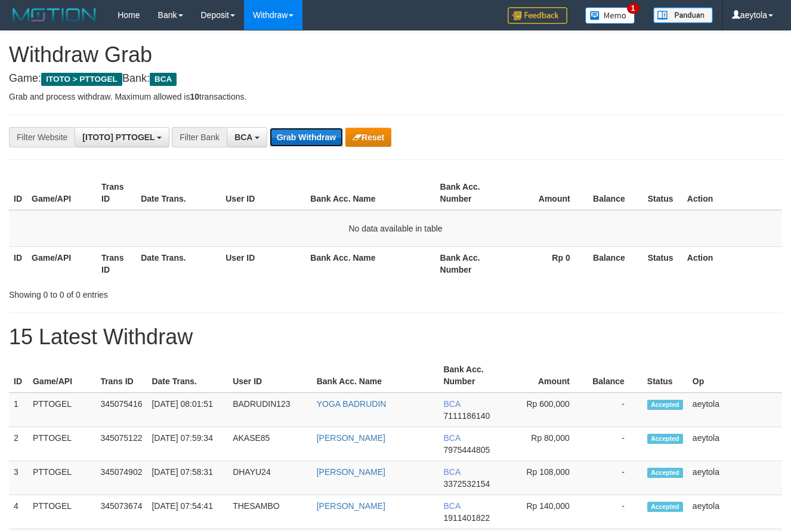
click at [298, 129] on button "Grab Withdraw" at bounding box center [306, 137] width 73 height 19
click at [299, 135] on button "Grab Withdraw" at bounding box center [306, 137] width 73 height 19
click at [298, 137] on button "Grab Withdraw" at bounding box center [306, 137] width 73 height 19
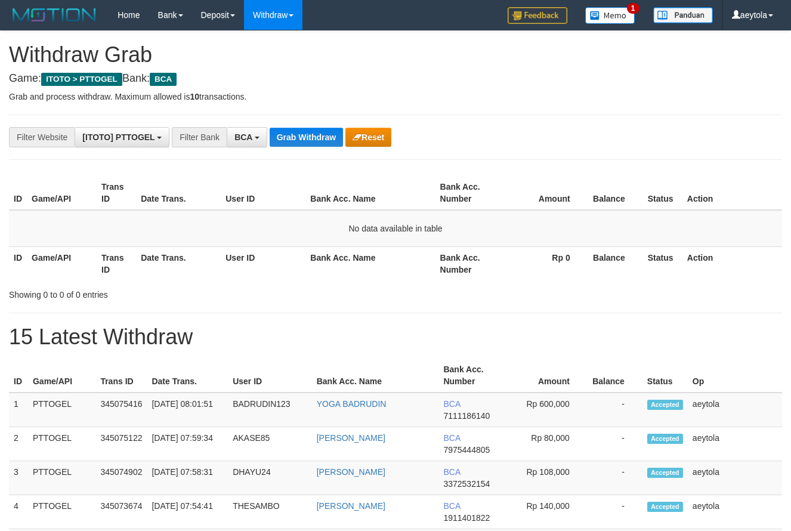
scroll to position [23, 0]
click at [298, 137] on button "Grab Withdraw" at bounding box center [306, 137] width 73 height 19
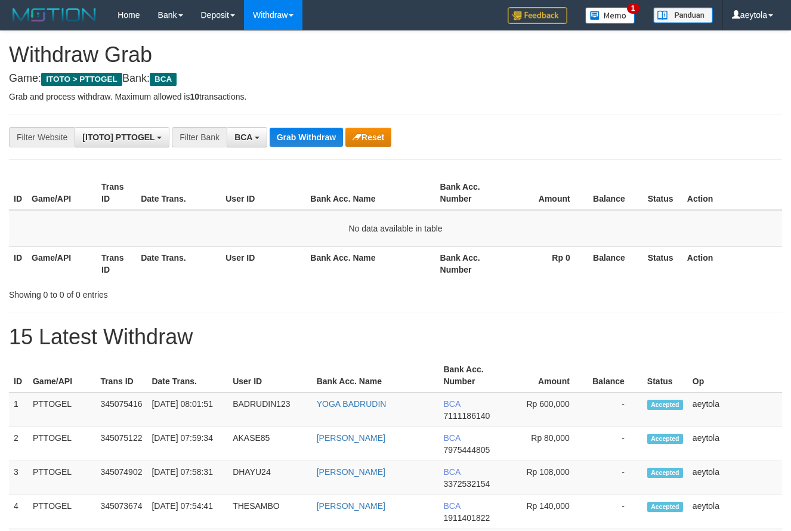
click at [298, 137] on button "Grab Withdraw" at bounding box center [306, 137] width 73 height 19
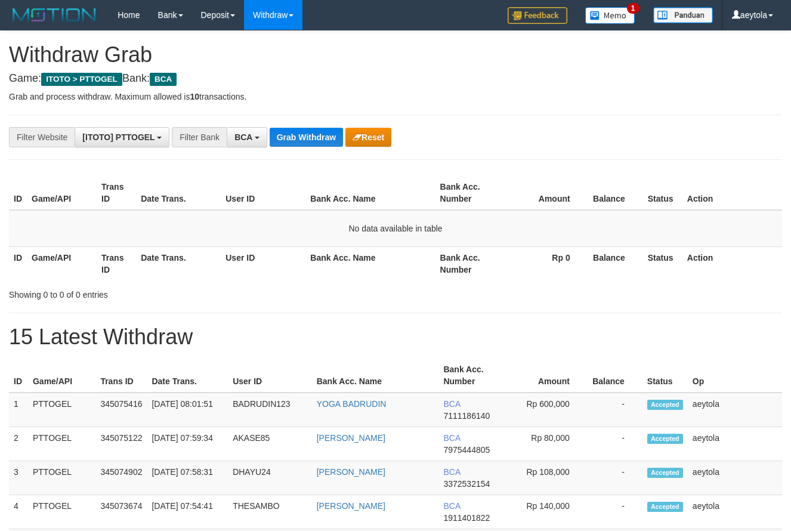
click at [298, 137] on button "Grab Withdraw" at bounding box center [306, 137] width 73 height 19
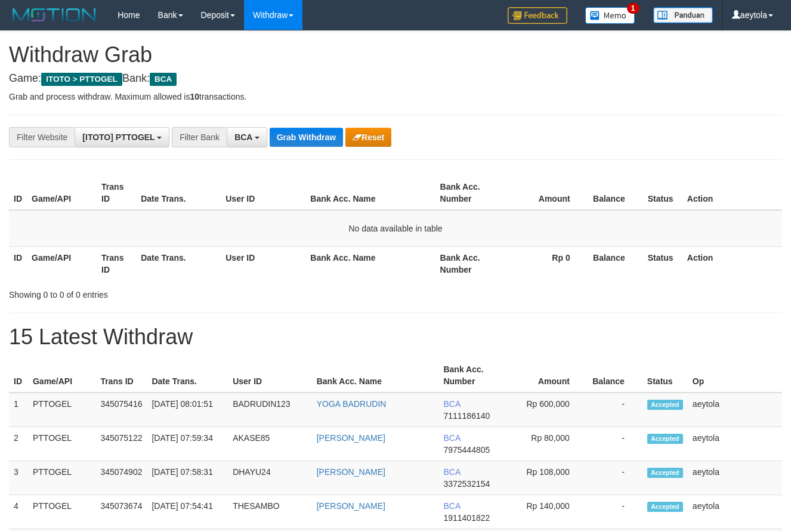
click at [298, 137] on button "Grab Withdraw" at bounding box center [306, 137] width 73 height 19
click at [311, 138] on button "Grab Withdraw" at bounding box center [306, 137] width 73 height 19
drag, startPoint x: 598, startPoint y: 129, endPoint x: 558, endPoint y: 129, distance: 40.0
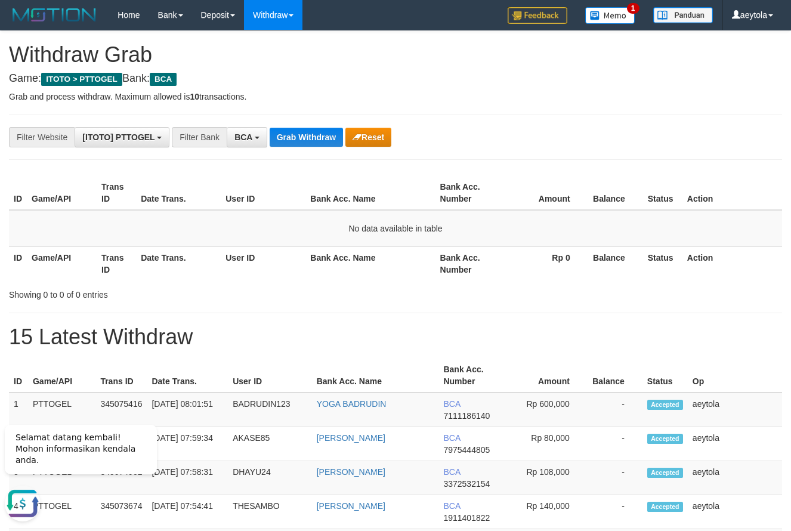
click at [594, 129] on div "**********" at bounding box center [329, 137] width 659 height 20
click at [308, 134] on button "Grab Withdraw" at bounding box center [306, 137] width 73 height 19
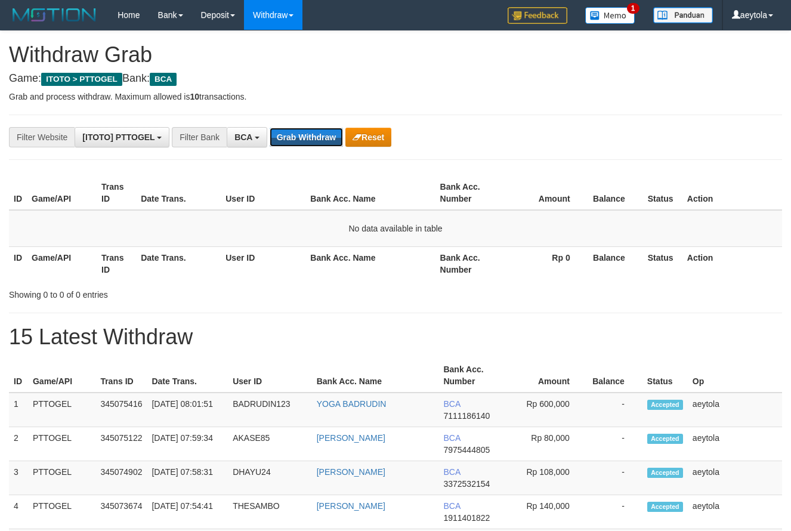
click at [312, 134] on button "Grab Withdraw" at bounding box center [306, 137] width 73 height 19
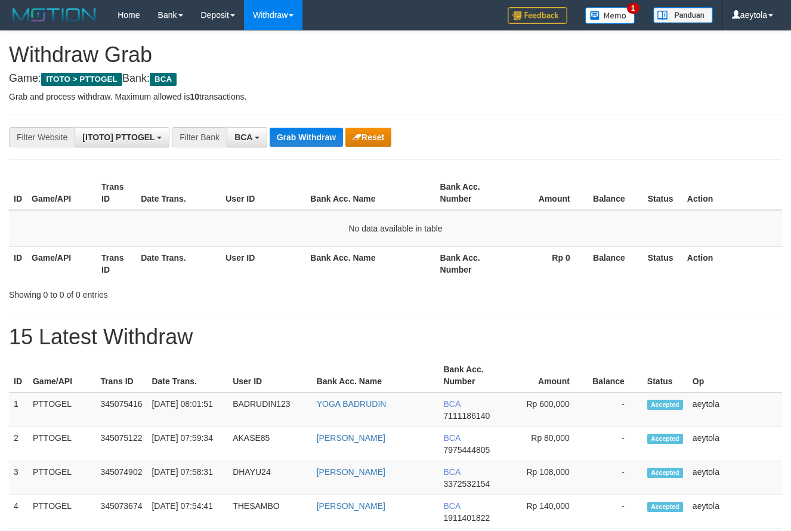
click at [312, 134] on button "Grab Withdraw" at bounding box center [306, 137] width 73 height 19
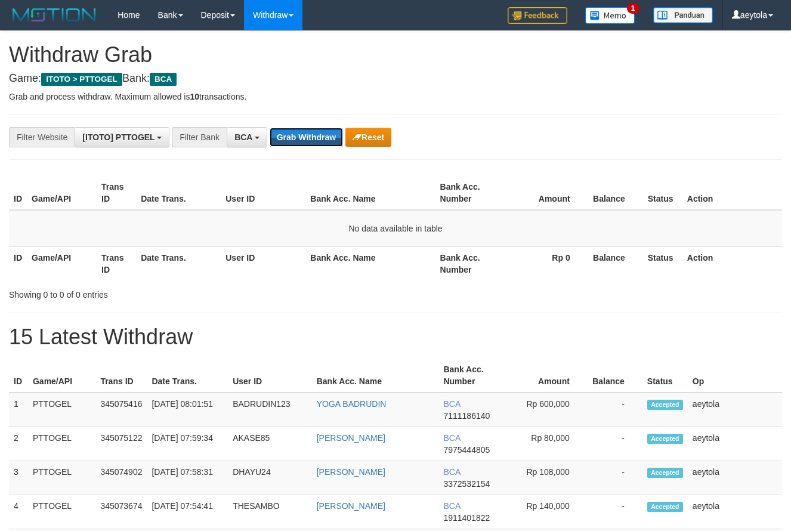
click at [312, 134] on button "Grab Withdraw" at bounding box center [306, 137] width 73 height 19
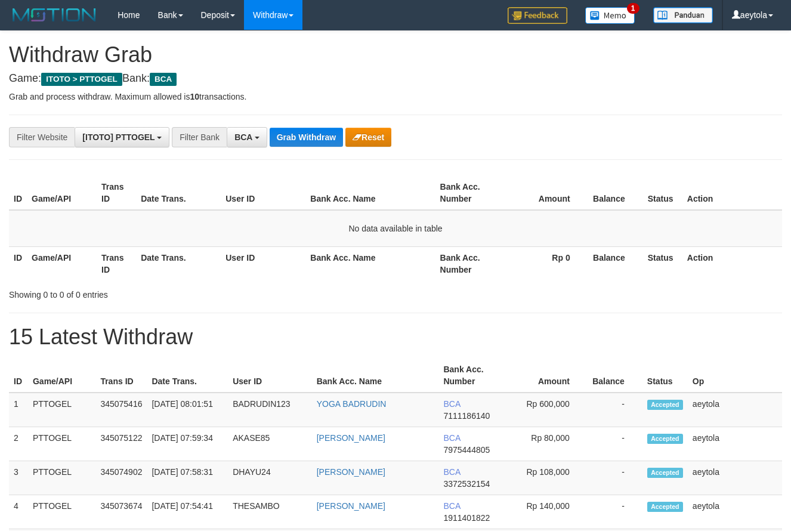
click at [312, 134] on button "Grab Withdraw" at bounding box center [306, 137] width 73 height 19
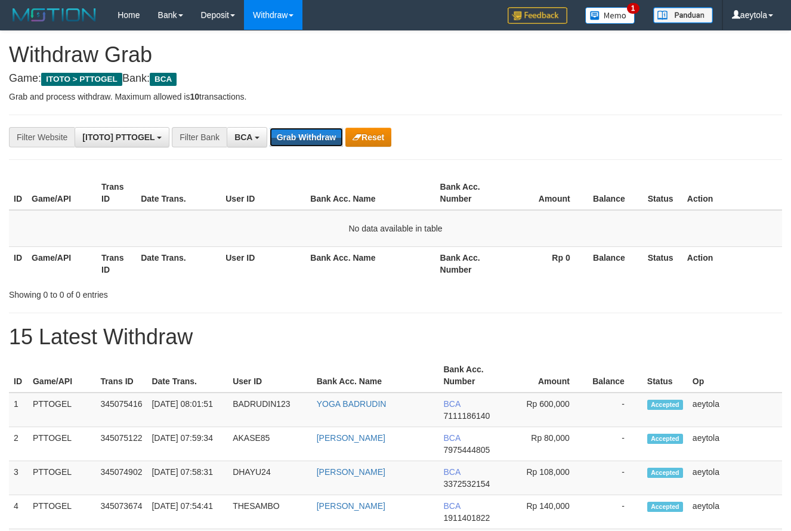
scroll to position [23, 0]
click at [312, 134] on button "Grab Withdraw" at bounding box center [306, 137] width 73 height 19
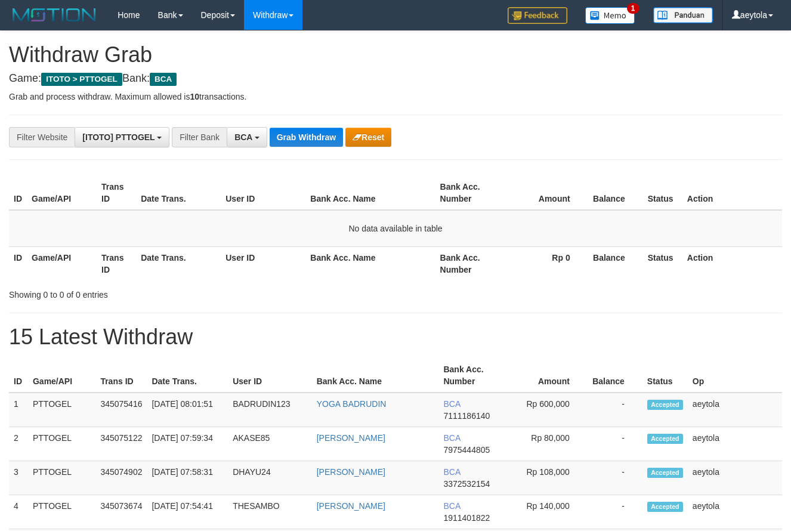
scroll to position [23, 0]
click at [312, 134] on button "Grab Withdraw" at bounding box center [306, 137] width 73 height 19
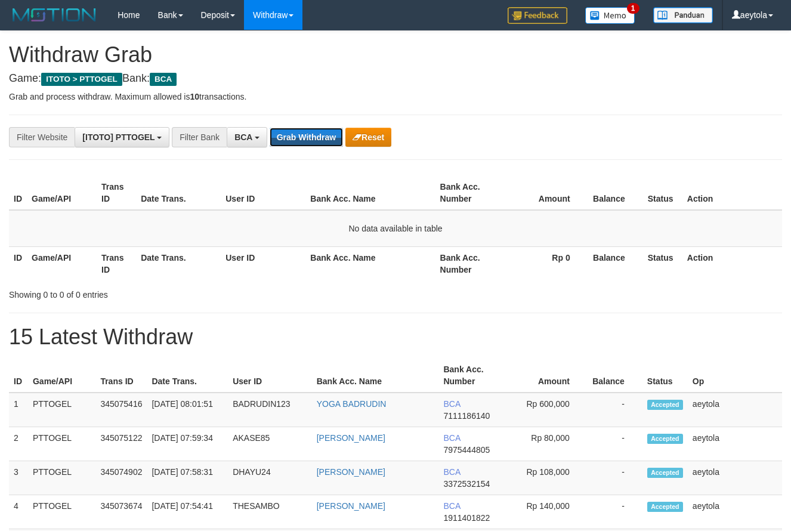
click at [312, 134] on button "Grab Withdraw" at bounding box center [306, 137] width 73 height 19
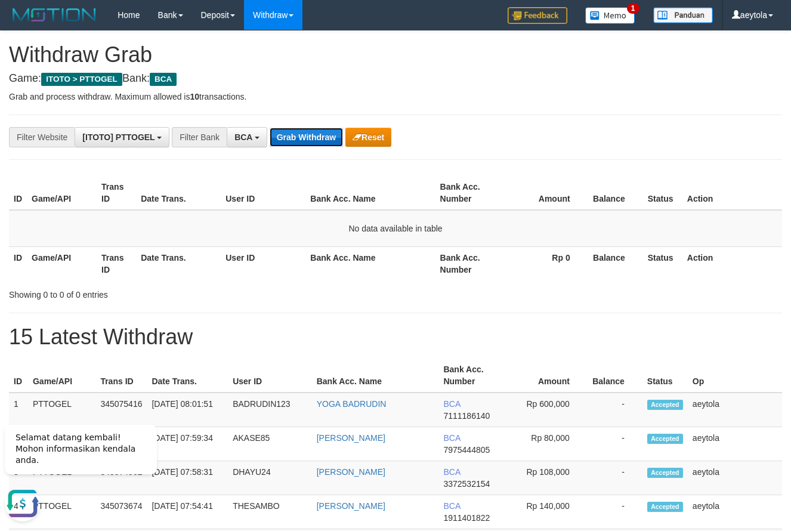
click at [318, 132] on button "Grab Withdraw" at bounding box center [306, 137] width 73 height 19
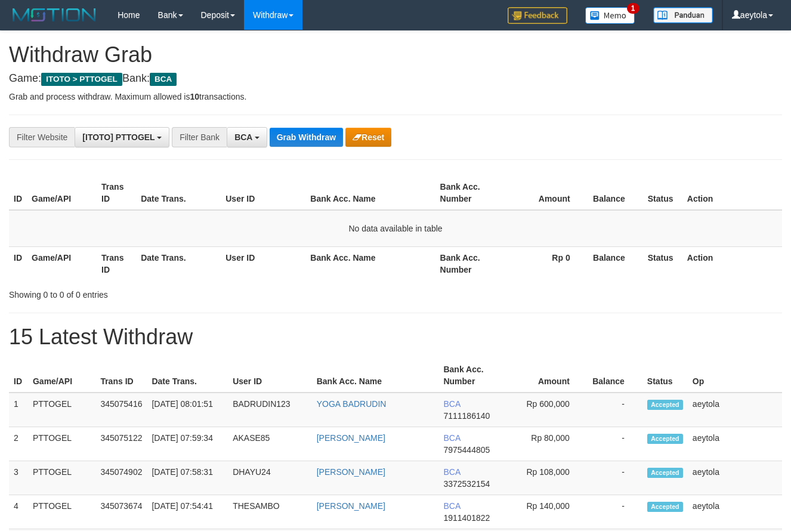
scroll to position [23, 0]
click at [319, 135] on button "Grab Withdraw" at bounding box center [306, 137] width 73 height 19
click at [303, 140] on button "Grab Withdraw" at bounding box center [306, 137] width 73 height 19
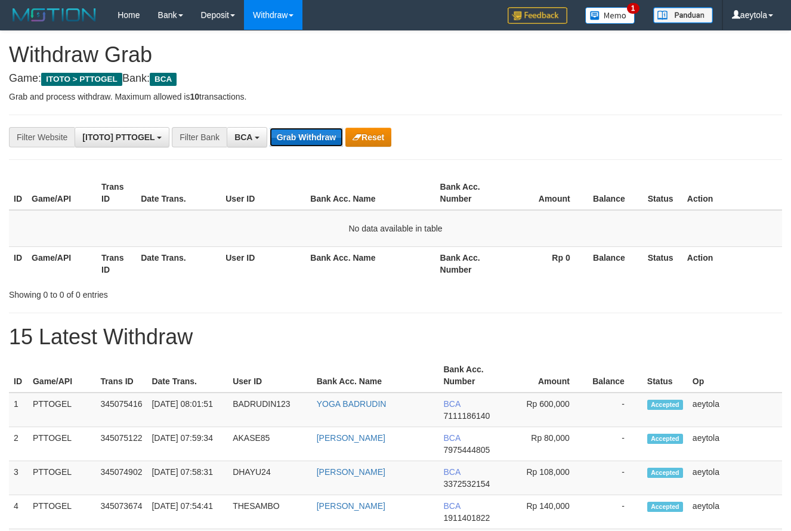
click at [303, 140] on button "Grab Withdraw" at bounding box center [306, 137] width 73 height 19
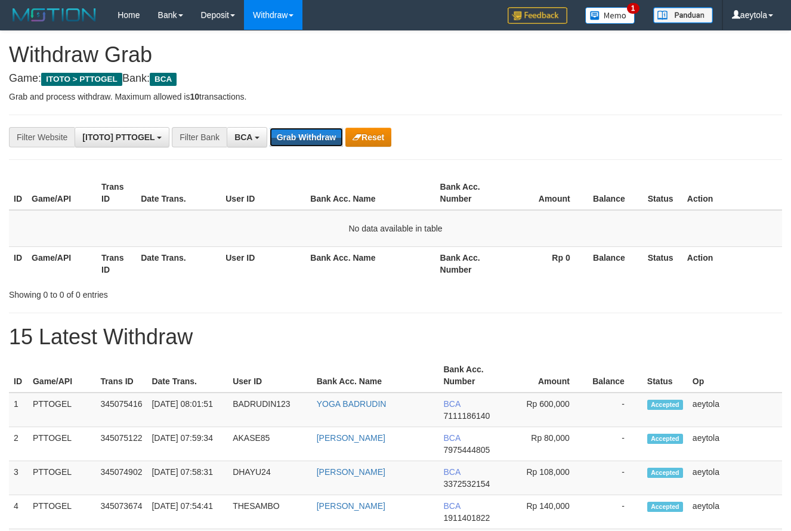
scroll to position [23, 0]
click at [303, 140] on button "Grab Withdraw" at bounding box center [306, 137] width 73 height 19
click at [305, 135] on button "Grab Withdraw" at bounding box center [306, 137] width 73 height 19
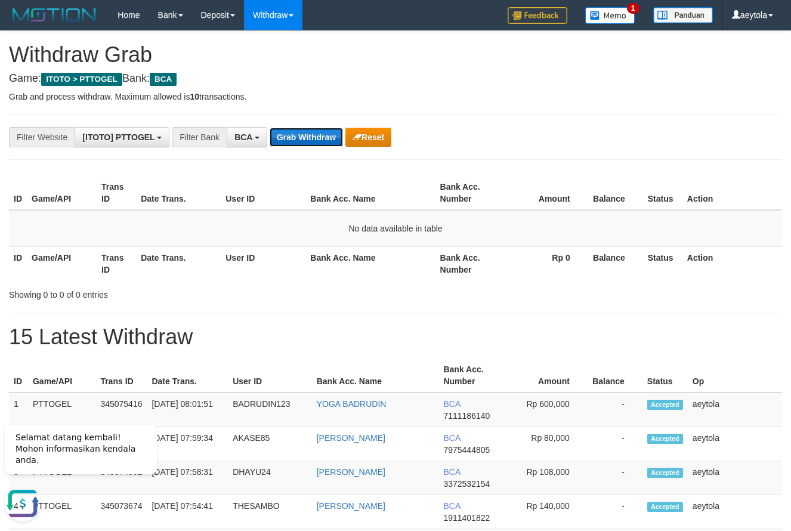
scroll to position [0, 0]
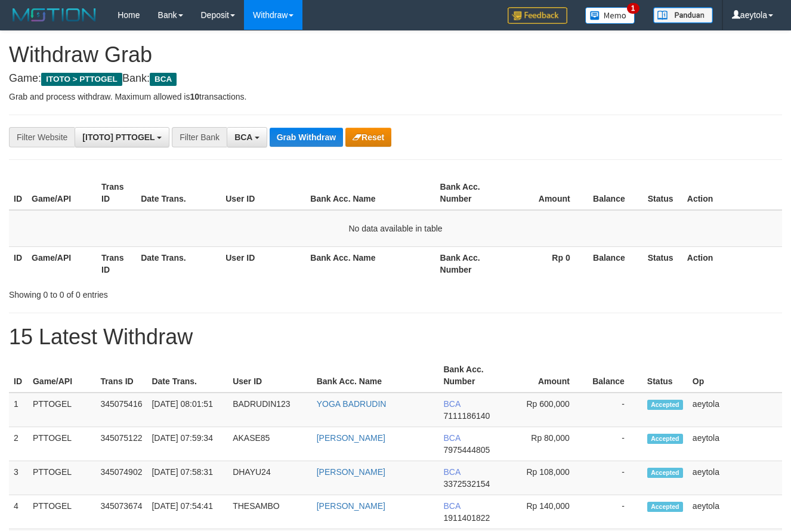
scroll to position [23, 0]
click at [305, 135] on button "Grab Withdraw" at bounding box center [306, 137] width 73 height 19
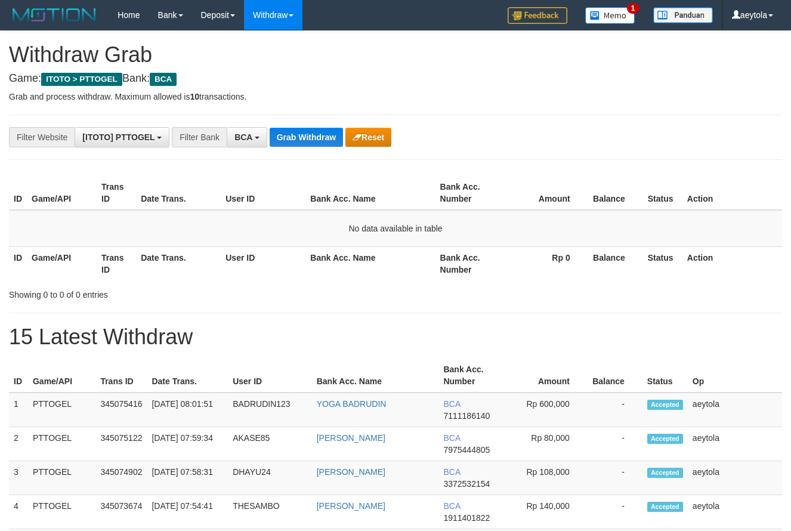
click at [305, 135] on button "Grab Withdraw" at bounding box center [306, 137] width 73 height 19
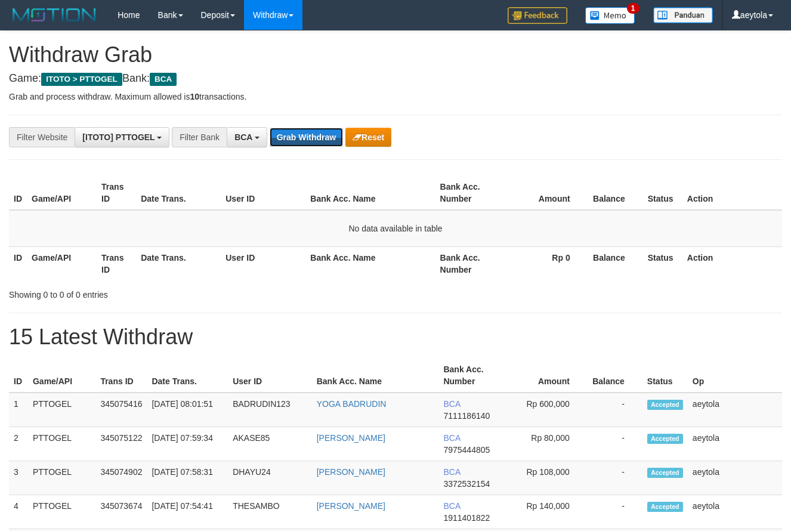
click at [305, 135] on button "Grab Withdraw" at bounding box center [306, 137] width 73 height 19
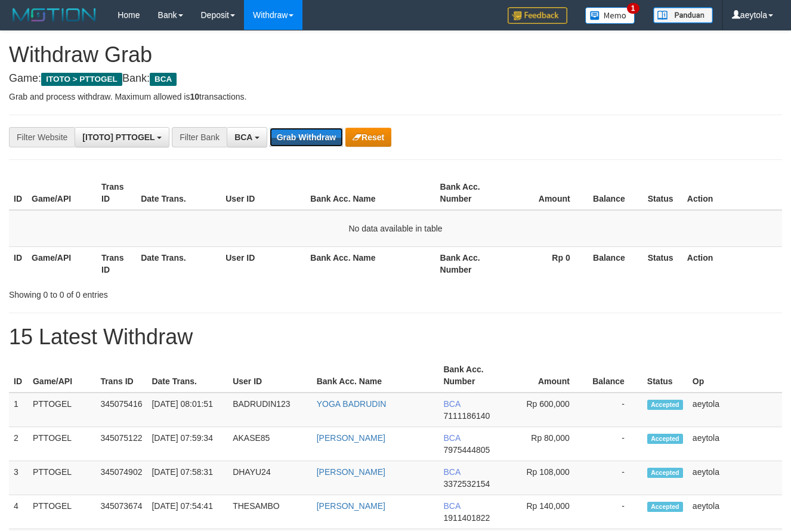
scroll to position [23, 0]
click at [305, 135] on button "Grab Withdraw" at bounding box center [306, 137] width 73 height 19
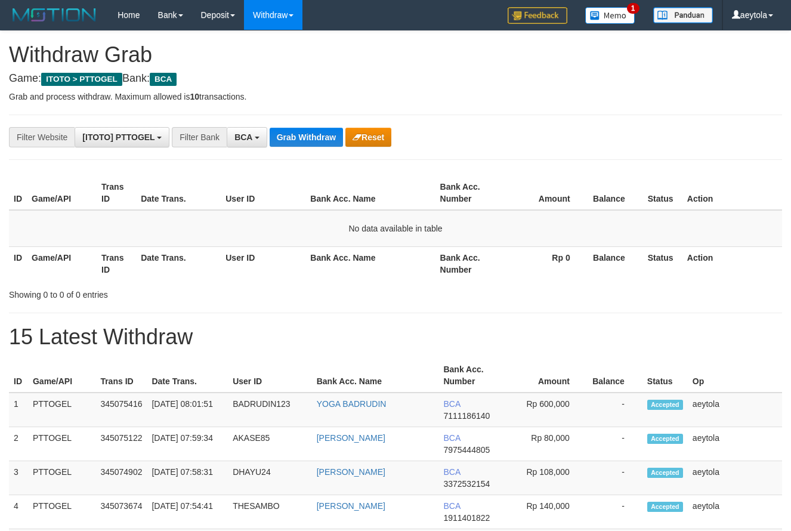
click at [305, 135] on button "Grab Withdraw" at bounding box center [306, 137] width 73 height 19
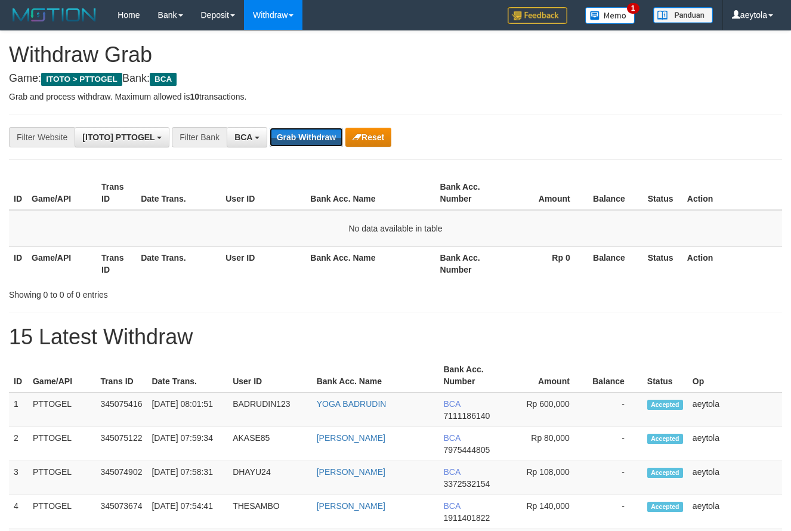
click at [305, 135] on button "Grab Withdraw" at bounding box center [306, 137] width 73 height 19
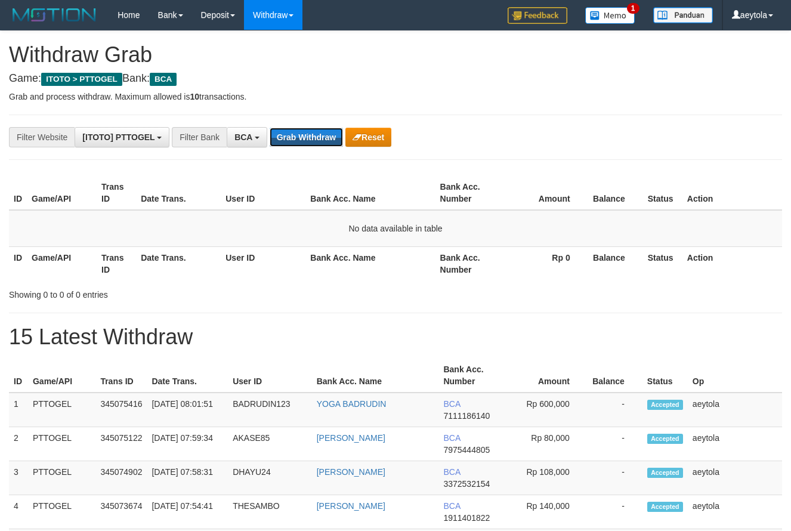
scroll to position [23, 0]
click at [305, 135] on button "Grab Withdraw" at bounding box center [306, 137] width 73 height 19
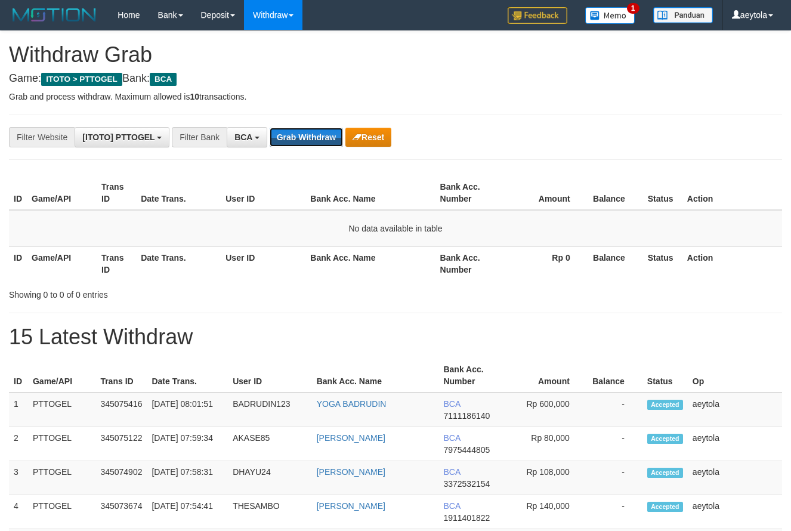
scroll to position [23, 0]
click at [305, 135] on button "Grab Withdraw" at bounding box center [306, 137] width 73 height 19
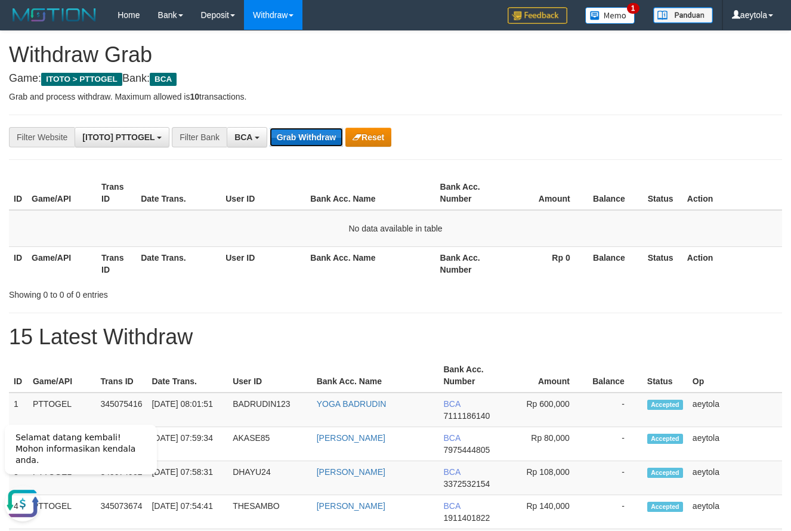
click at [302, 135] on button "Grab Withdraw" at bounding box center [306, 137] width 73 height 19
drag, startPoint x: 538, startPoint y: 147, endPoint x: 297, endPoint y: 147, distance: 240.9
click at [295, 142] on button "Grab Withdraw" at bounding box center [306, 137] width 73 height 19
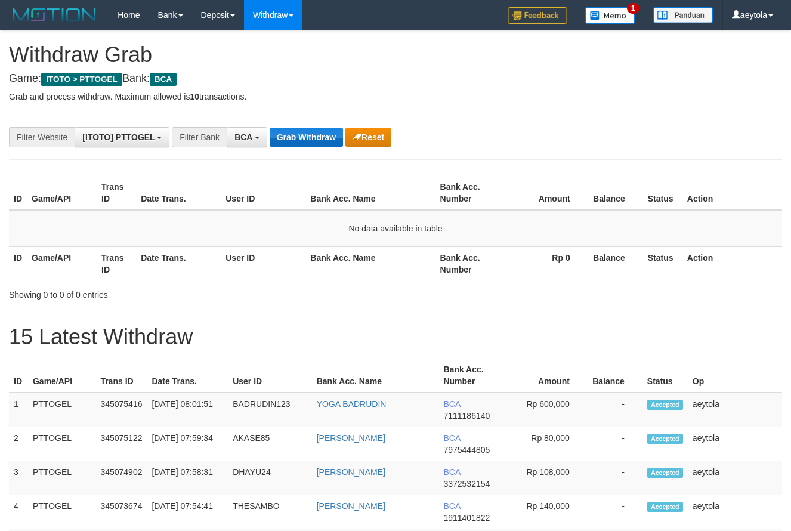
scroll to position [23, 0]
click at [293, 138] on button "Grab Withdraw" at bounding box center [306, 137] width 73 height 19
click at [302, 143] on button "Grab Withdraw" at bounding box center [306, 137] width 73 height 19
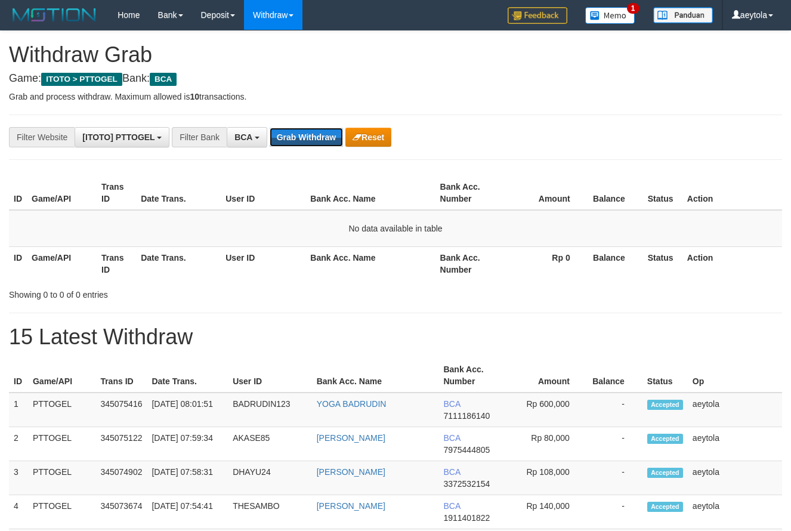
click at [302, 143] on button "Grab Withdraw" at bounding box center [306, 137] width 73 height 19
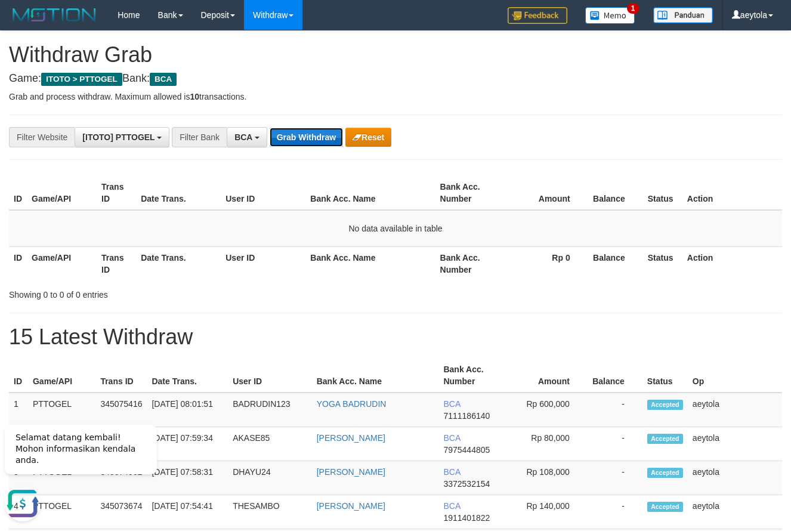
click at [320, 135] on button "Grab Withdraw" at bounding box center [306, 137] width 73 height 19
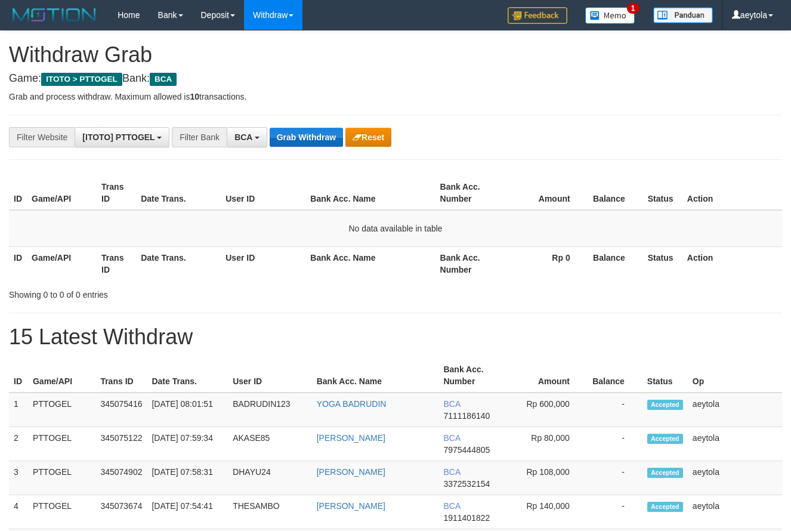
scroll to position [23, 0]
click at [304, 129] on button "Grab Withdraw" at bounding box center [306, 137] width 73 height 19
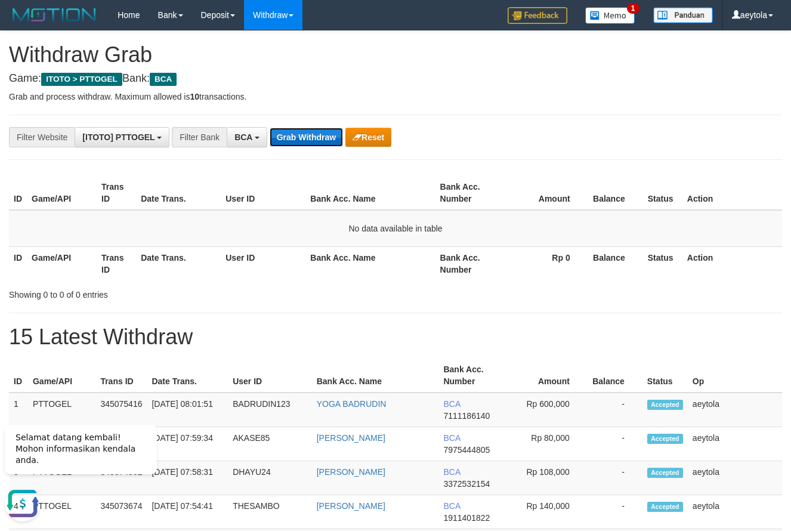
click at [311, 134] on button "Grab Withdraw" at bounding box center [306, 137] width 73 height 19
click at [318, 135] on button "Grab Withdraw" at bounding box center [306, 137] width 73 height 19
click at [311, 146] on button "Grab Withdraw" at bounding box center [306, 137] width 73 height 19
click at [312, 138] on button "Grab Withdraw" at bounding box center [306, 137] width 73 height 19
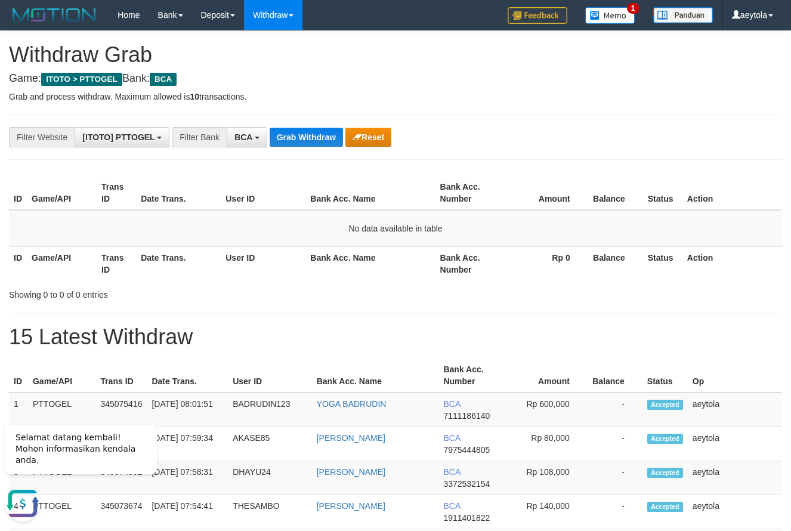
click at [495, 127] on div "**********" at bounding box center [329, 137] width 659 height 20
drag, startPoint x: 439, startPoint y: 119, endPoint x: 417, endPoint y: 124, distance: 22.6
click at [302, 141] on button "Grab Withdraw" at bounding box center [306, 137] width 73 height 19
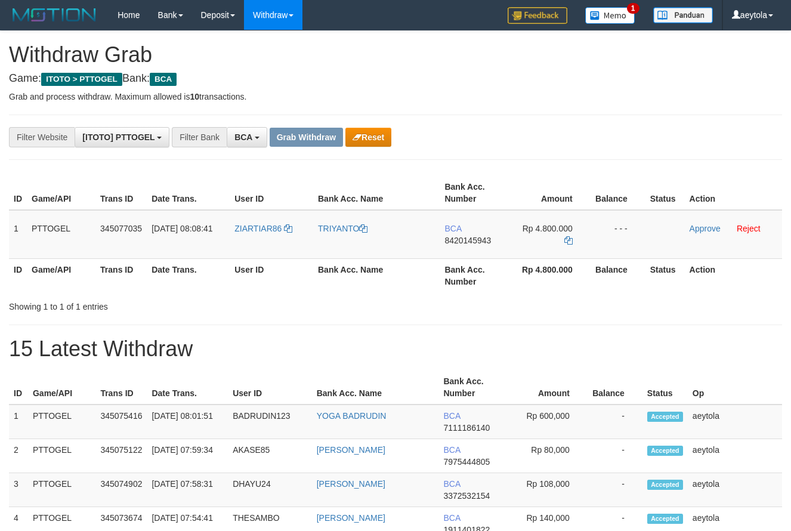
scroll to position [23, 0]
drag, startPoint x: 255, startPoint y: 238, endPoint x: 543, endPoint y: 240, distance: 288.6
click at [543, 240] on tr "1 PTTOGEL 345077035 [DATE] 08:08:41 ZIARTIAR86 TRIYANTO BCA 8420145943 Rp 4.800…" at bounding box center [395, 234] width 773 height 49
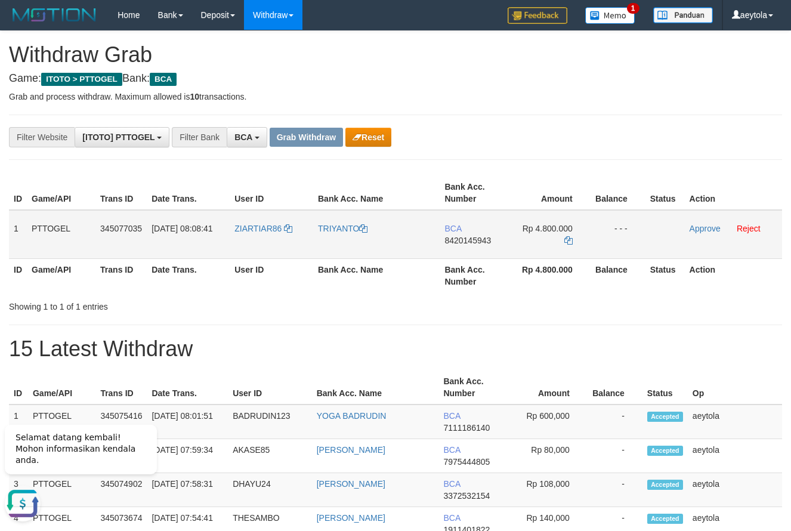
click at [473, 250] on td "BCA 8420145943" at bounding box center [473, 234] width 69 height 49
copy span "8420145943"
click at [457, 249] on td "BCA 8420145943" at bounding box center [473, 234] width 69 height 49
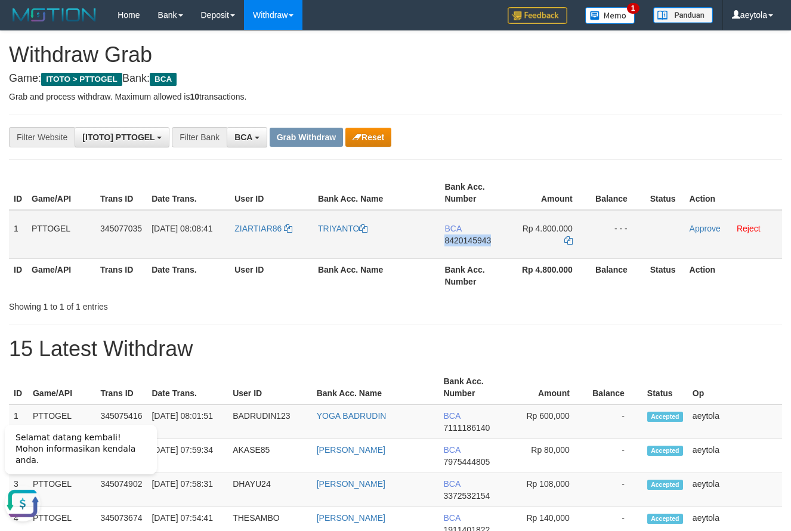
copy span "8420145943"
click at [457, 249] on td "BCA 8420145943" at bounding box center [473, 234] width 69 height 49
click at [569, 240] on icon at bounding box center [568, 240] width 8 height 8
copy span "8420145943"
drag, startPoint x: 569, startPoint y: 240, endPoint x: 178, endPoint y: 246, distance: 391.8
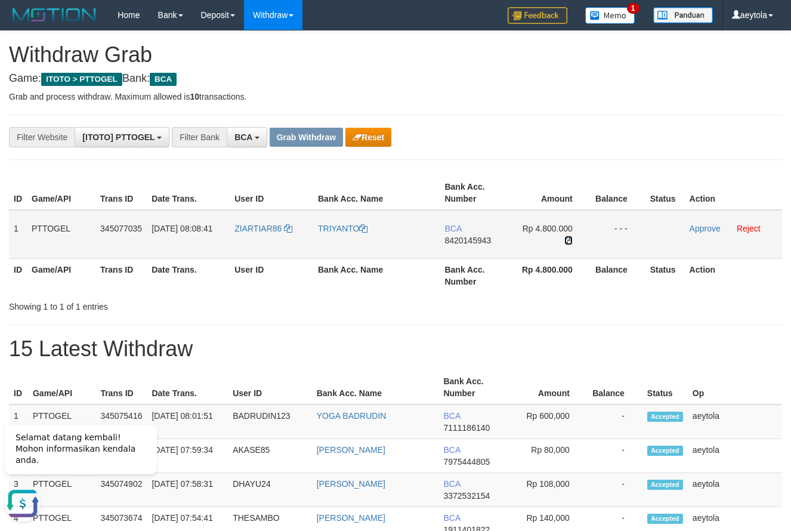
click at [569, 240] on icon at bounding box center [568, 240] width 8 height 8
click at [704, 228] on link "Approve" at bounding box center [704, 229] width 31 height 10
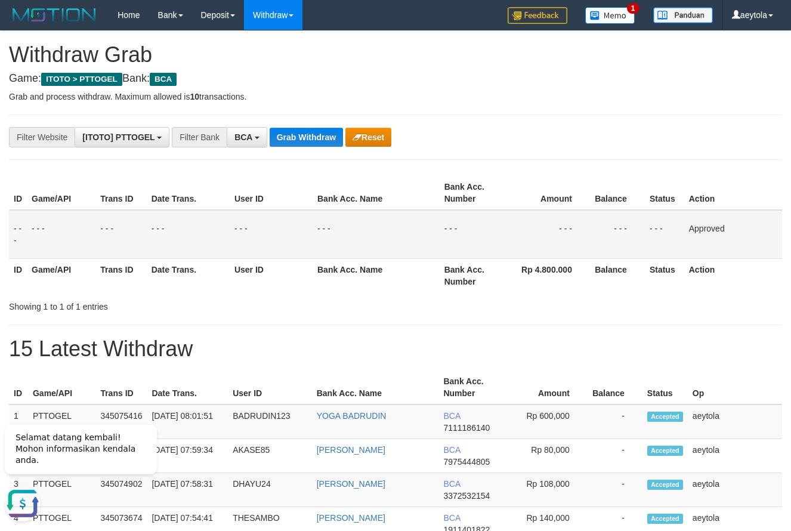
click at [320, 129] on button "Grab Withdraw" at bounding box center [306, 137] width 73 height 19
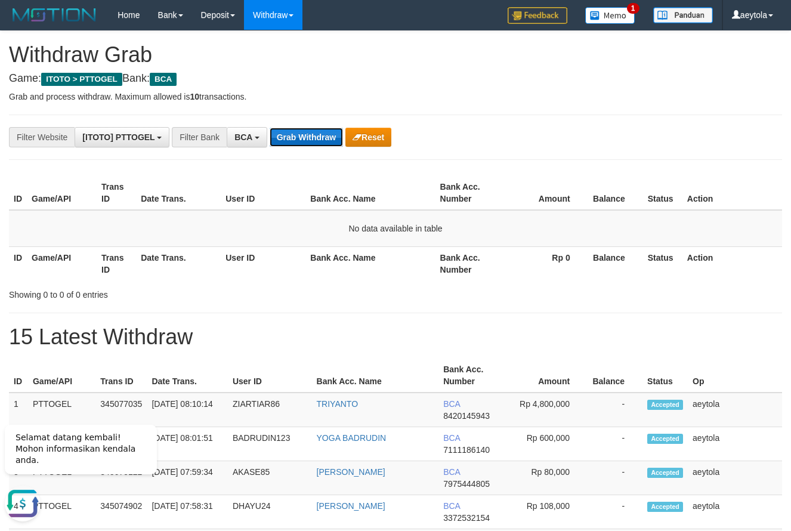
click at [311, 138] on button "Grab Withdraw" at bounding box center [306, 137] width 73 height 19
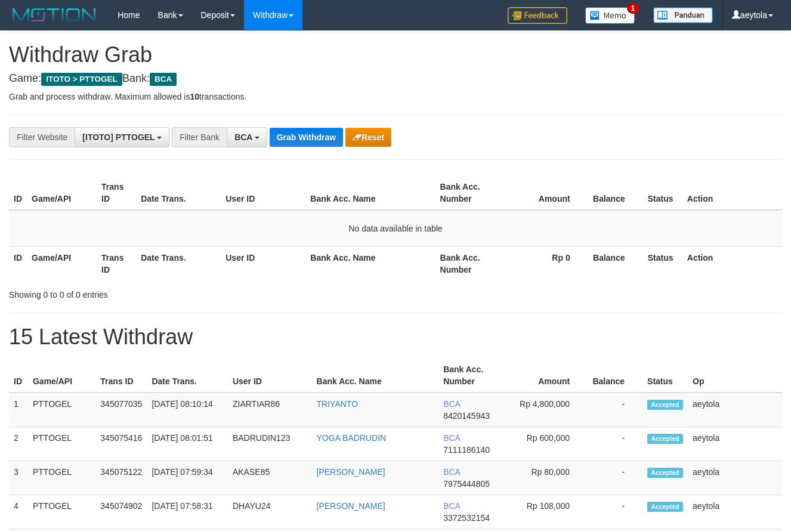
scroll to position [23, 0]
click at [298, 131] on button "Grab Withdraw" at bounding box center [306, 137] width 73 height 19
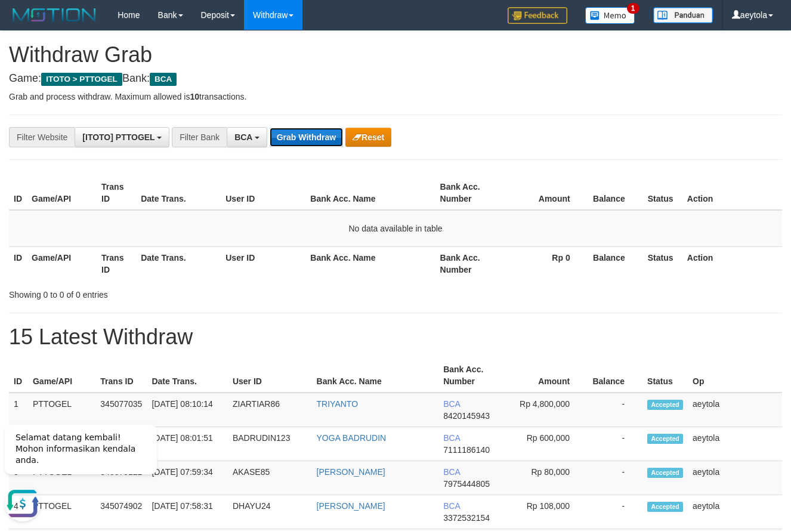
click at [315, 135] on button "Grab Withdraw" at bounding box center [306, 137] width 73 height 19
click at [301, 140] on button "Grab Withdraw" at bounding box center [306, 137] width 73 height 19
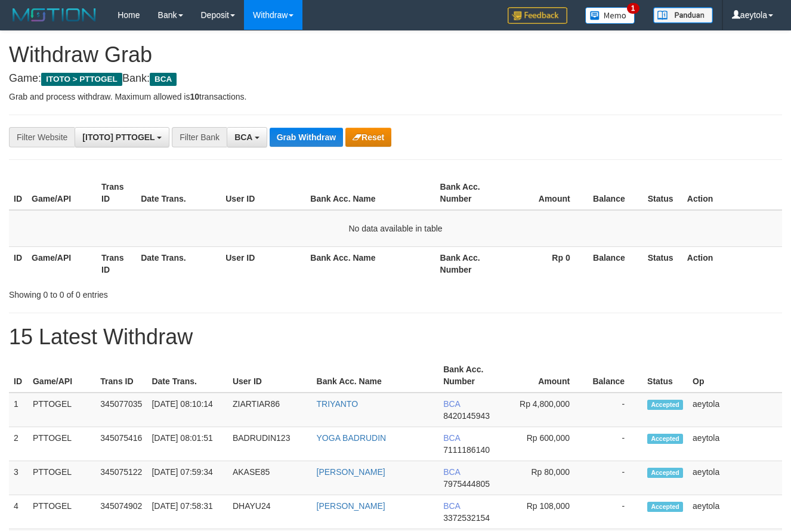
scroll to position [23, 0]
click at [303, 137] on button "Grab Withdraw" at bounding box center [306, 137] width 73 height 19
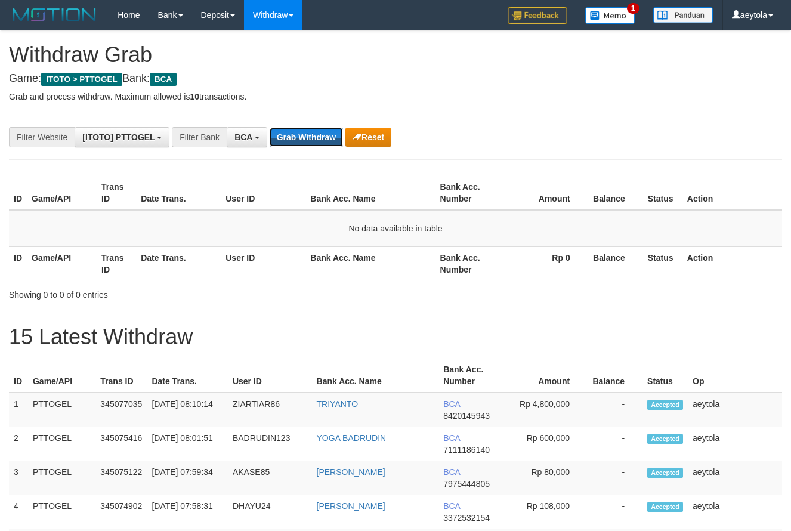
click at [303, 137] on button "Grab Withdraw" at bounding box center [306, 137] width 73 height 19
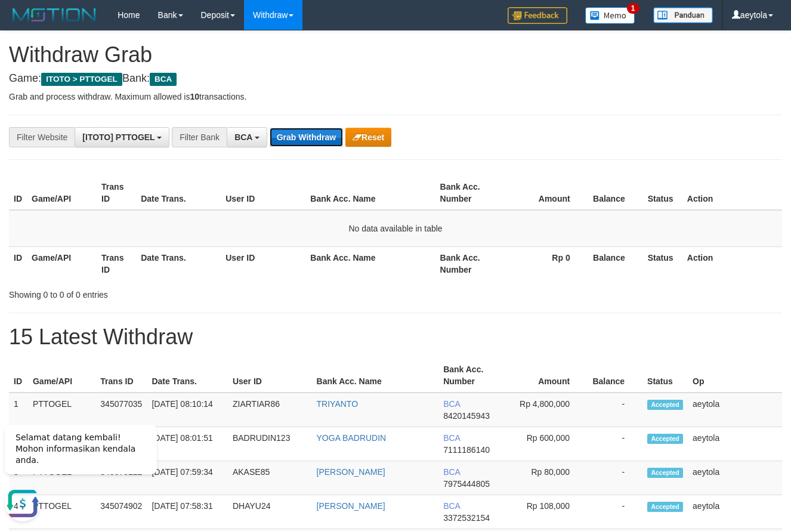
click at [307, 140] on button "Grab Withdraw" at bounding box center [306, 137] width 73 height 19
click at [311, 132] on button "Grab Withdraw" at bounding box center [306, 137] width 73 height 19
click at [308, 137] on button "Grab Withdraw" at bounding box center [306, 137] width 73 height 19
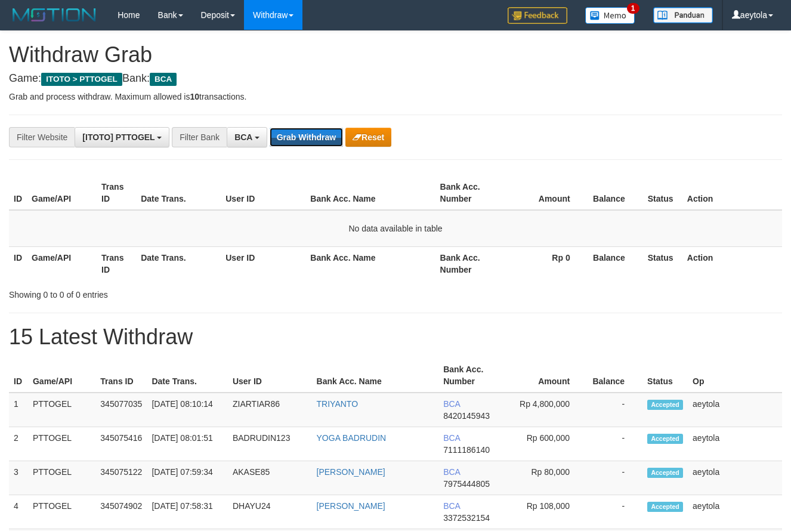
scroll to position [23, 0]
click at [308, 139] on button "Grab Withdraw" at bounding box center [306, 137] width 73 height 19
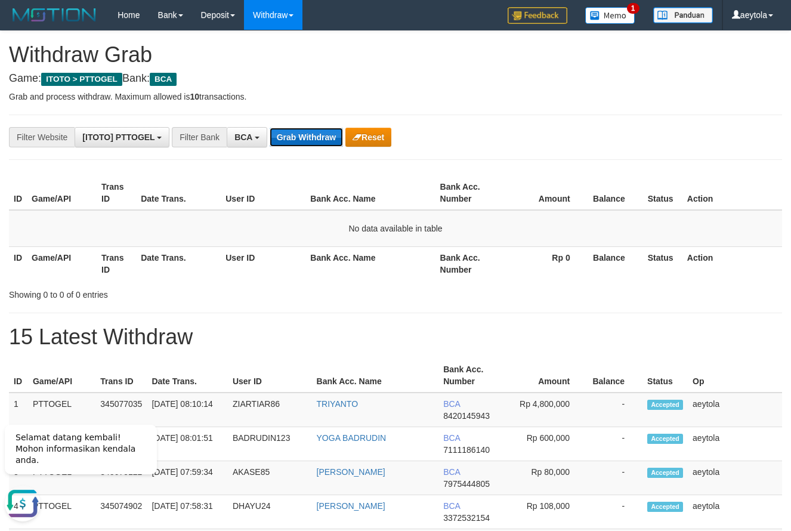
click at [301, 138] on button "Grab Withdraw" at bounding box center [306, 137] width 73 height 19
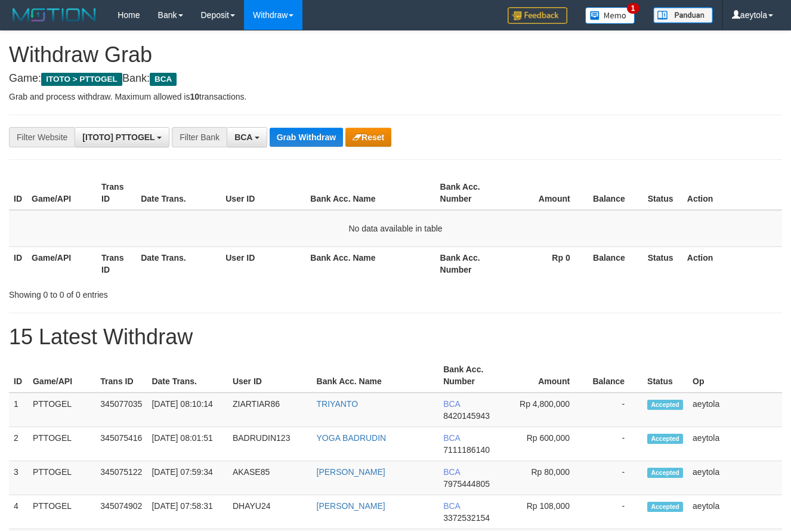
click at [305, 137] on button "Grab Withdraw" at bounding box center [306, 137] width 73 height 19
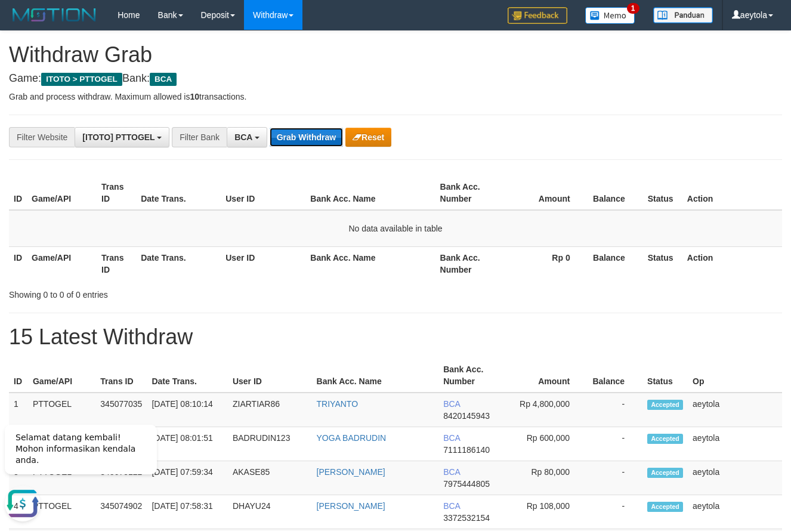
click at [307, 144] on button "Grab Withdraw" at bounding box center [306, 137] width 73 height 19
click at [306, 144] on button "Grab Withdraw" at bounding box center [306, 137] width 73 height 19
click at [309, 134] on button "Grab Withdraw" at bounding box center [306, 137] width 73 height 19
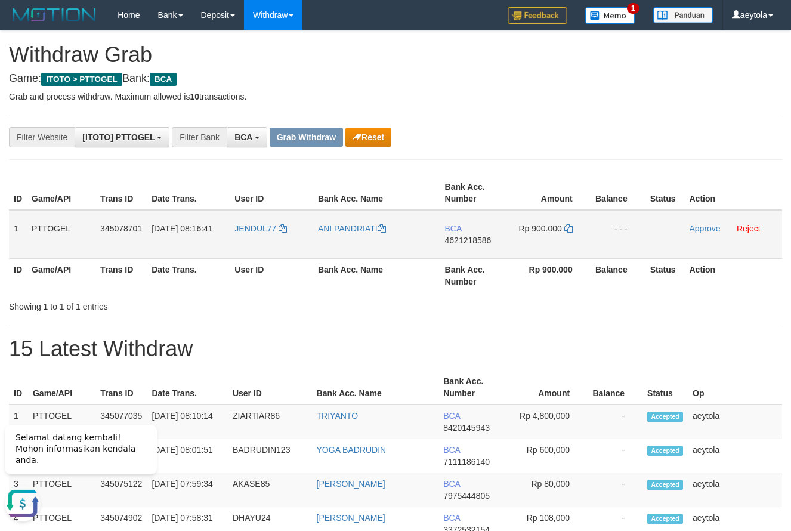
drag, startPoint x: 273, startPoint y: 243, endPoint x: 544, endPoint y: 243, distance: 271.9
click at [544, 243] on tr "1 PTTOGEL 345078701 01/10/2025 08:16:41 JENDUL77 ANI PANDRIATI BCA 4621218586 R…" at bounding box center [395, 234] width 773 height 49
click at [470, 257] on td "BCA 4621218586" at bounding box center [474, 234] width 69 height 49
copy span "4621218586"
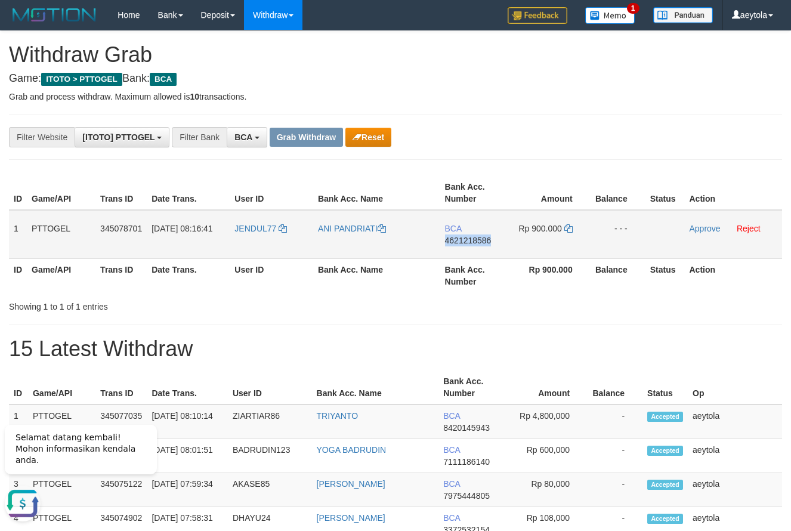
click at [470, 257] on td "BCA 4621218586" at bounding box center [474, 234] width 69 height 49
click at [569, 143] on div "**********" at bounding box center [329, 137] width 659 height 20
click at [456, 253] on td "BCA 4621218586" at bounding box center [474, 234] width 69 height 49
copy span "4621218586"
click at [456, 253] on td "BCA 4621218586" at bounding box center [474, 234] width 69 height 49
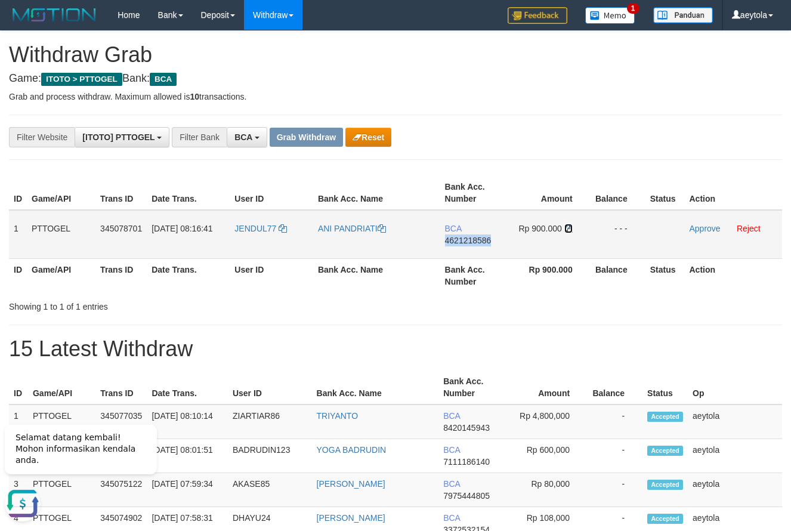
click at [566, 228] on icon at bounding box center [568, 228] width 8 height 8
copy span "4621218586"
click at [566, 228] on icon at bounding box center [568, 228] width 8 height 8
click at [708, 231] on link "Approve" at bounding box center [704, 229] width 31 height 10
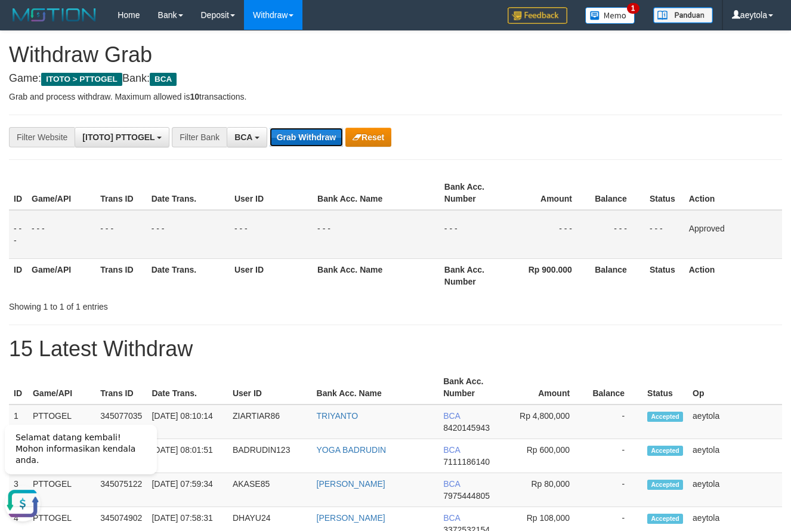
click at [292, 137] on button "Grab Withdraw" at bounding box center [306, 137] width 73 height 19
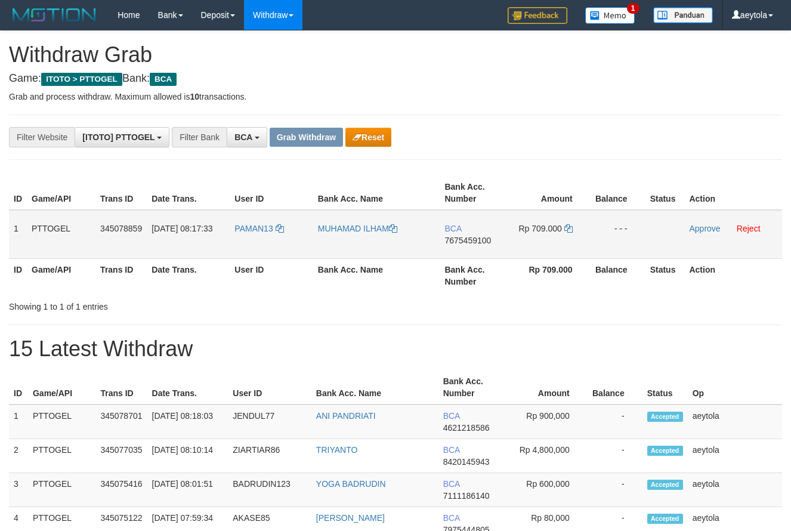
scroll to position [23, 0]
drag, startPoint x: 264, startPoint y: 247, endPoint x: 533, endPoint y: 243, distance: 269.6
click at [533, 243] on tr "1 PTTOGEL 345078859 01/10/2025 08:17:33 PAMAN13 MUHAMAD ILHAM BCA 7675459100 Rp…" at bounding box center [395, 234] width 773 height 49
drag, startPoint x: 538, startPoint y: 137, endPoint x: 537, endPoint y: 156, distance: 19.7
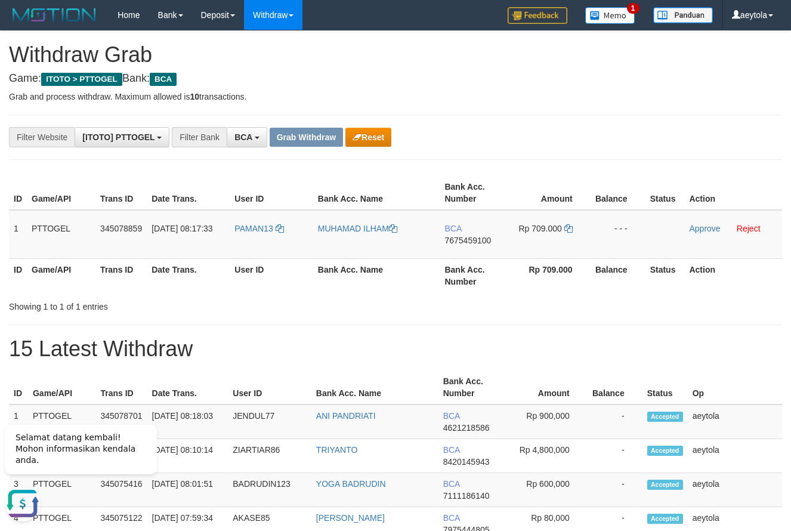
click at [540, 144] on div "**********" at bounding box center [329, 137] width 659 height 20
click at [466, 252] on td "BCA 7675459100" at bounding box center [473, 234] width 69 height 49
copy span "7675459100"
click at [466, 252] on td "BCA 7675459100" at bounding box center [473, 234] width 69 height 49
click at [569, 228] on icon at bounding box center [568, 228] width 8 height 8
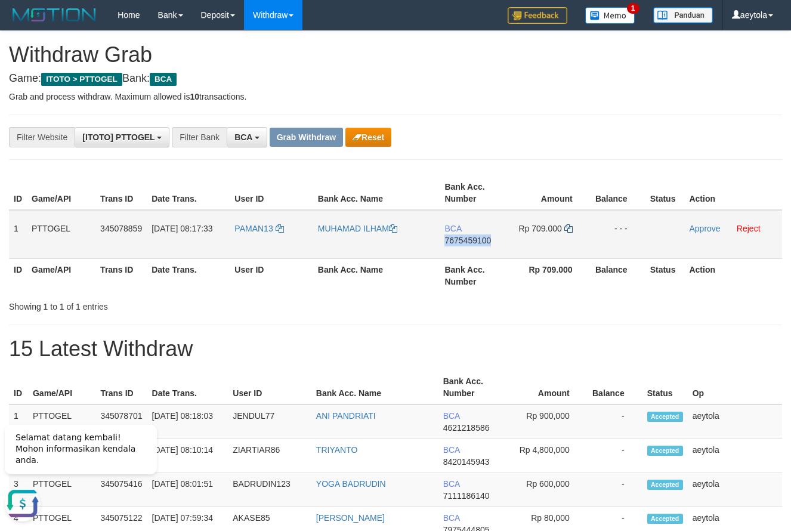
copy span "7675459100"
click at [569, 228] on icon at bounding box center [568, 228] width 8 height 8
click at [705, 231] on link "Approve" at bounding box center [704, 229] width 31 height 10
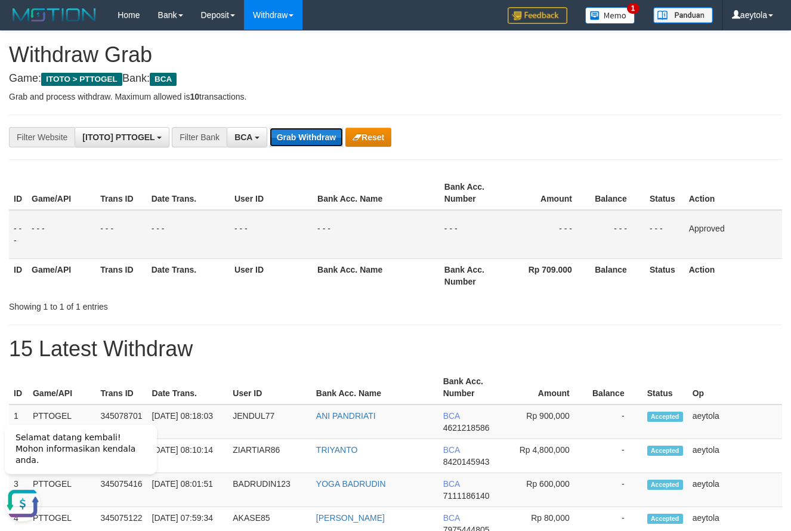
click at [324, 143] on button "Grab Withdraw" at bounding box center [306, 137] width 73 height 19
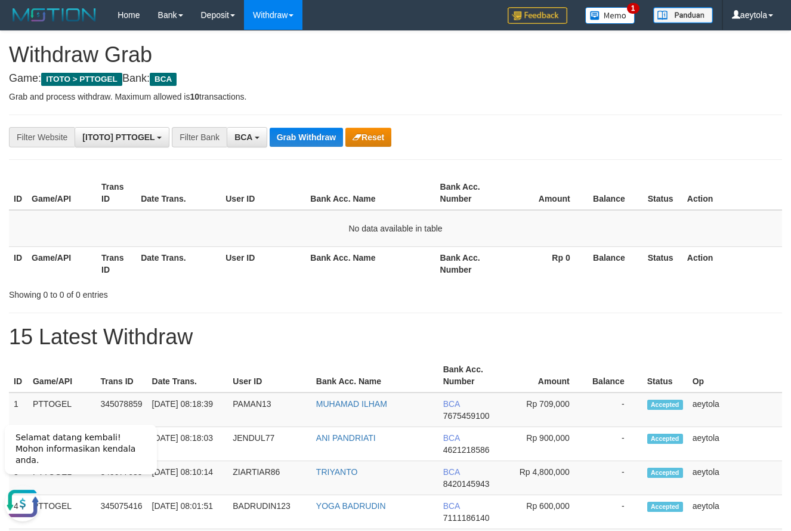
drag, startPoint x: 631, startPoint y: 134, endPoint x: 517, endPoint y: 150, distance: 115.0
click at [624, 134] on div "**********" at bounding box center [329, 137] width 659 height 20
click at [307, 138] on button "Grab Withdraw" at bounding box center [306, 137] width 73 height 19
drag, startPoint x: 556, startPoint y: 125, endPoint x: 542, endPoint y: 125, distance: 13.7
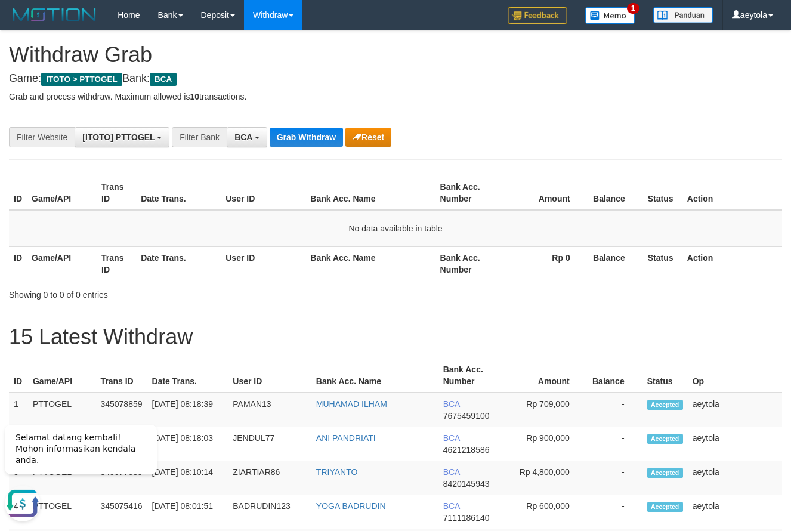
click at [288, 133] on button "Grab Withdraw" at bounding box center [306, 137] width 73 height 19
click at [617, 98] on p "Grab and process withdraw. Maximum allowed is 10 transactions." at bounding box center [395, 97] width 773 height 12
click at [299, 137] on button "Grab Withdraw" at bounding box center [306, 137] width 73 height 19
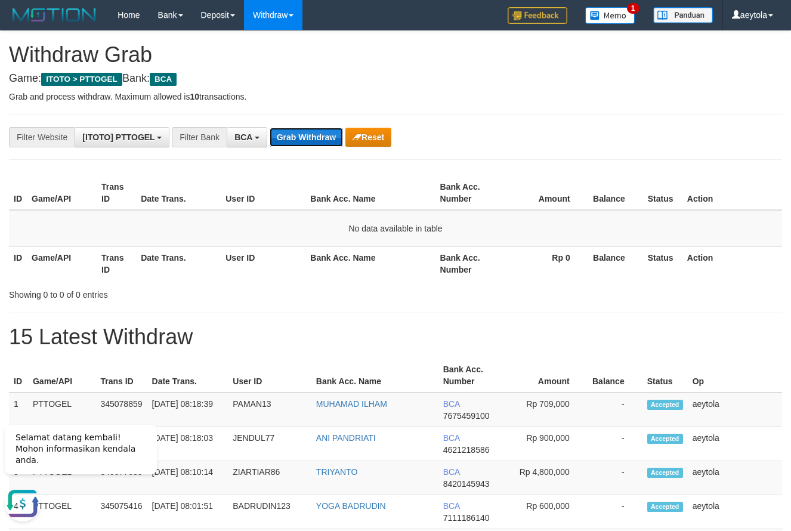
click at [300, 142] on button "Grab Withdraw" at bounding box center [306, 137] width 73 height 19
click at [301, 142] on button "Grab Withdraw" at bounding box center [306, 137] width 73 height 19
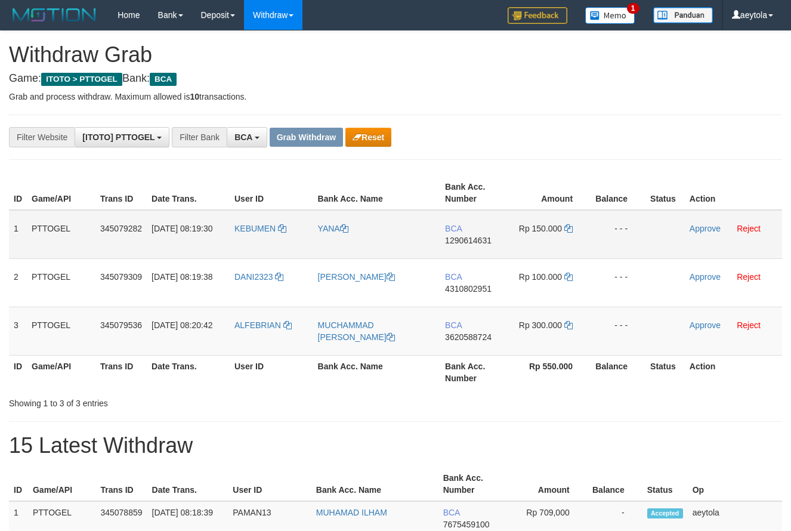
scroll to position [23, 0]
drag, startPoint x: 271, startPoint y: 249, endPoint x: 513, endPoint y: 330, distance: 255.3
click at [513, 330] on tbody "1 PTTOGEL 345079282 [DATE] 08:19:30 [GEOGRAPHIC_DATA] [GEOGRAPHIC_DATA] BCA 129…" at bounding box center [395, 283] width 773 height 146
drag, startPoint x: 620, startPoint y: 160, endPoint x: 534, endPoint y: 244, distance: 120.2
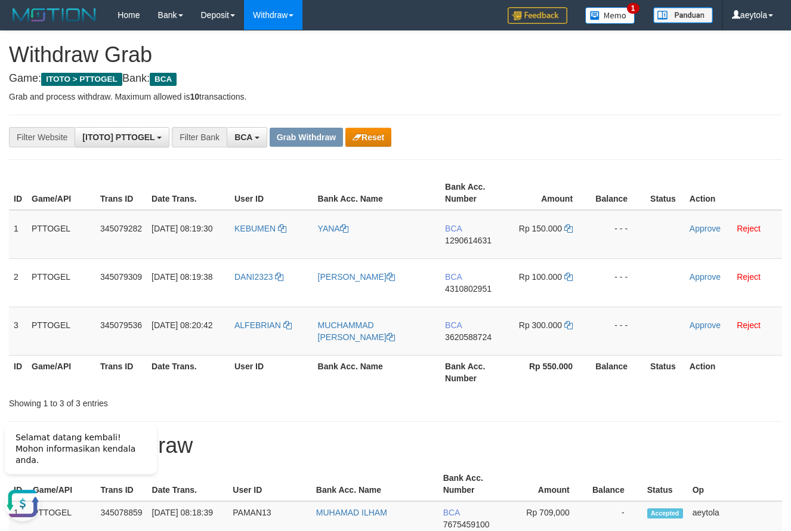
click at [472, 257] on td "BCA 1290614631" at bounding box center [474, 234] width 69 height 49
copy span "1290614631"
click at [570, 228] on icon at bounding box center [568, 228] width 8 height 8
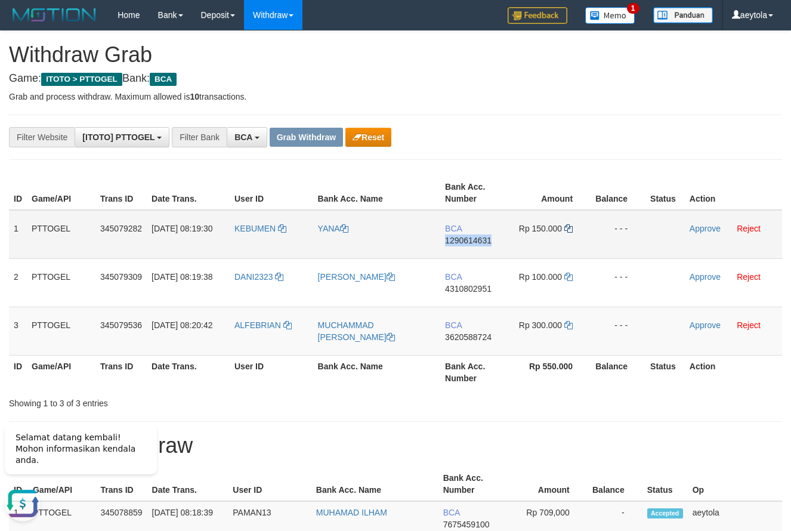
copy span "1290614631"
click at [570, 228] on icon at bounding box center [568, 228] width 8 height 8
click at [696, 228] on link "Approve" at bounding box center [704, 229] width 31 height 10
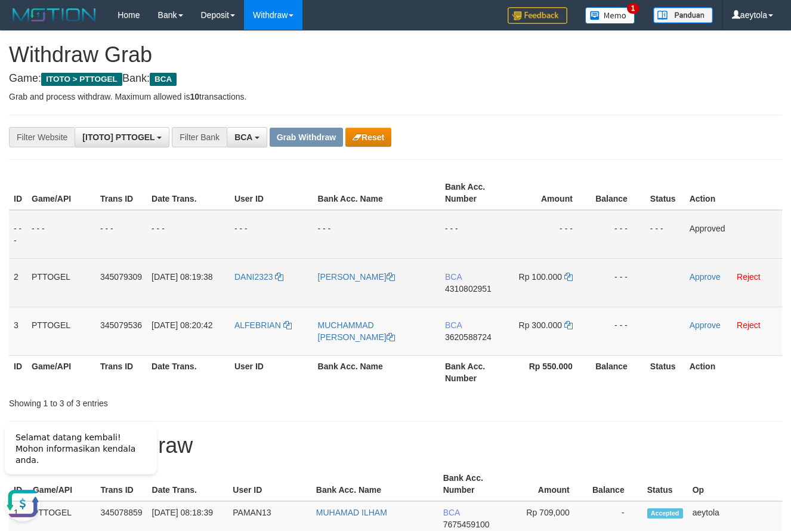
click at [470, 302] on td "BCA 4310802951" at bounding box center [474, 282] width 69 height 48
copy span "4310802951"
click at [470, 302] on td "BCA 4310802951" at bounding box center [474, 282] width 69 height 48
click at [570, 277] on icon at bounding box center [568, 277] width 8 height 8
copy span "4310802951"
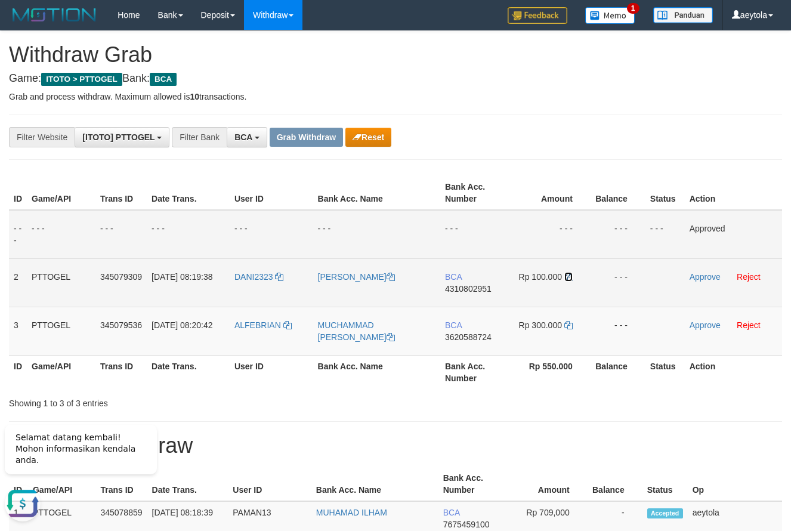
drag, startPoint x: 570, startPoint y: 277, endPoint x: 50, endPoint y: 292, distance: 520.2
click at [569, 277] on icon at bounding box center [568, 277] width 8 height 8
click at [707, 273] on link "Approve" at bounding box center [704, 277] width 31 height 10
click at [472, 342] on td "BCA 3620588724" at bounding box center [474, 331] width 69 height 48
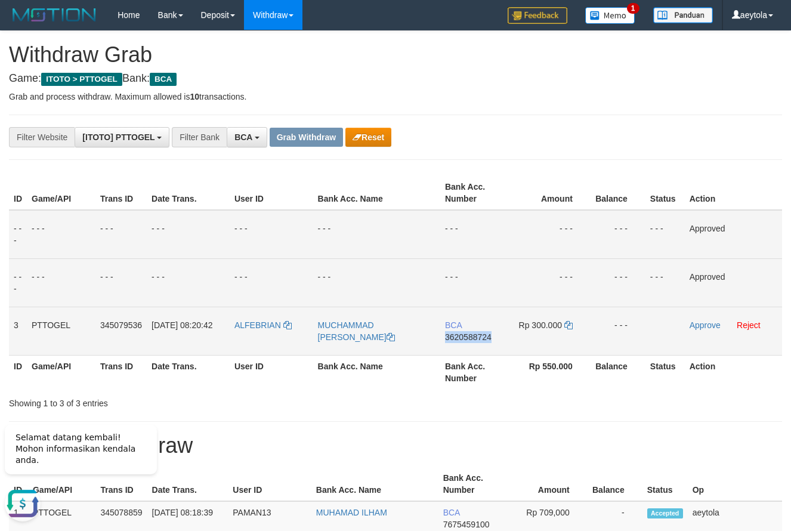
click at [472, 342] on td "BCA 3620588724" at bounding box center [474, 331] width 69 height 48
copy span "3620588724"
click at [568, 327] on icon at bounding box center [568, 325] width 8 height 8
copy span "3620588724"
click at [569, 327] on icon at bounding box center [568, 325] width 8 height 8
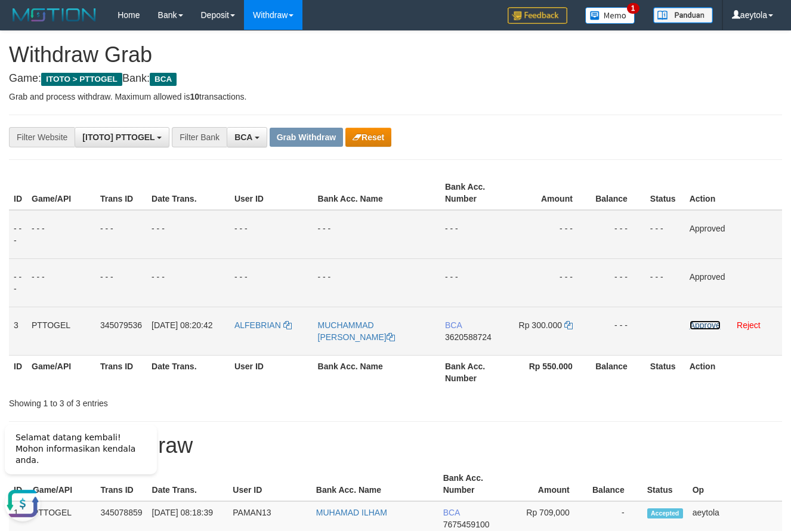
click at [691, 326] on link "Approve" at bounding box center [704, 325] width 31 height 10
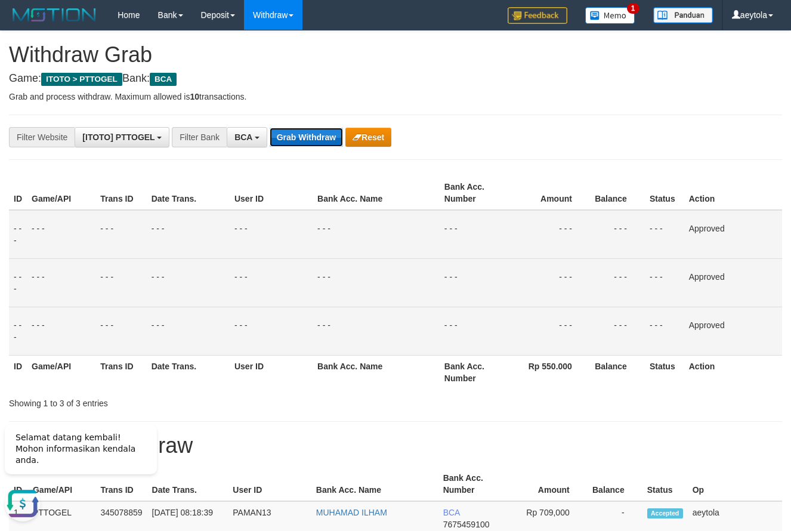
click at [295, 134] on button "Grab Withdraw" at bounding box center [306, 137] width 73 height 19
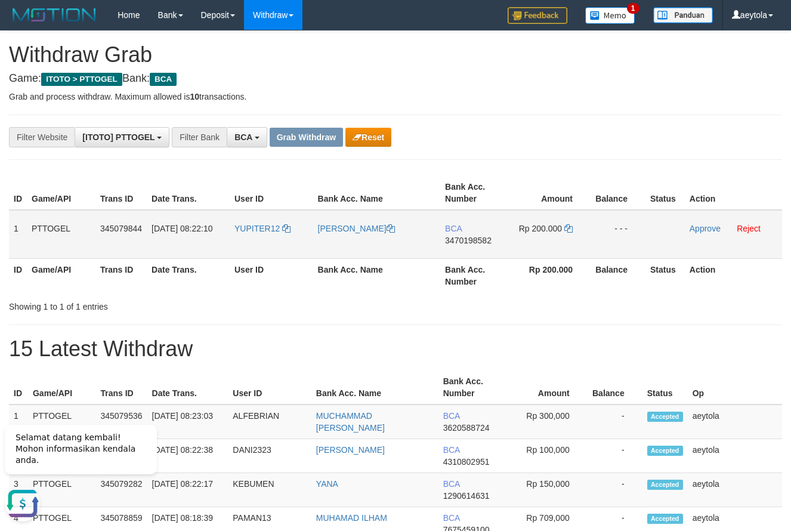
drag, startPoint x: 292, startPoint y: 243, endPoint x: 556, endPoint y: 224, distance: 264.3
click at [556, 224] on tr "1 PTTOGEL 345079844 01/10/2025 08:22:10 YUPITER12 NURALI SUSILO BCA 3470198582 …" at bounding box center [395, 234] width 773 height 49
click at [470, 251] on td "BCA 3470198582" at bounding box center [474, 234] width 69 height 49
copy span "3470198582"
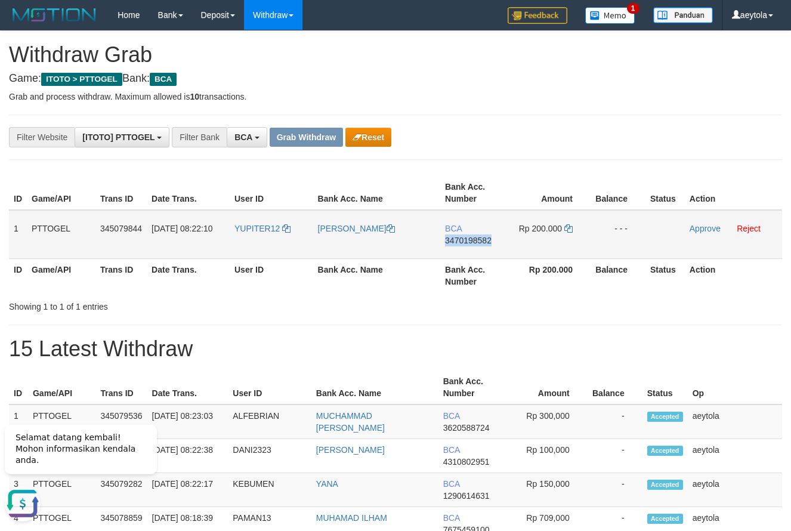
click at [470, 251] on td "BCA 3470198582" at bounding box center [474, 234] width 69 height 49
click at [571, 228] on icon at bounding box center [568, 228] width 8 height 8
copy span "3470198582"
click at [571, 228] on icon at bounding box center [568, 228] width 8 height 8
click at [713, 233] on link "Approve" at bounding box center [704, 229] width 31 height 10
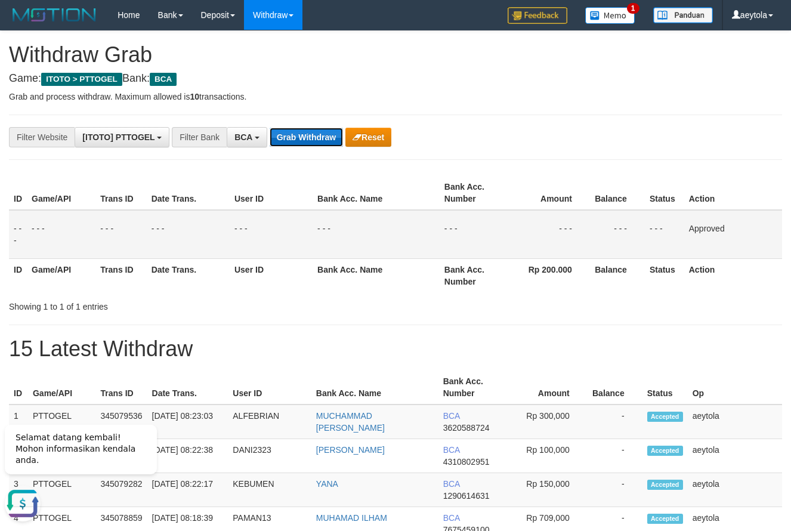
click at [309, 135] on button "Grab Withdraw" at bounding box center [306, 137] width 73 height 19
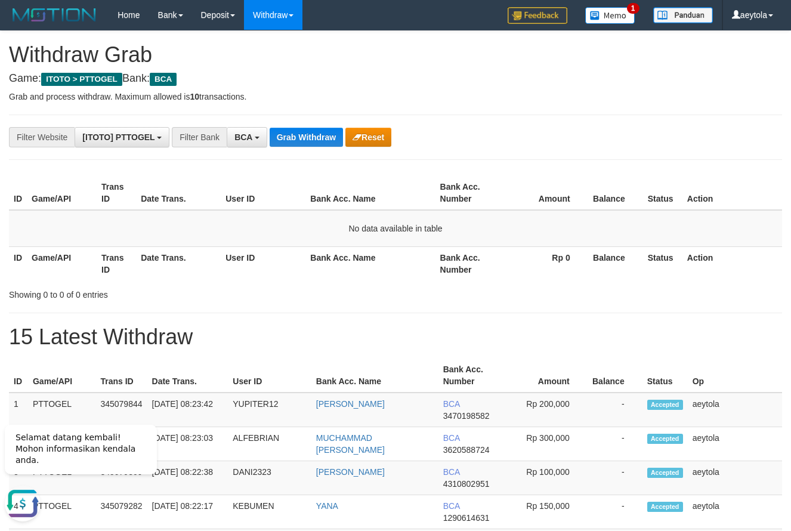
drag, startPoint x: 588, startPoint y: 150, endPoint x: 521, endPoint y: 147, distance: 66.9
click at [321, 137] on button "Grab Withdraw" at bounding box center [306, 137] width 73 height 19
click at [593, 147] on div "**********" at bounding box center [329, 137] width 659 height 20
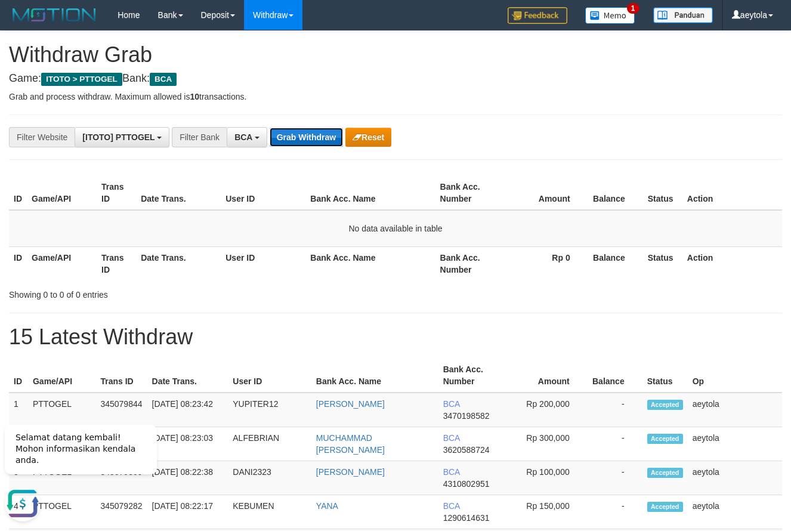
click at [318, 138] on button "Grab Withdraw" at bounding box center [306, 137] width 73 height 19
click at [297, 134] on button "Grab Withdraw" at bounding box center [306, 137] width 73 height 19
click at [292, 138] on button "Grab Withdraw" at bounding box center [306, 137] width 73 height 19
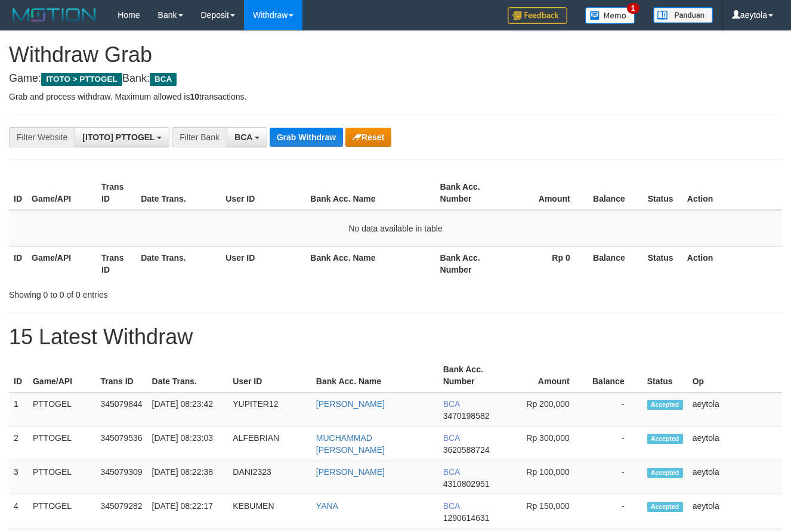
scroll to position [23, 0]
click at [298, 137] on button "Grab Withdraw" at bounding box center [306, 137] width 73 height 19
click at [497, 133] on div "**********" at bounding box center [329, 137] width 659 height 20
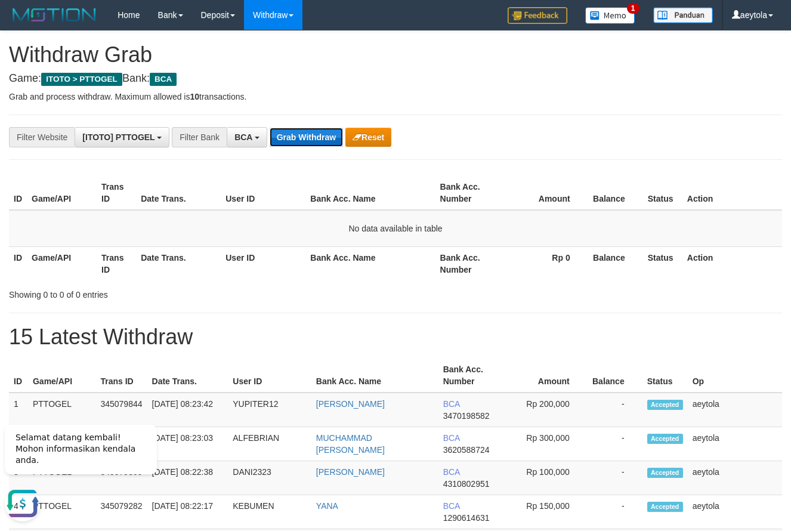
click at [297, 128] on button "Grab Withdraw" at bounding box center [306, 137] width 73 height 19
click at [316, 139] on button "Grab Withdraw" at bounding box center [306, 137] width 73 height 19
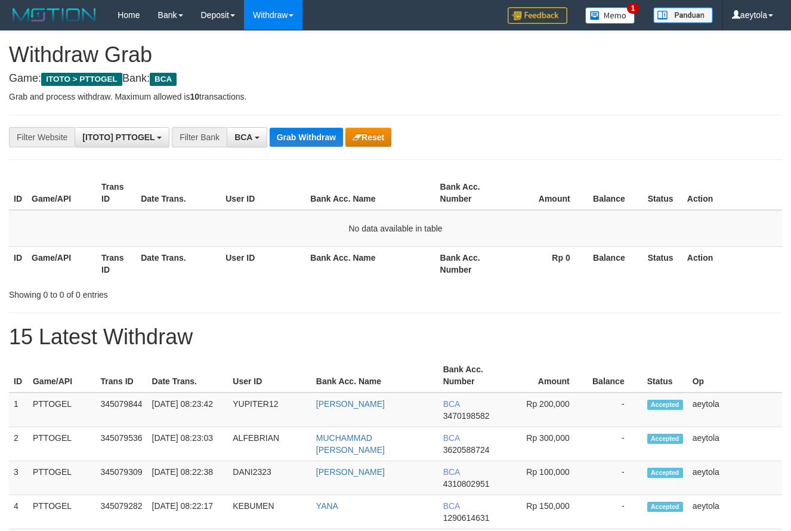
click at [316, 139] on button "Grab Withdraw" at bounding box center [306, 137] width 73 height 19
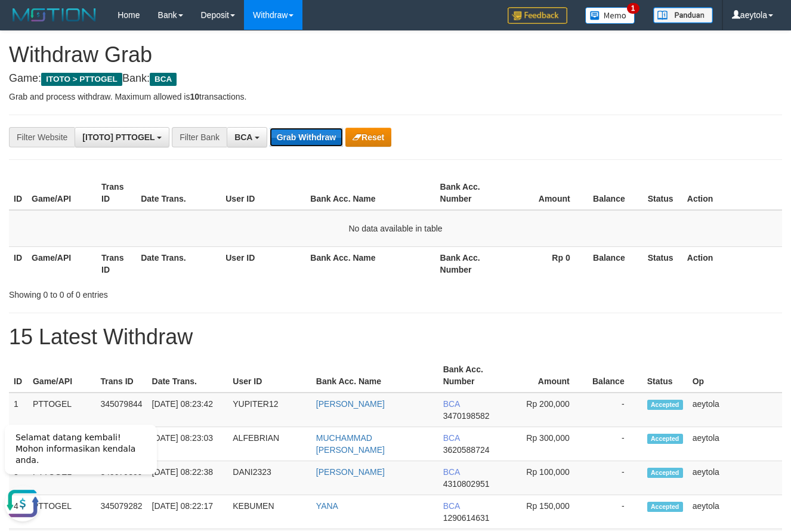
click at [329, 137] on button "Grab Withdraw" at bounding box center [306, 137] width 73 height 19
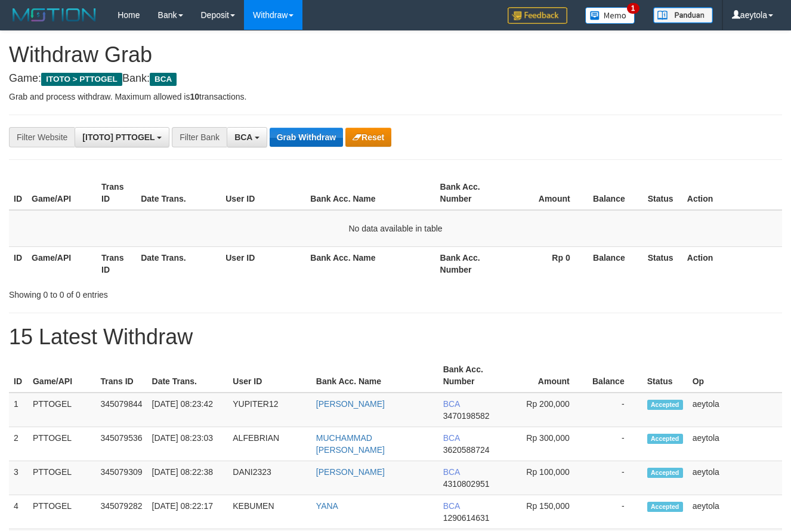
scroll to position [23, 0]
click at [310, 142] on button "Grab Withdraw" at bounding box center [306, 137] width 73 height 19
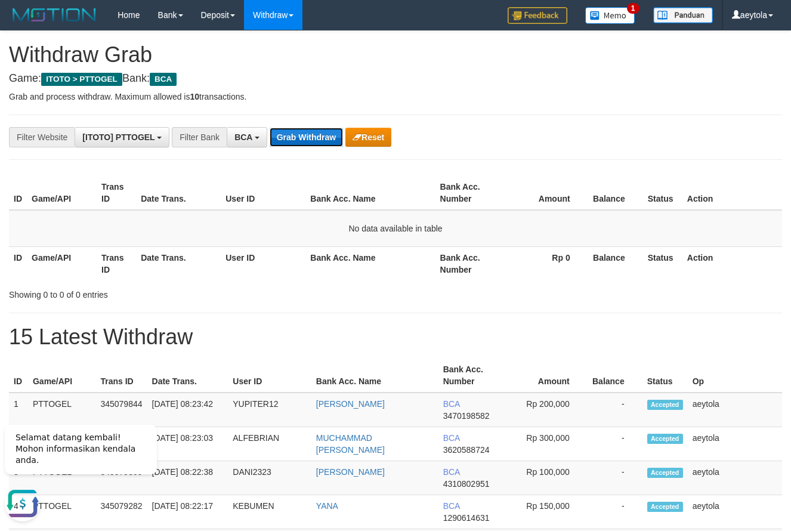
click at [304, 141] on button "Grab Withdraw" at bounding box center [306, 137] width 73 height 19
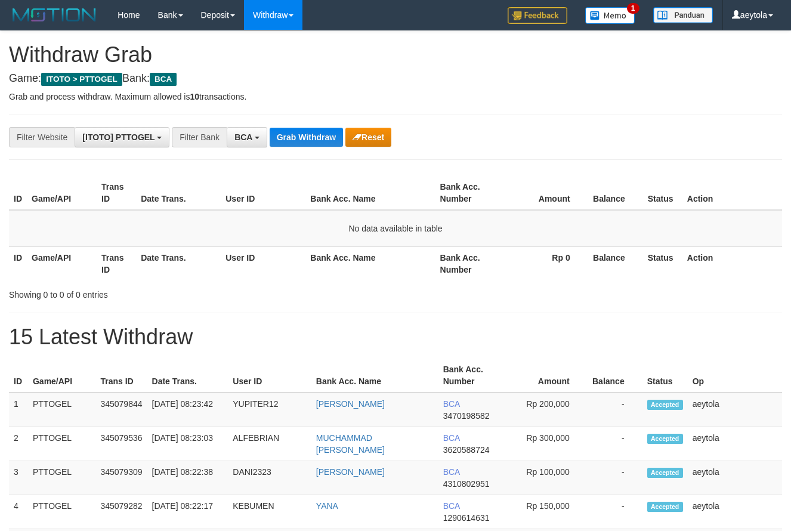
scroll to position [23, 0]
click at [303, 141] on button "Grab Withdraw" at bounding box center [306, 137] width 73 height 19
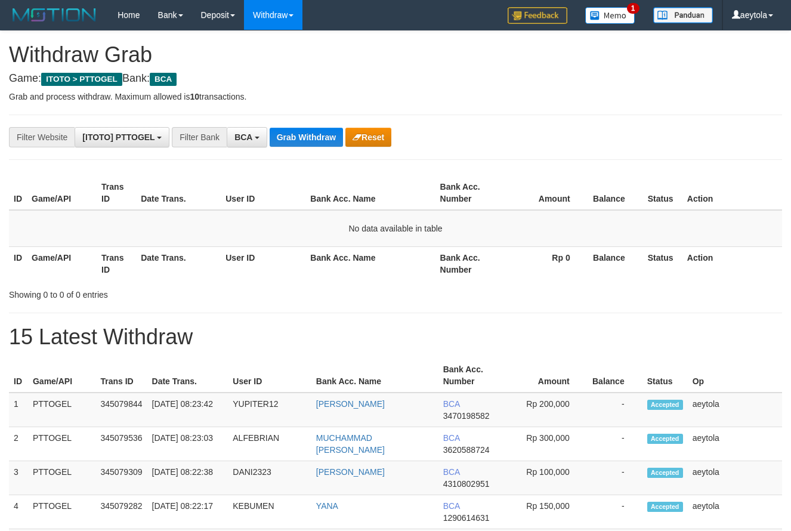
scroll to position [23, 0]
click at [303, 141] on button "Grab Withdraw" at bounding box center [306, 137] width 73 height 19
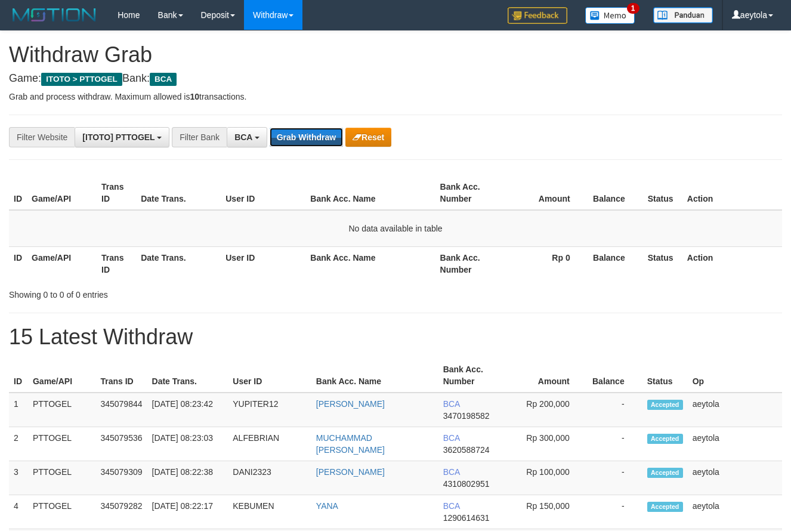
scroll to position [23, 0]
click at [303, 141] on button "Grab Withdraw" at bounding box center [306, 137] width 73 height 19
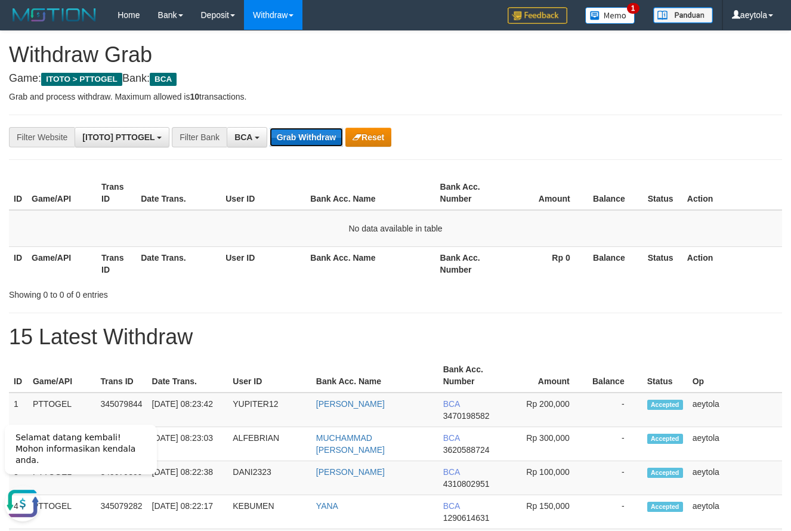
click at [318, 143] on button "Grab Withdraw" at bounding box center [306, 137] width 73 height 19
click at [295, 133] on button "Grab Withdraw" at bounding box center [306, 137] width 73 height 19
click at [301, 135] on button "Grab Withdraw" at bounding box center [306, 137] width 73 height 19
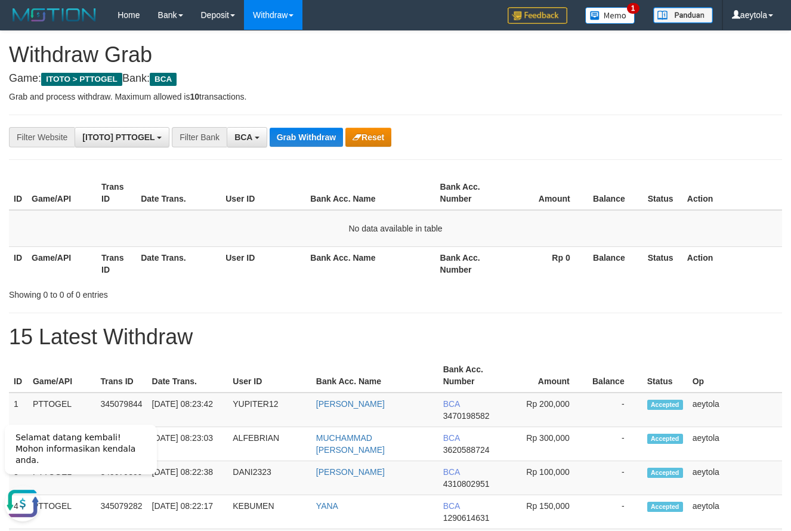
click at [321, 260] on th "Bank Acc. Name" at bounding box center [369, 263] width 129 height 34
click at [321, 143] on button "Grab Withdraw" at bounding box center [306, 137] width 73 height 19
click at [312, 138] on button "Grab Withdraw" at bounding box center [306, 137] width 73 height 19
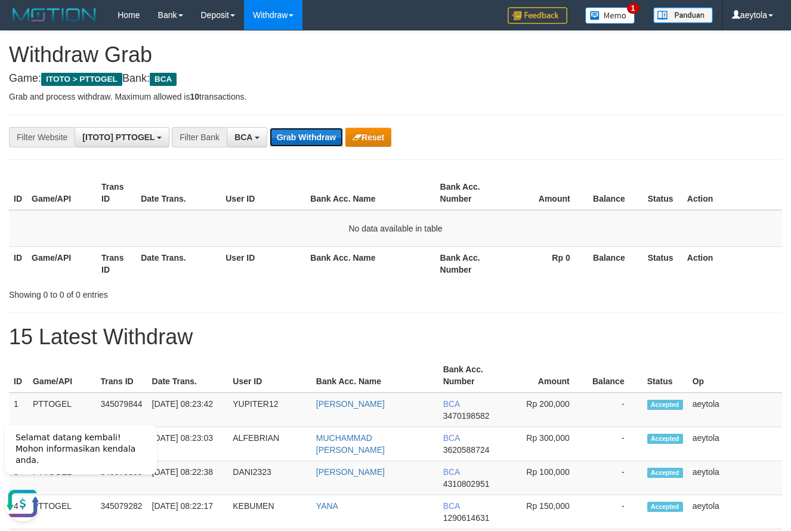
click at [298, 138] on button "Grab Withdraw" at bounding box center [306, 137] width 73 height 19
drag, startPoint x: 298, startPoint y: 138, endPoint x: 302, endPoint y: 128, distance: 11.5
click at [301, 135] on button "Grab Withdraw" at bounding box center [306, 137] width 73 height 19
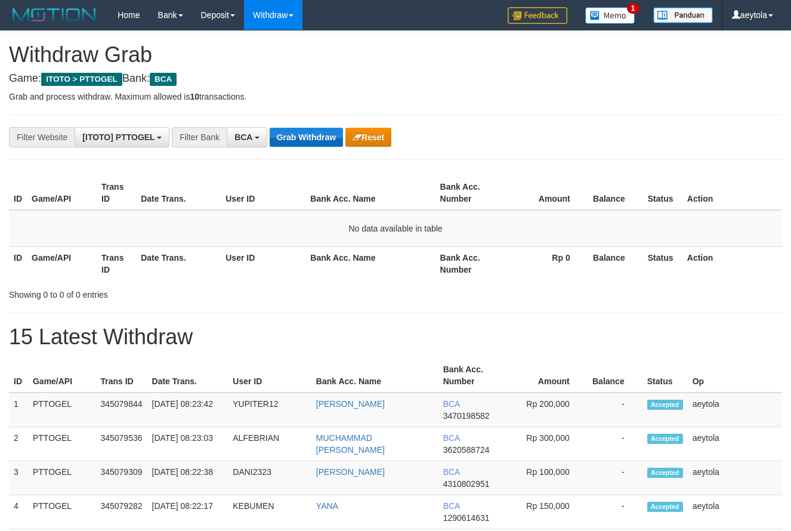
scroll to position [23, 0]
click at [296, 143] on button "Grab Withdraw" at bounding box center [306, 137] width 73 height 19
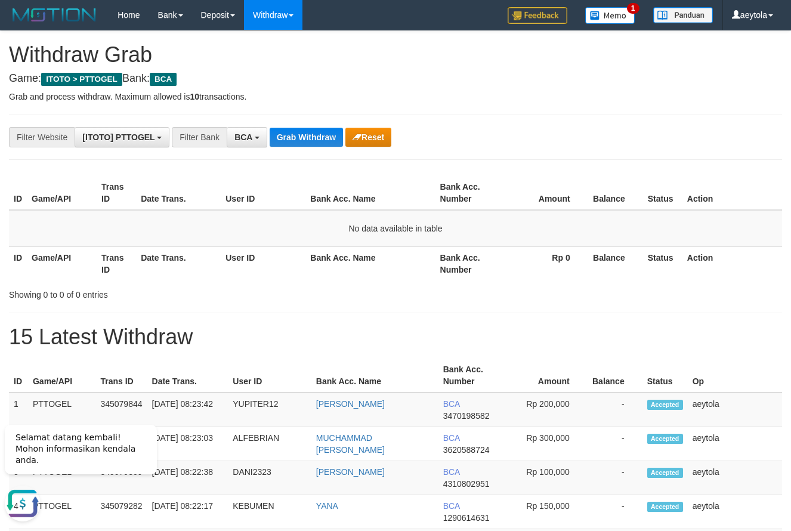
click at [307, 139] on button "Grab Withdraw" at bounding box center [306, 137] width 73 height 19
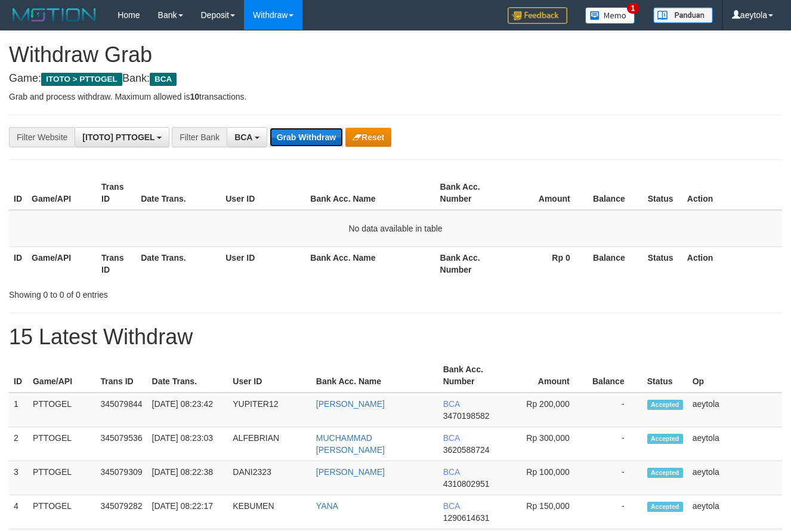
click at [298, 133] on button "Grab Withdraw" at bounding box center [306, 137] width 73 height 19
drag, startPoint x: 298, startPoint y: 133, endPoint x: 60, endPoint y: 388, distance: 348.1
click at [295, 138] on button "Grab Withdraw" at bounding box center [306, 137] width 73 height 19
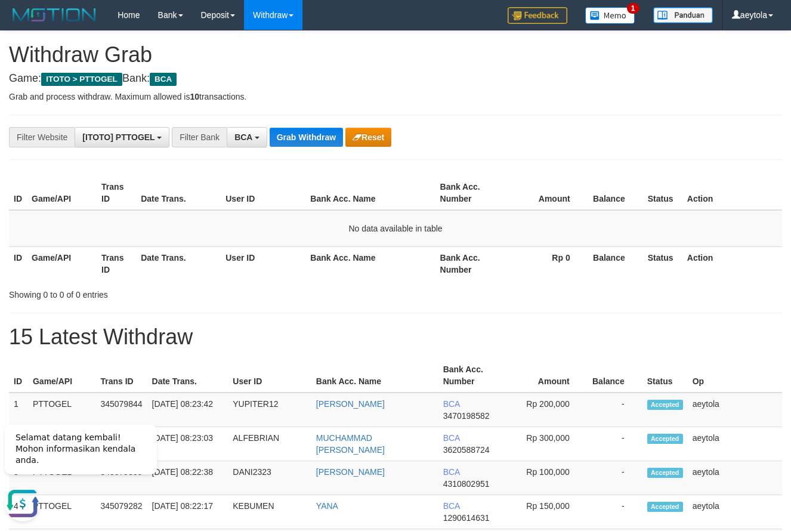
click at [303, 140] on button "Grab Withdraw" at bounding box center [306, 137] width 73 height 19
drag, startPoint x: 303, startPoint y: 140, endPoint x: 292, endPoint y: 147, distance: 13.4
click at [303, 140] on button "Grab Withdraw" at bounding box center [306, 137] width 73 height 19
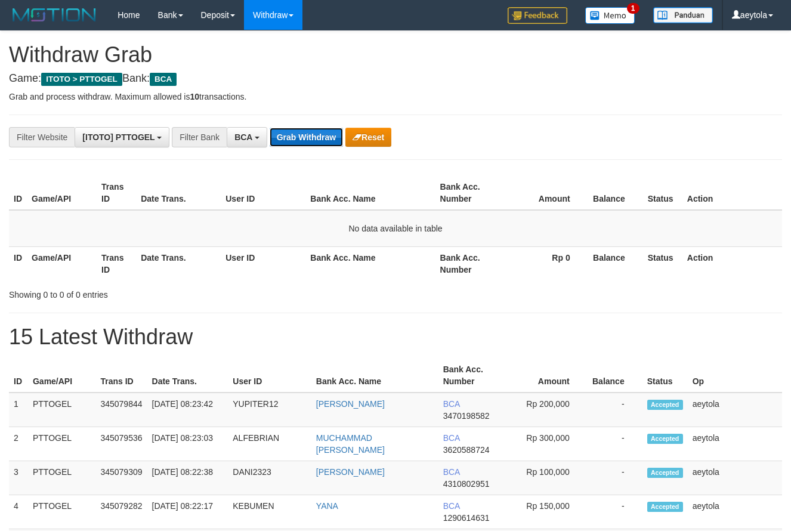
scroll to position [23, 0]
click at [298, 132] on button "Grab Withdraw" at bounding box center [306, 137] width 73 height 19
click at [323, 132] on button "Grab Withdraw" at bounding box center [306, 137] width 73 height 19
click at [322, 132] on button "Grab Withdraw" at bounding box center [306, 137] width 73 height 19
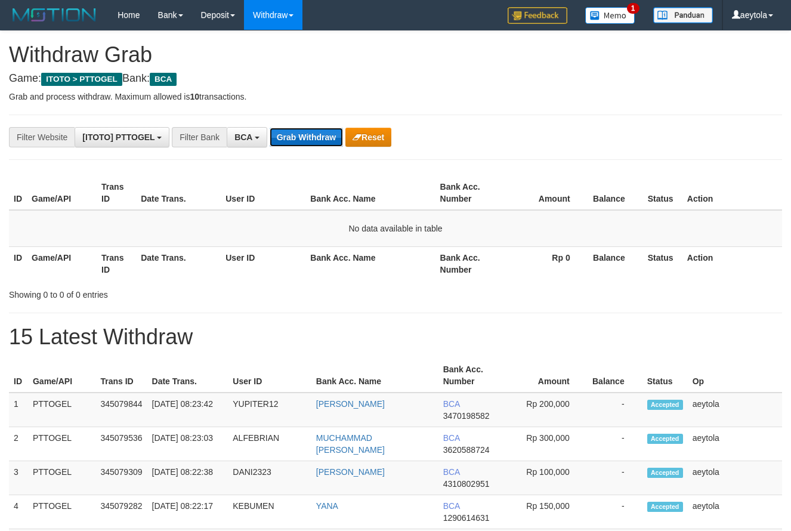
click at [316, 143] on button "Grab Withdraw" at bounding box center [306, 137] width 73 height 19
click at [303, 144] on button "Grab Withdraw" at bounding box center [306, 137] width 73 height 19
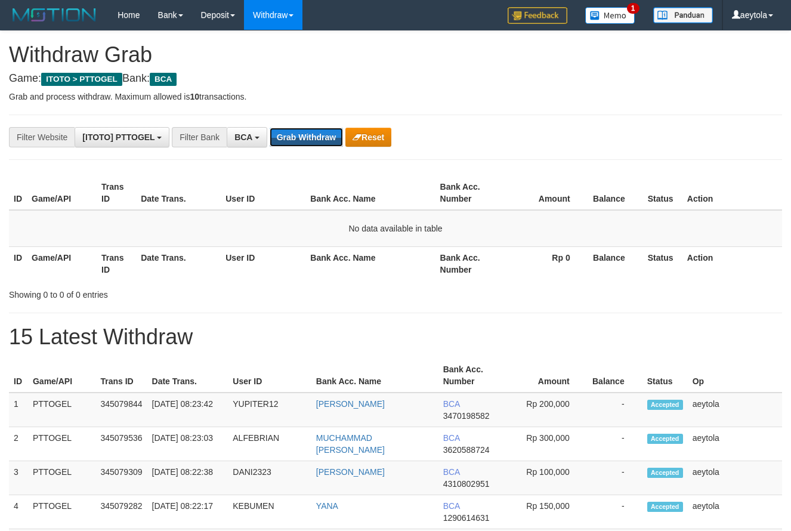
click at [298, 137] on button "Grab Withdraw" at bounding box center [306, 137] width 73 height 19
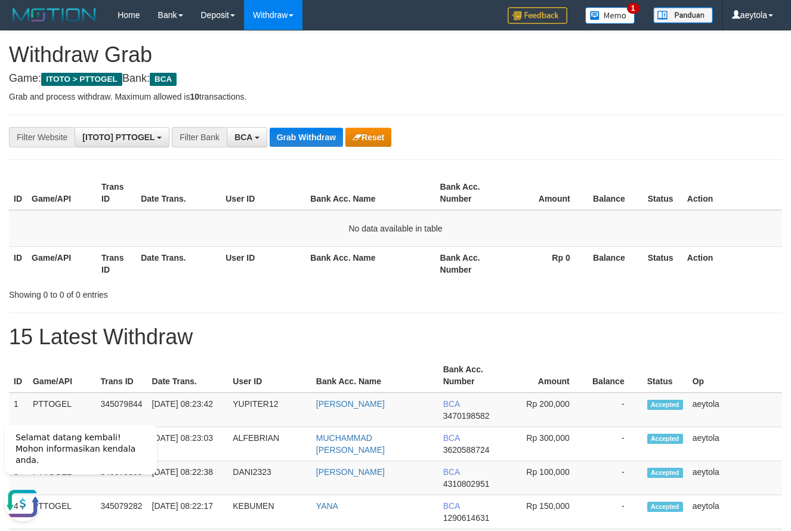
click at [299, 139] on button "Grab Withdraw" at bounding box center [306, 137] width 73 height 19
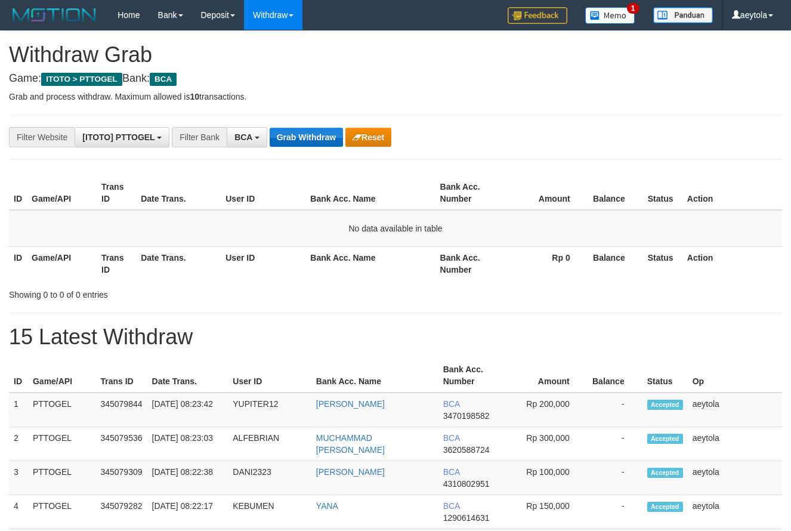
scroll to position [23, 0]
click at [317, 136] on button "Grab Withdraw" at bounding box center [306, 137] width 73 height 19
click at [323, 138] on button "Grab Withdraw" at bounding box center [306, 137] width 73 height 19
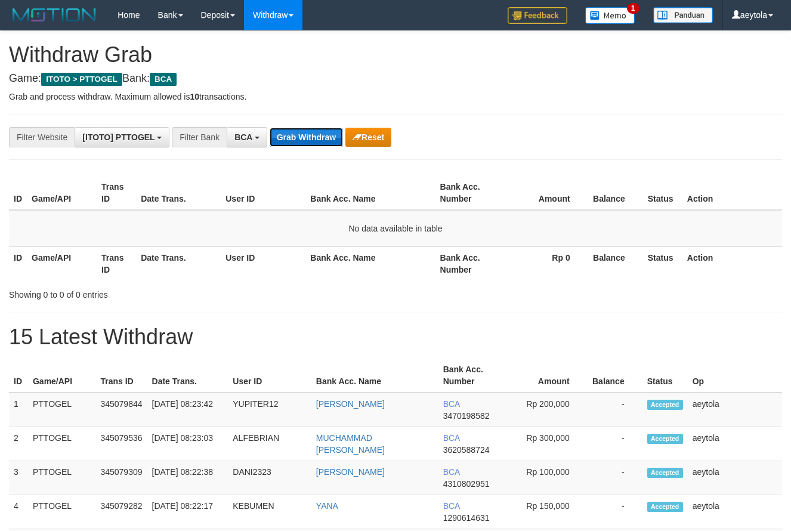
click at [323, 138] on button "Grab Withdraw" at bounding box center [306, 137] width 73 height 19
click at [321, 140] on button "Grab Withdraw" at bounding box center [306, 137] width 73 height 19
click at [320, 139] on button "Grab Withdraw" at bounding box center [306, 137] width 73 height 19
click at [304, 139] on button "Grab Withdraw" at bounding box center [306, 137] width 73 height 19
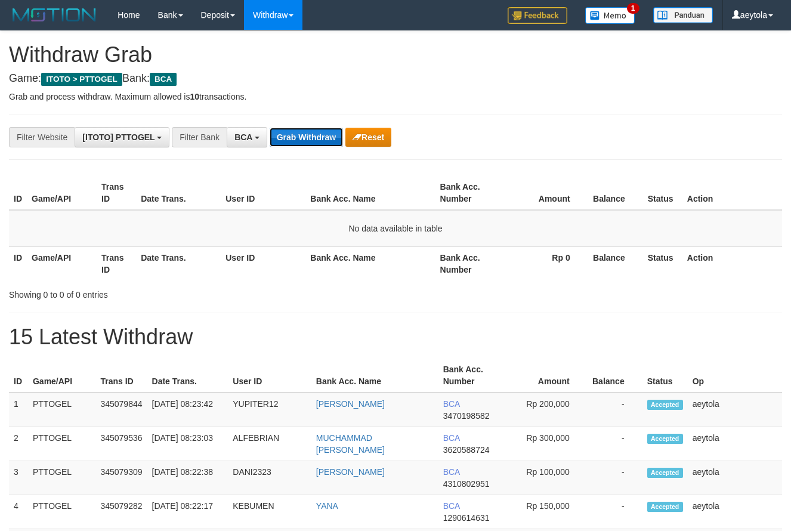
click at [304, 139] on button "Grab Withdraw" at bounding box center [306, 137] width 73 height 19
click at [304, 143] on button "Grab Withdraw" at bounding box center [306, 137] width 73 height 19
click at [312, 139] on button "Grab Withdraw" at bounding box center [306, 137] width 73 height 19
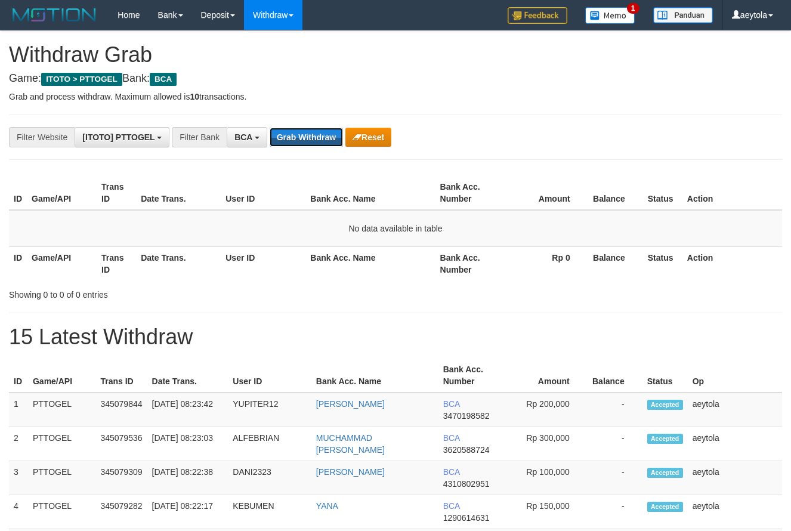
scroll to position [23, 0]
click at [312, 139] on button "Grab Withdraw" at bounding box center [306, 137] width 73 height 19
click at [298, 137] on button "Grab Withdraw" at bounding box center [306, 137] width 73 height 19
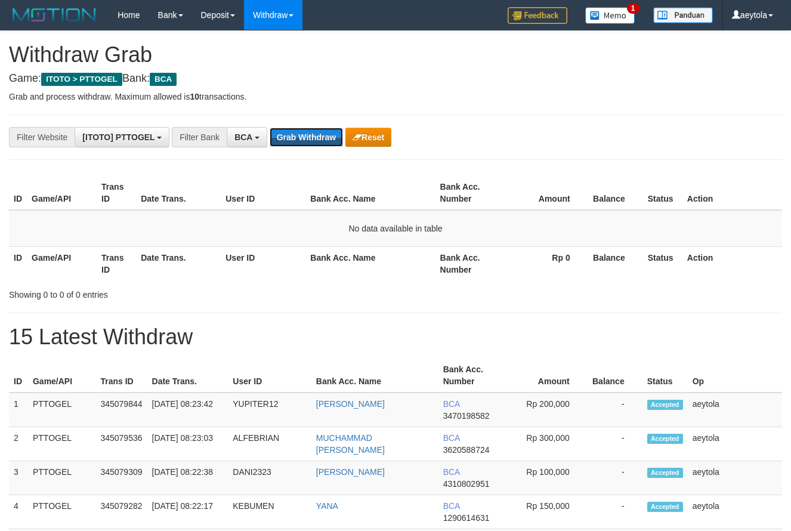
click at [298, 137] on button "Grab Withdraw" at bounding box center [306, 137] width 73 height 19
click at [303, 137] on button "Grab Withdraw" at bounding box center [306, 137] width 73 height 19
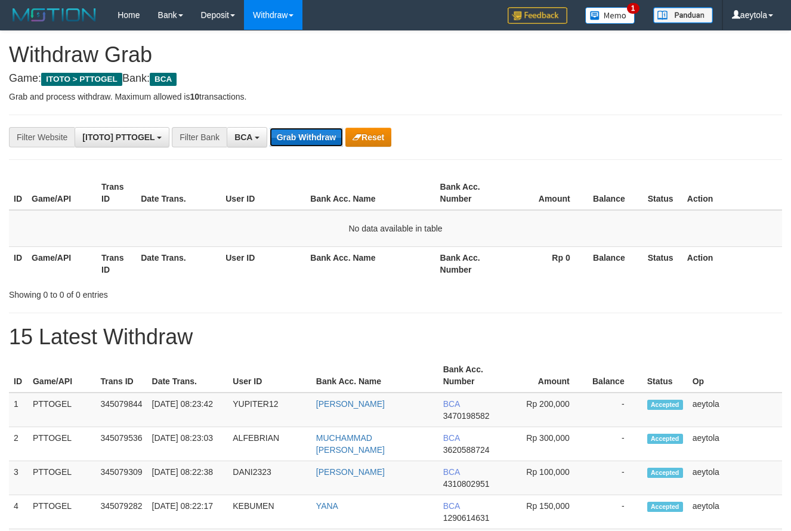
click at [303, 137] on button "Grab Withdraw" at bounding box center [306, 137] width 73 height 19
click at [304, 141] on button "Grab Withdraw" at bounding box center [306, 137] width 73 height 19
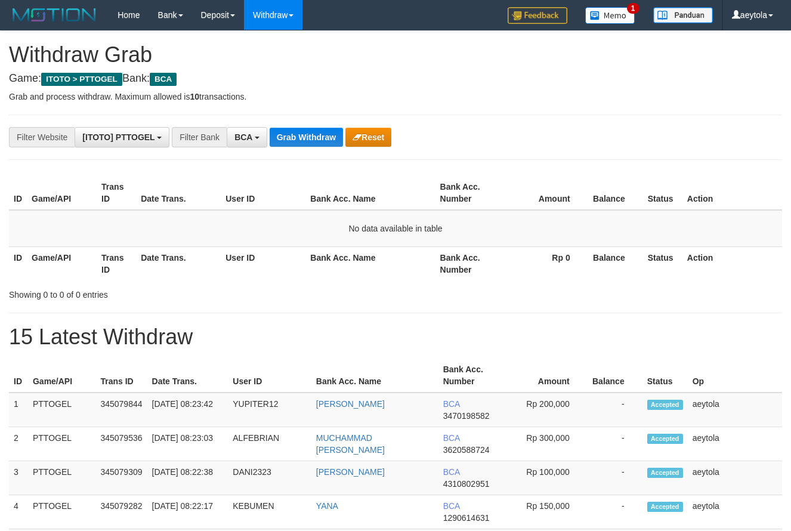
scroll to position [23, 0]
click at [307, 140] on button "Grab Withdraw" at bounding box center [306, 137] width 73 height 19
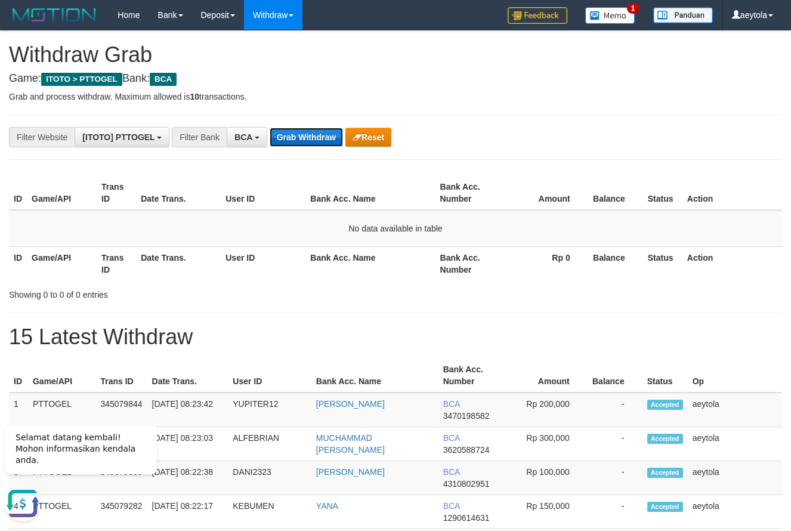
scroll to position [0, 0]
click at [308, 140] on button "Grab Withdraw" at bounding box center [306, 137] width 73 height 19
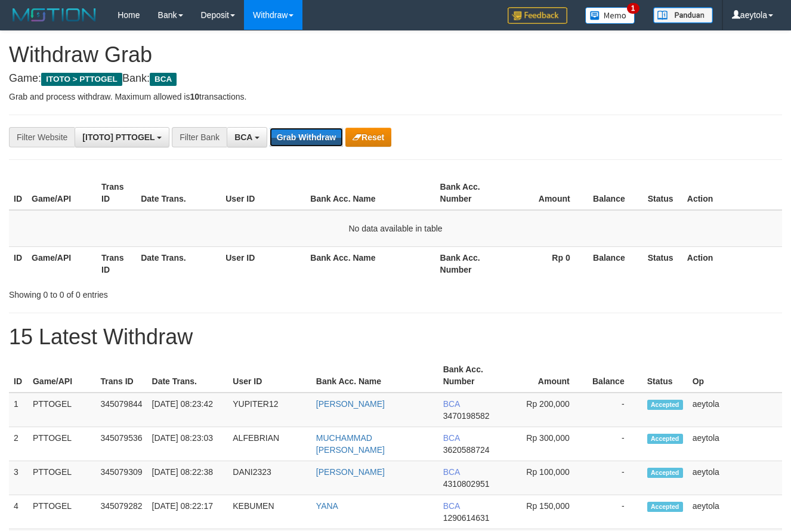
scroll to position [23, 0]
click at [308, 140] on button "Grab Withdraw" at bounding box center [306, 137] width 73 height 19
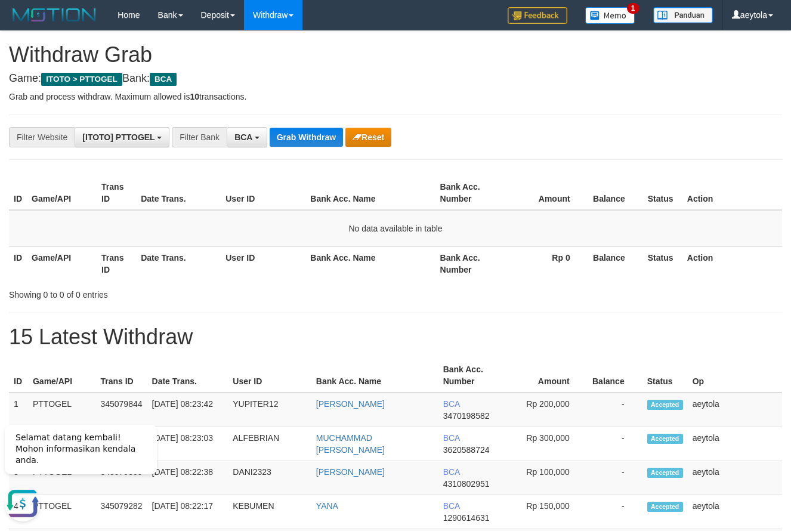
click at [317, 144] on button "Grab Withdraw" at bounding box center [306, 137] width 73 height 19
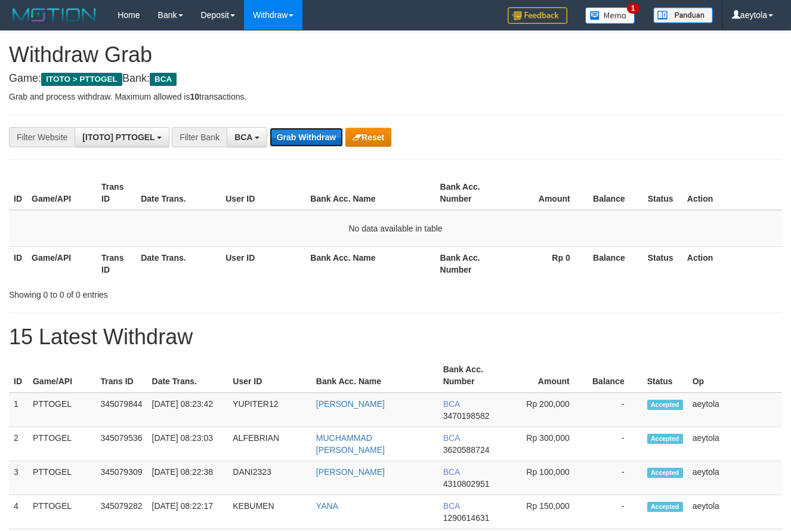
click at [330, 140] on button "Grab Withdraw" at bounding box center [306, 137] width 73 height 19
click at [321, 140] on button "Grab Withdraw" at bounding box center [306, 137] width 73 height 19
